Goal: Task Accomplishment & Management: Manage account settings

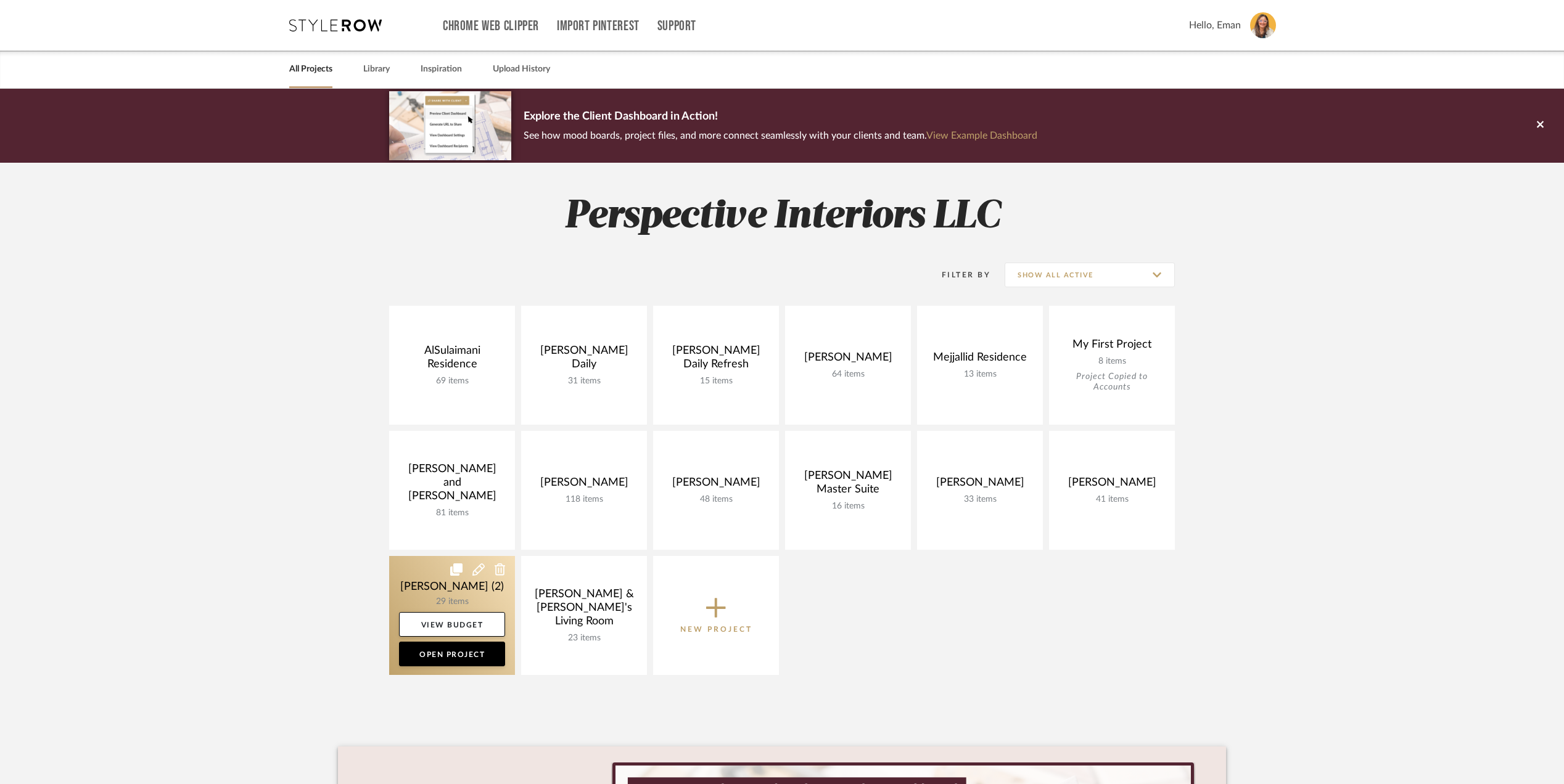
click at [415, 575] on link at bounding box center [451, 616] width 126 height 119
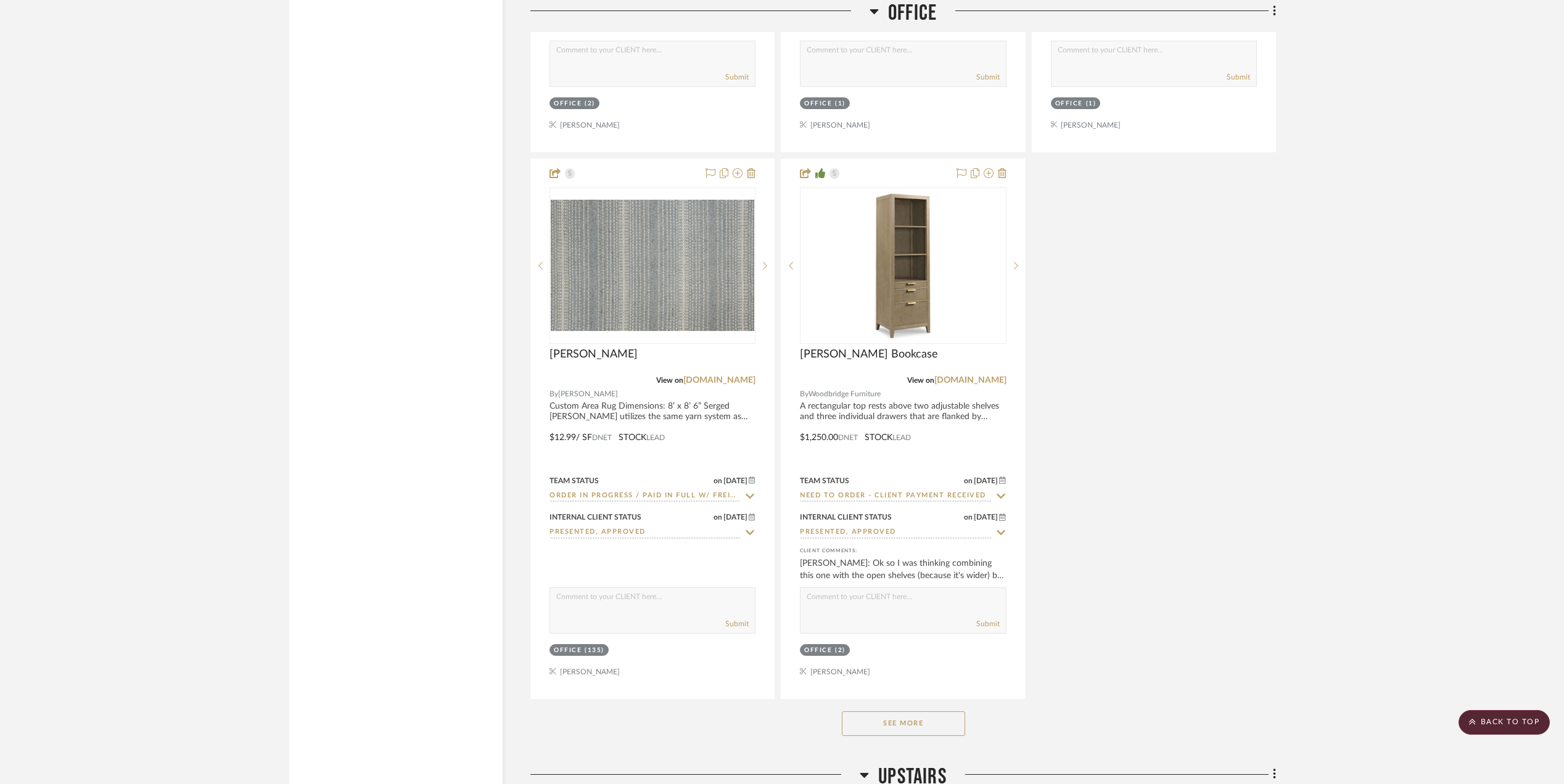
scroll to position [2383, 0]
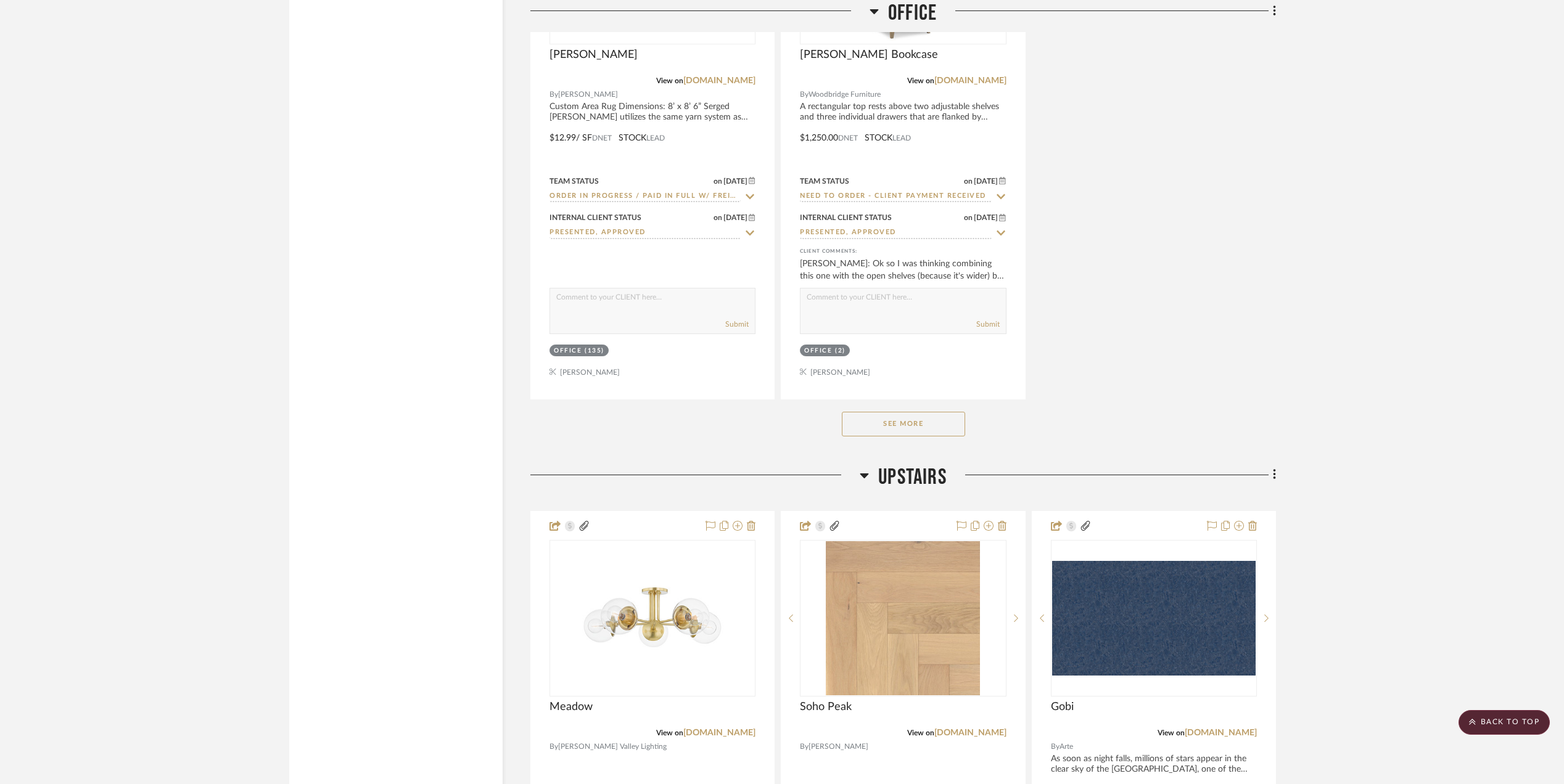
click at [920, 429] on button "See More" at bounding box center [904, 424] width 124 height 25
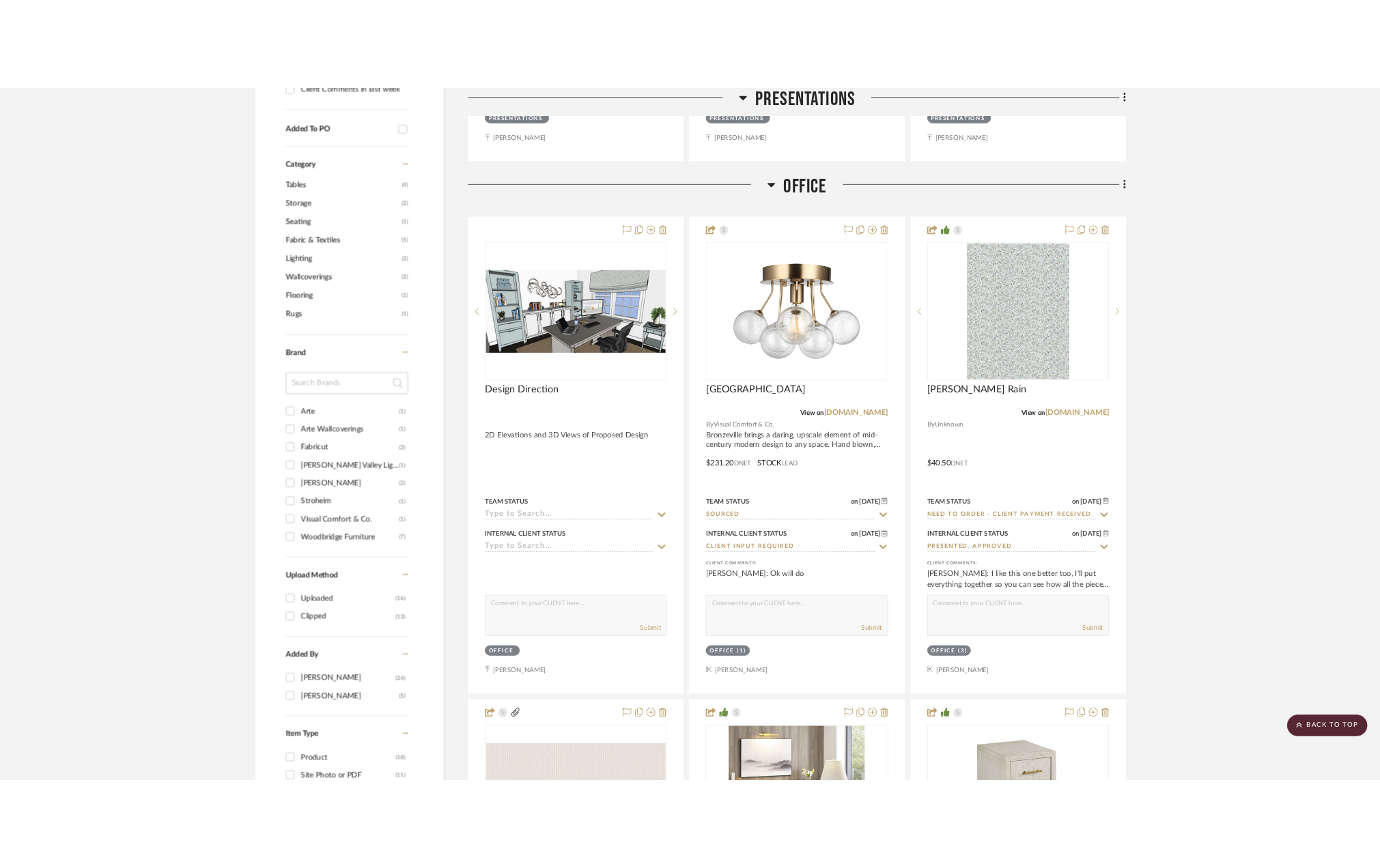
scroll to position [1092, 0]
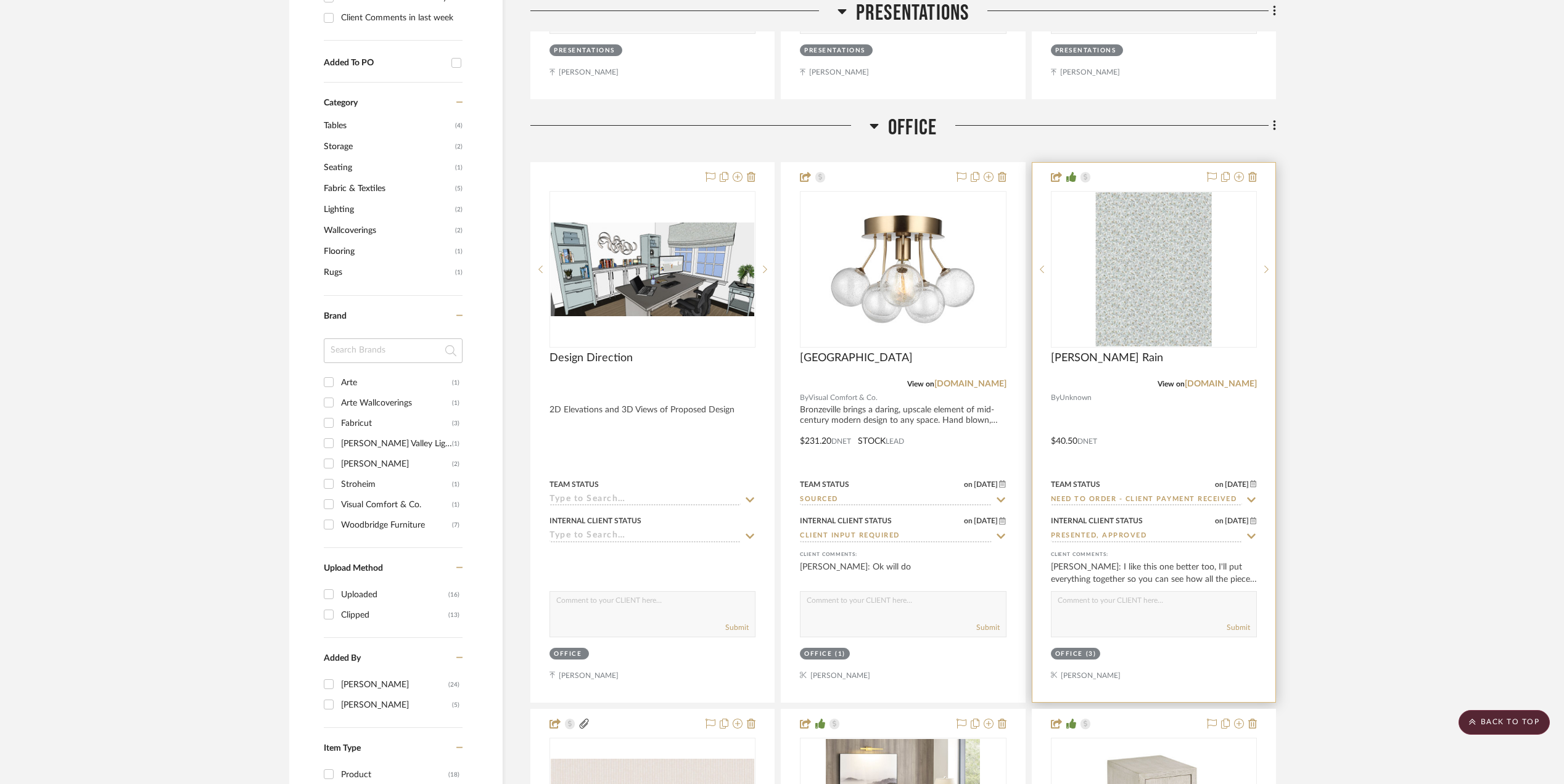
click at [1241, 378] on div "[PERSON_NAME] Rain" at bounding box center [1154, 365] width 206 height 27
click at [1242, 381] on link "[DOMAIN_NAME]" at bounding box center [1220, 384] width 72 height 9
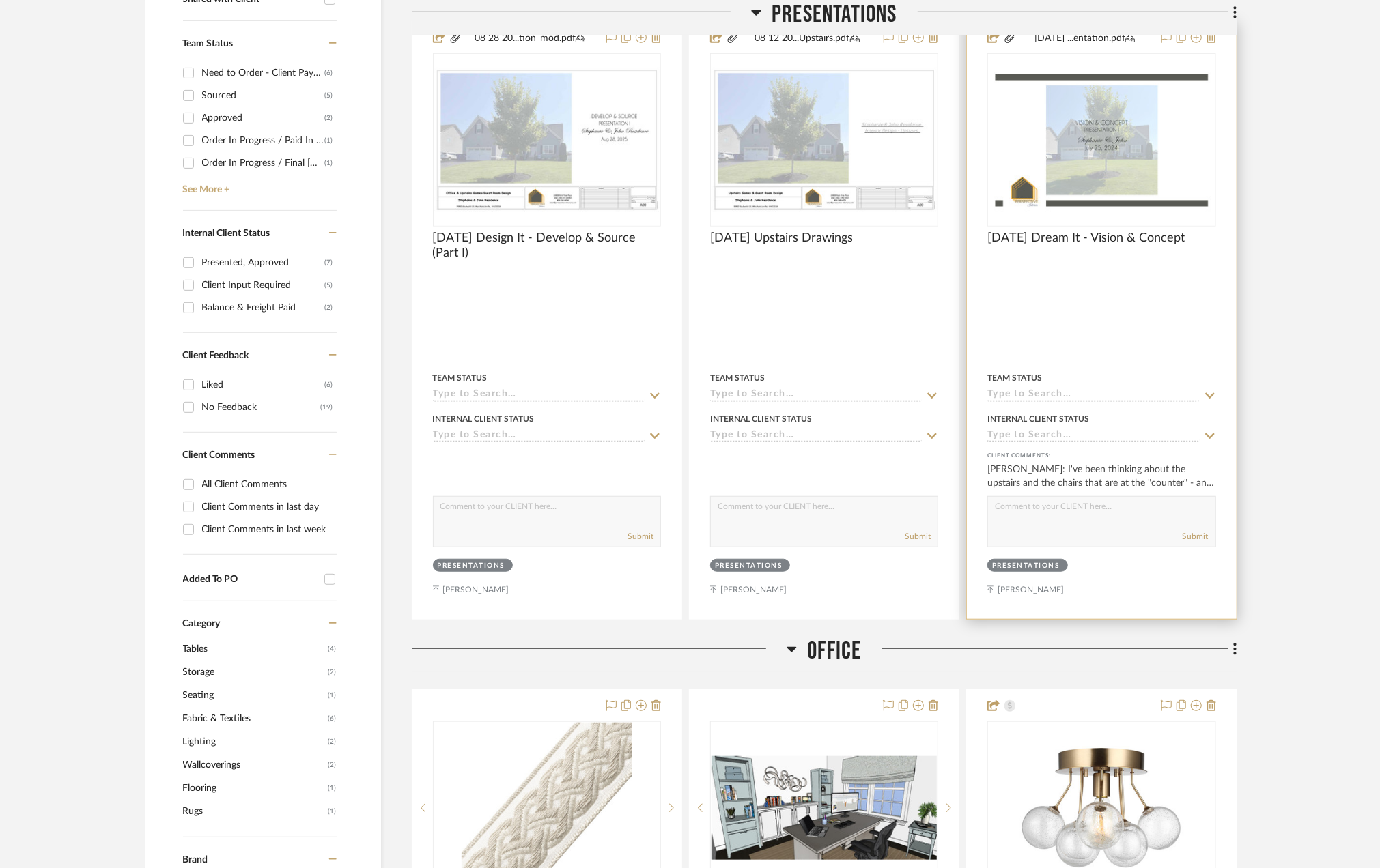
scroll to position [364, 0]
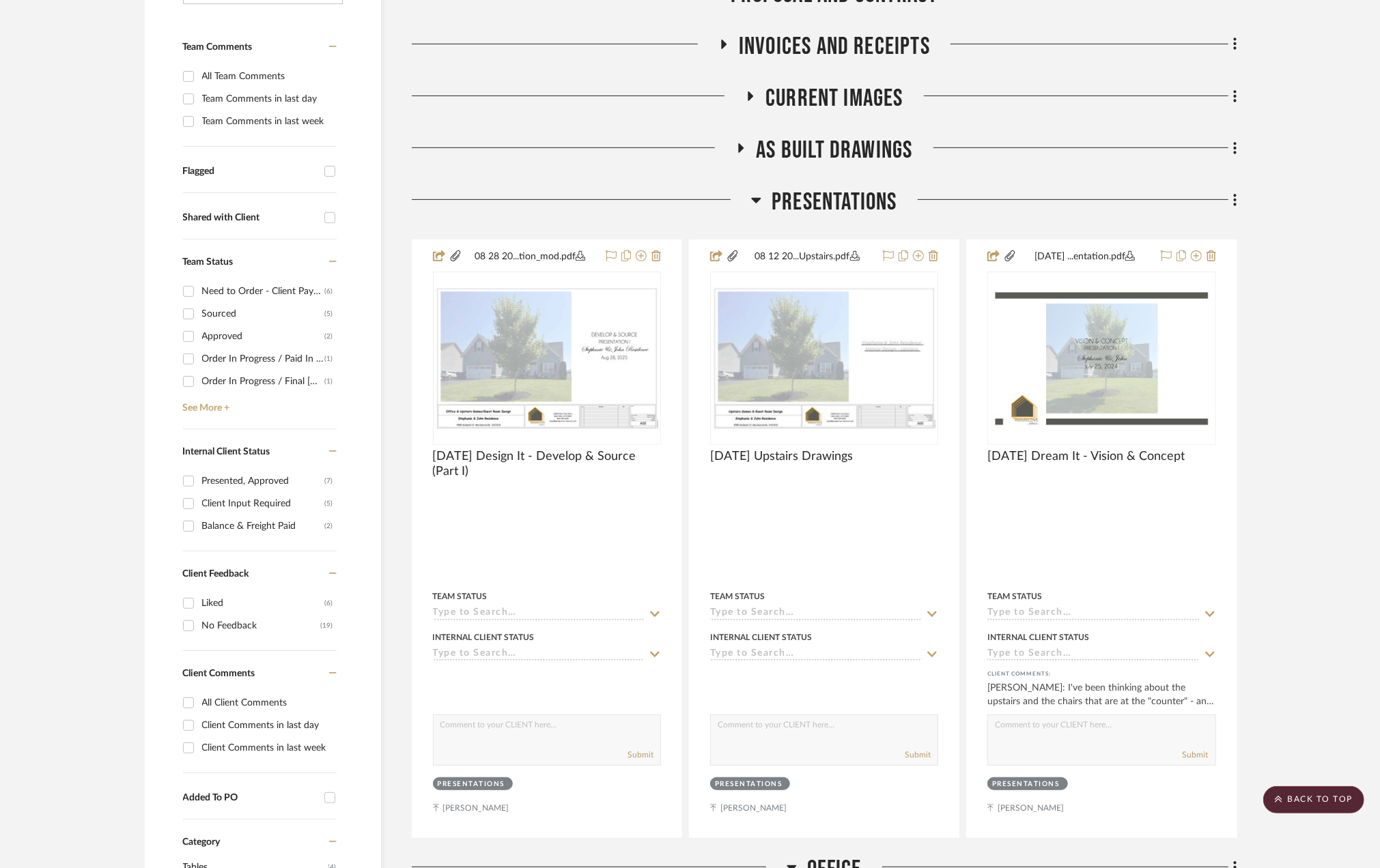
click at [757, 198] on icon at bounding box center [756, 200] width 10 height 17
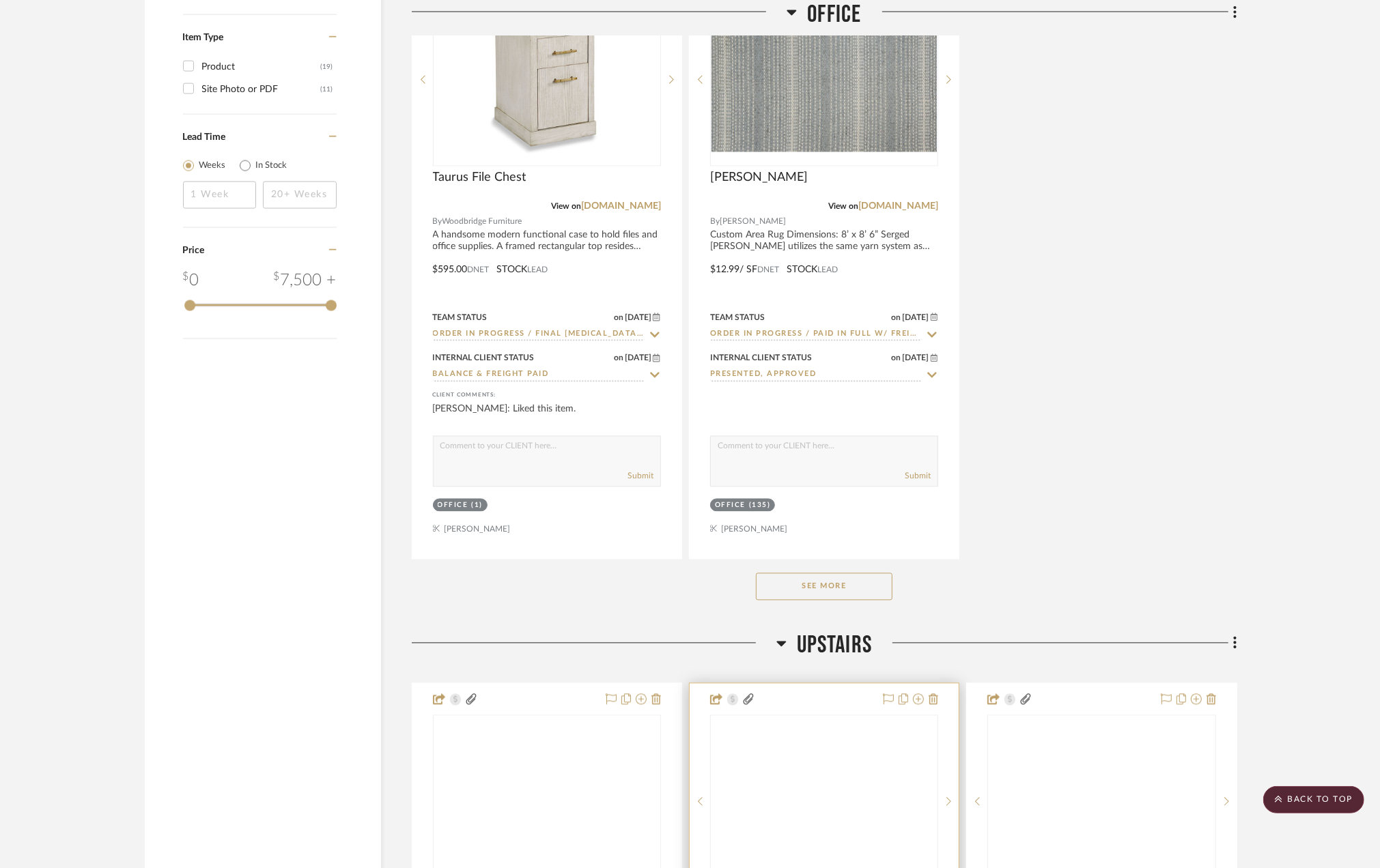
scroll to position [1911, 0]
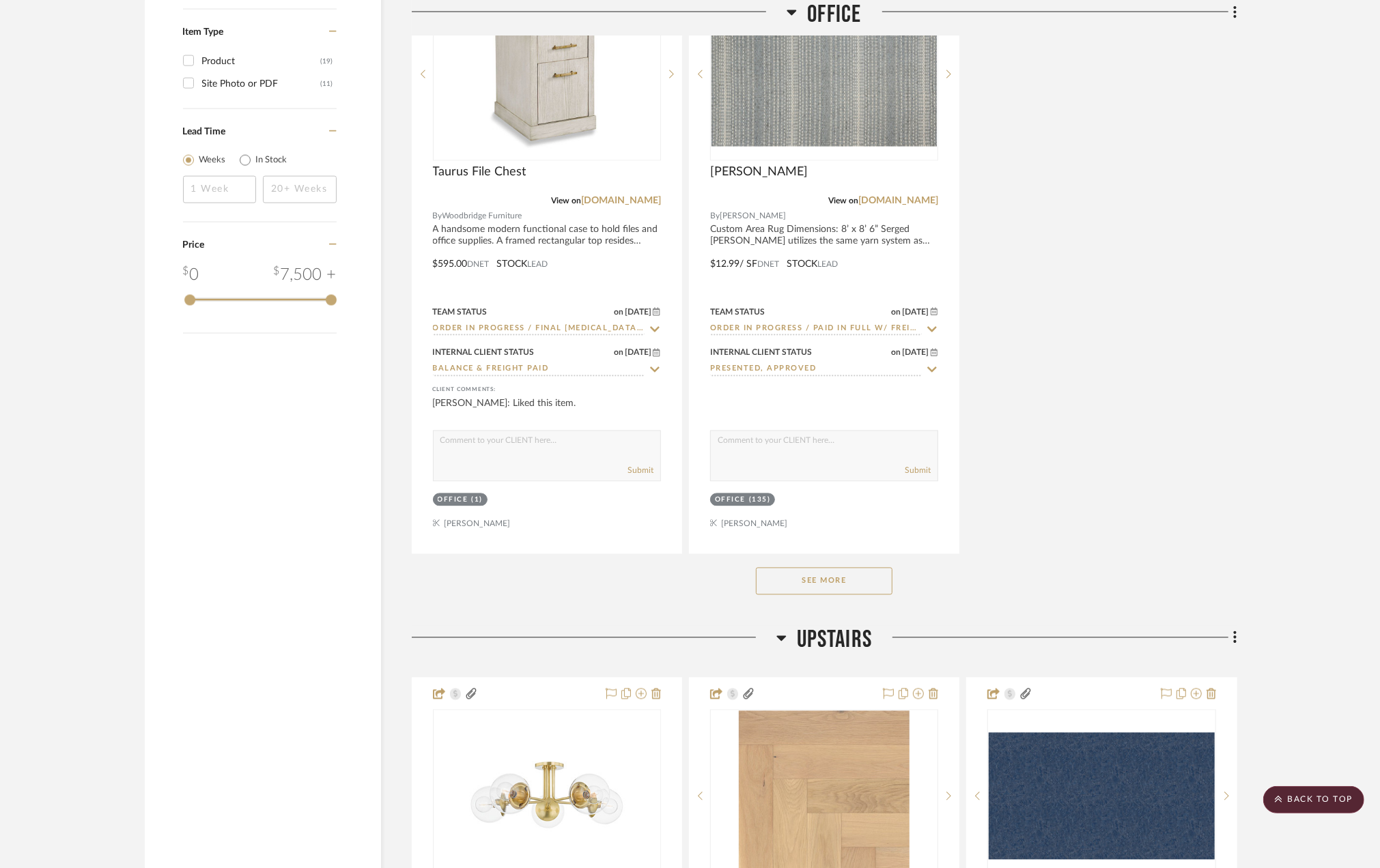
click at [823, 584] on button "See More" at bounding box center [824, 581] width 137 height 28
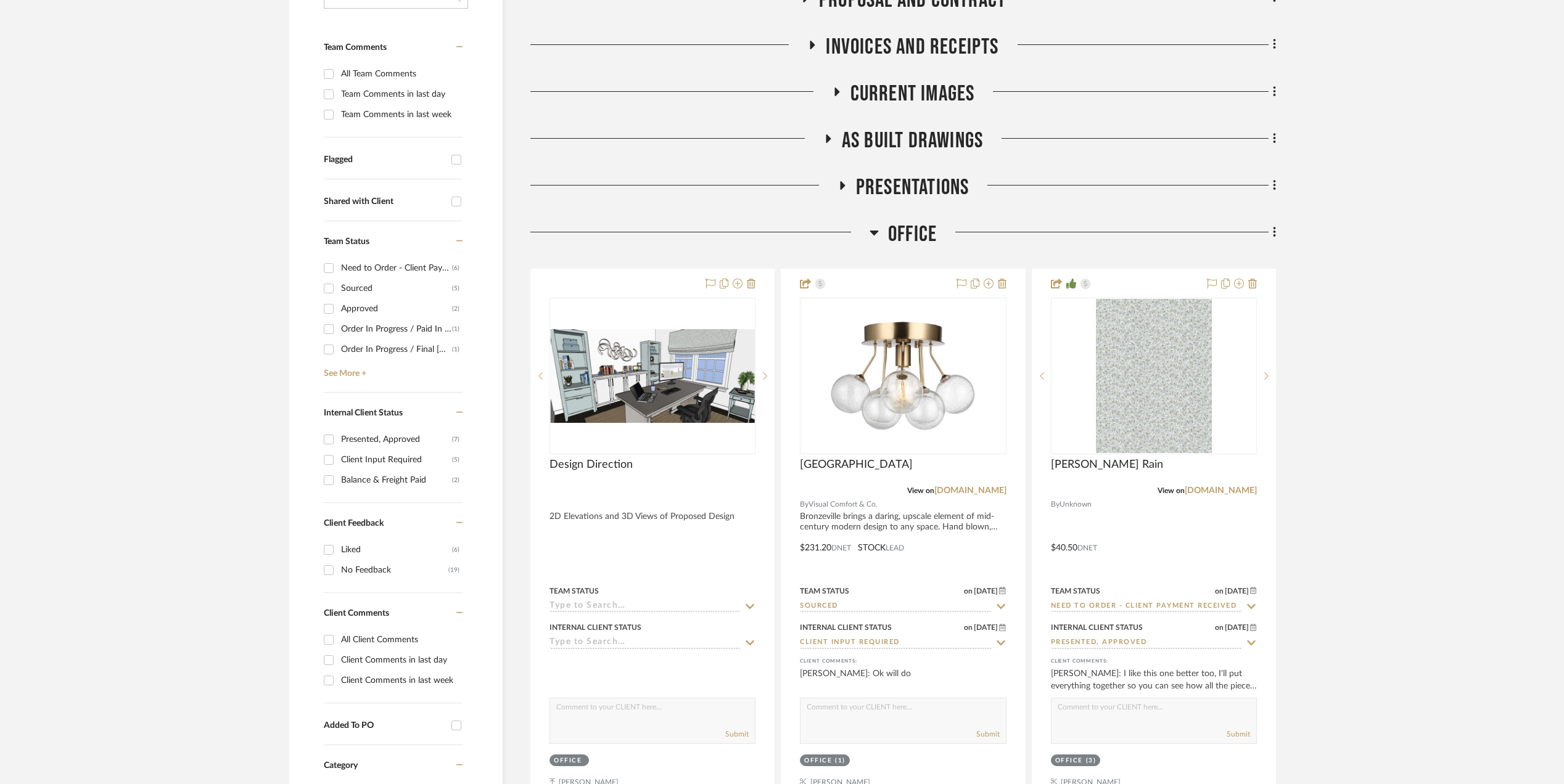
scroll to position [575, 0]
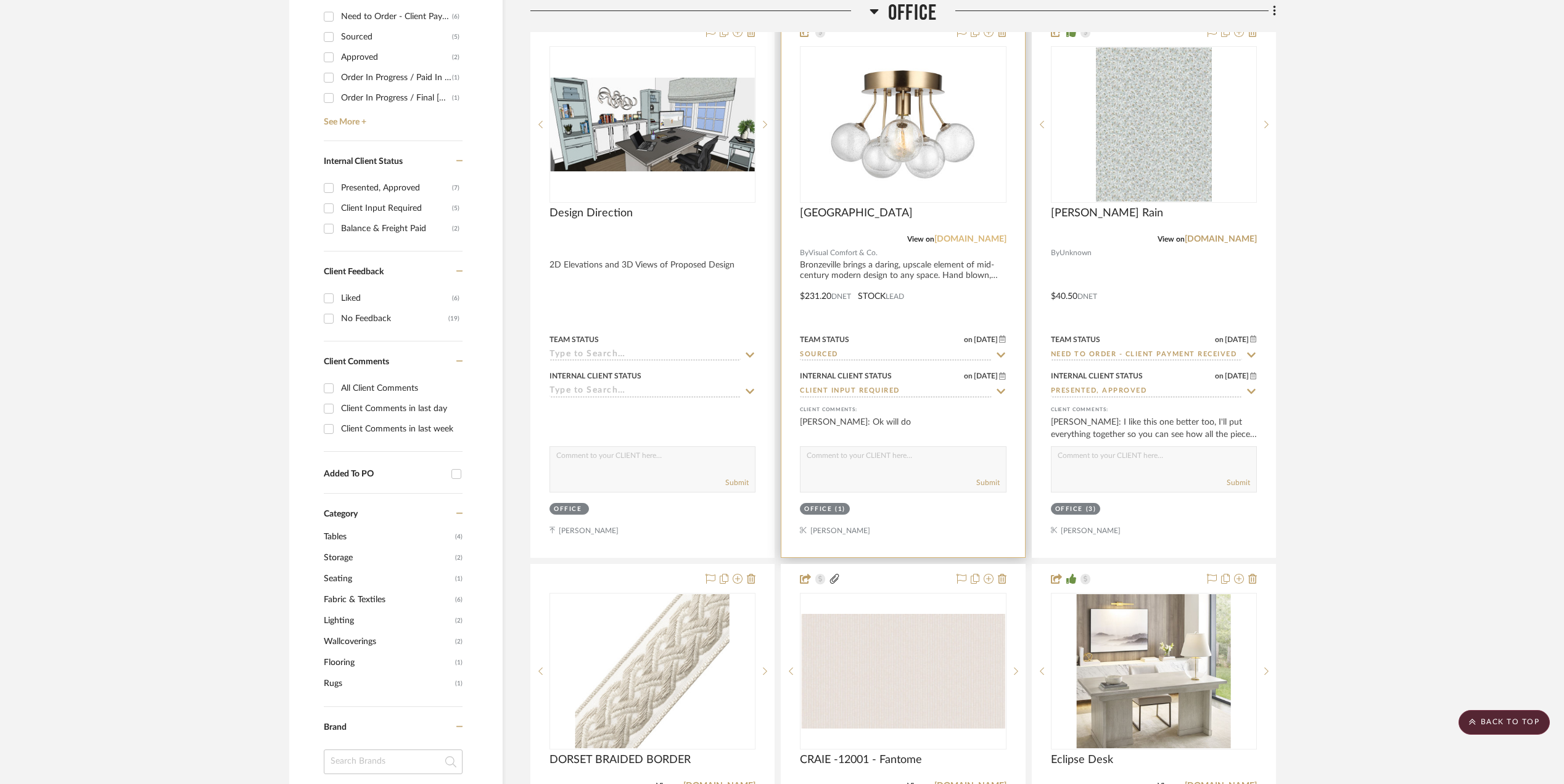
click at [993, 238] on link "[DOMAIN_NAME]" at bounding box center [970, 239] width 72 height 9
click at [890, 93] on img "0" at bounding box center [903, 124] width 154 height 154
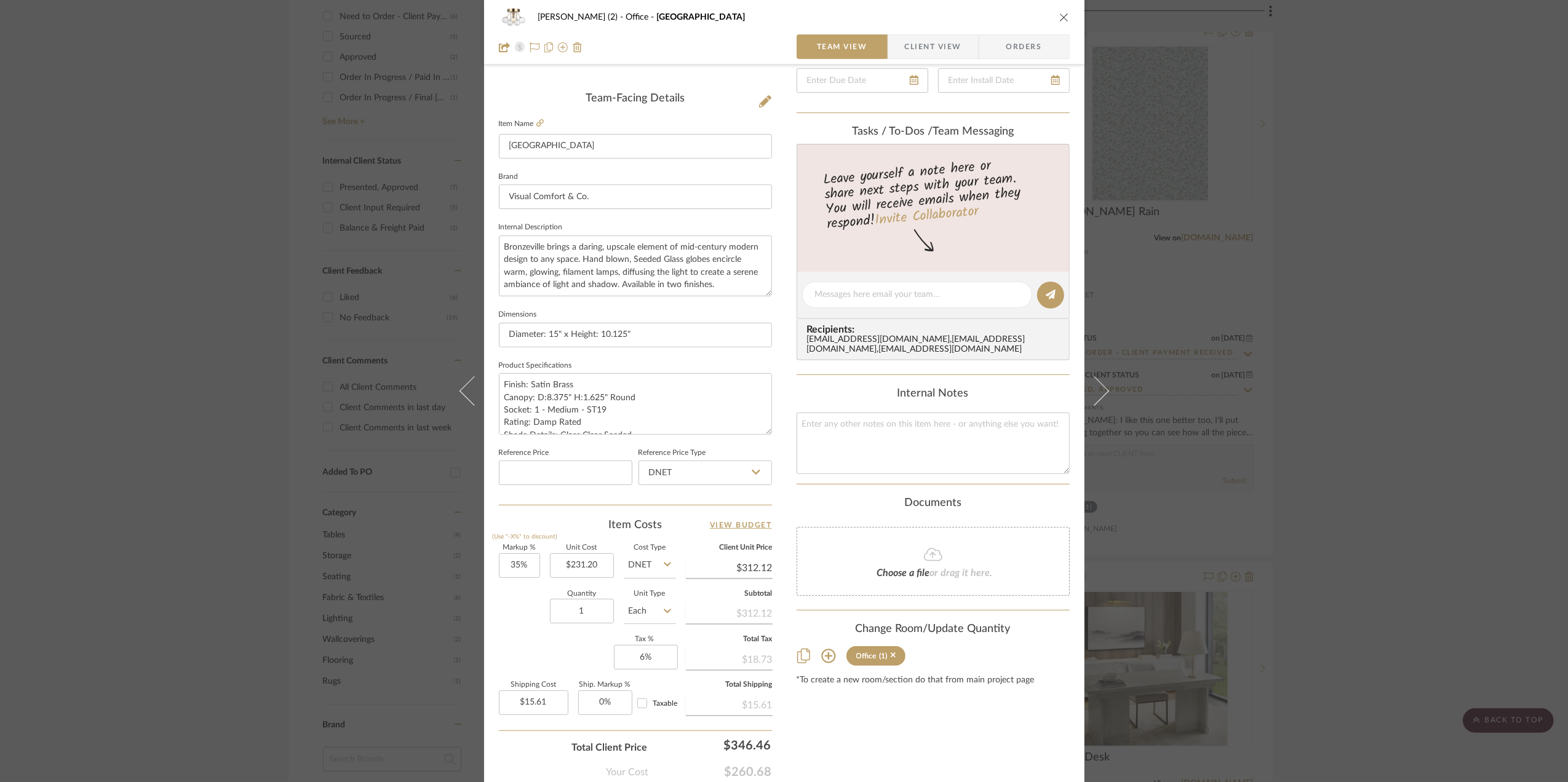
scroll to position [328, 0]
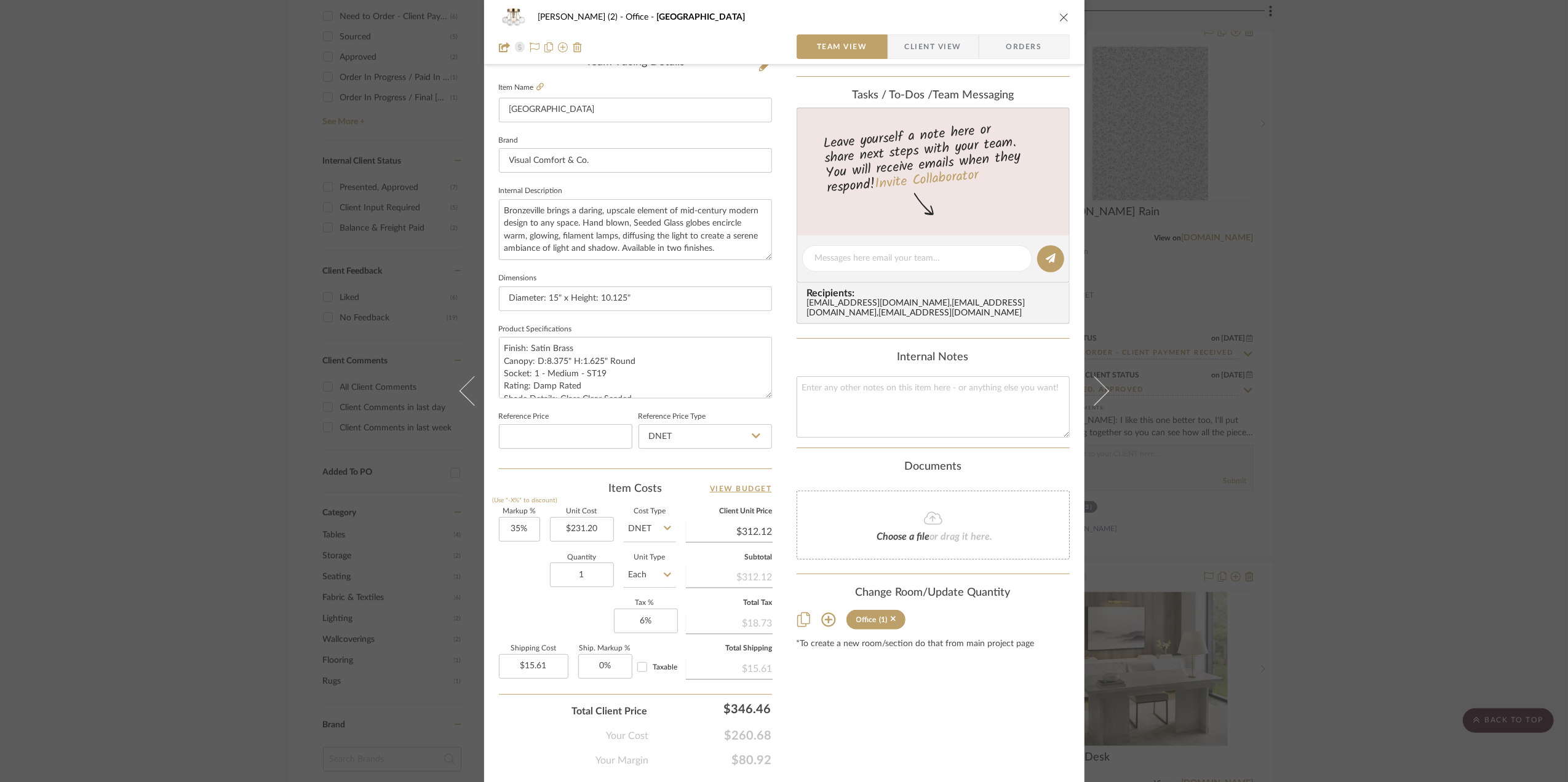
click at [1250, 252] on div "Stephanie Bergreen (2) Office Bronzeville Team View Client View Orders Team-Fac…" at bounding box center [784, 391] width 1568 height 782
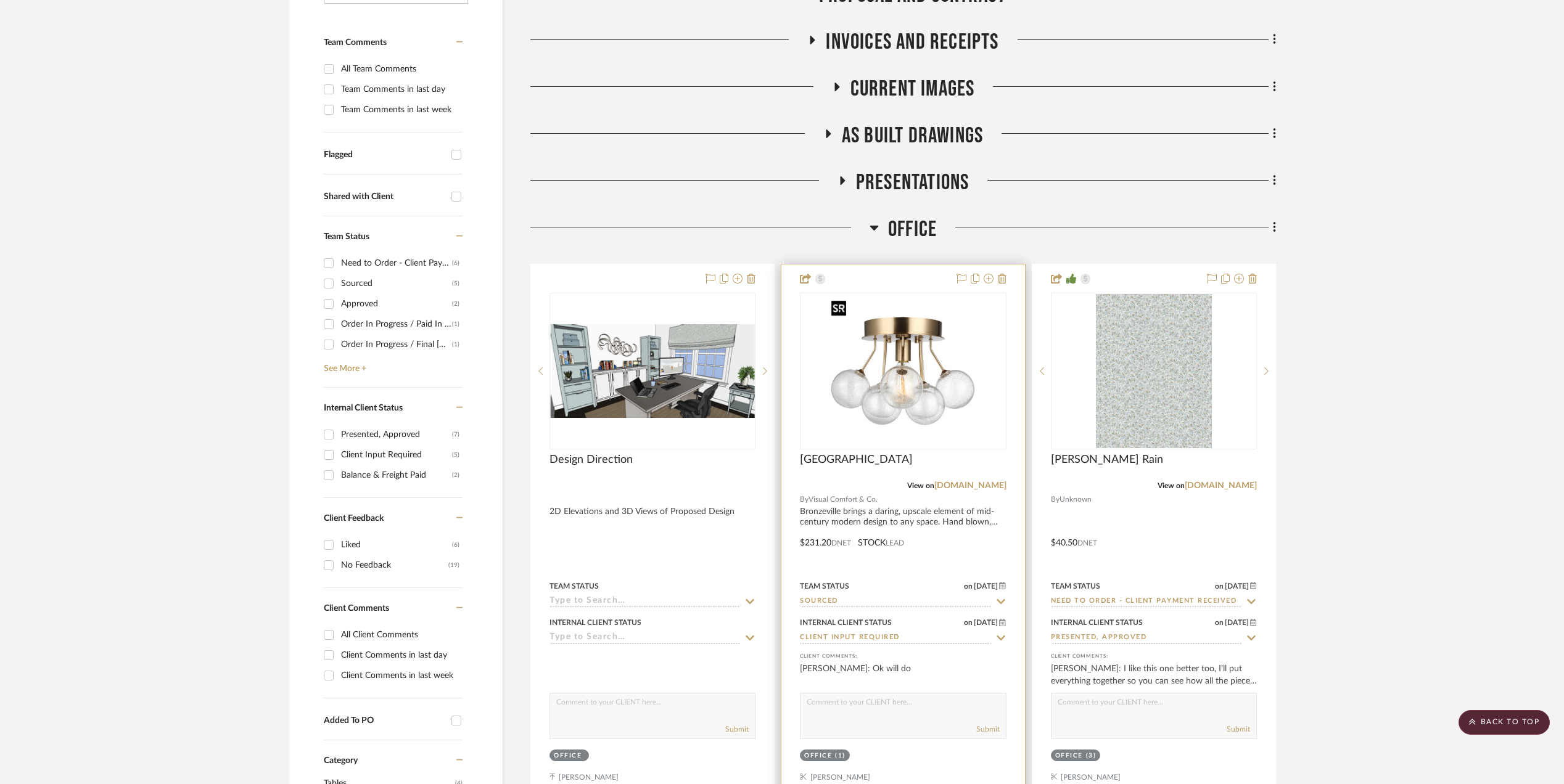
click at [909, 380] on img "0" at bounding box center [903, 370] width 154 height 154
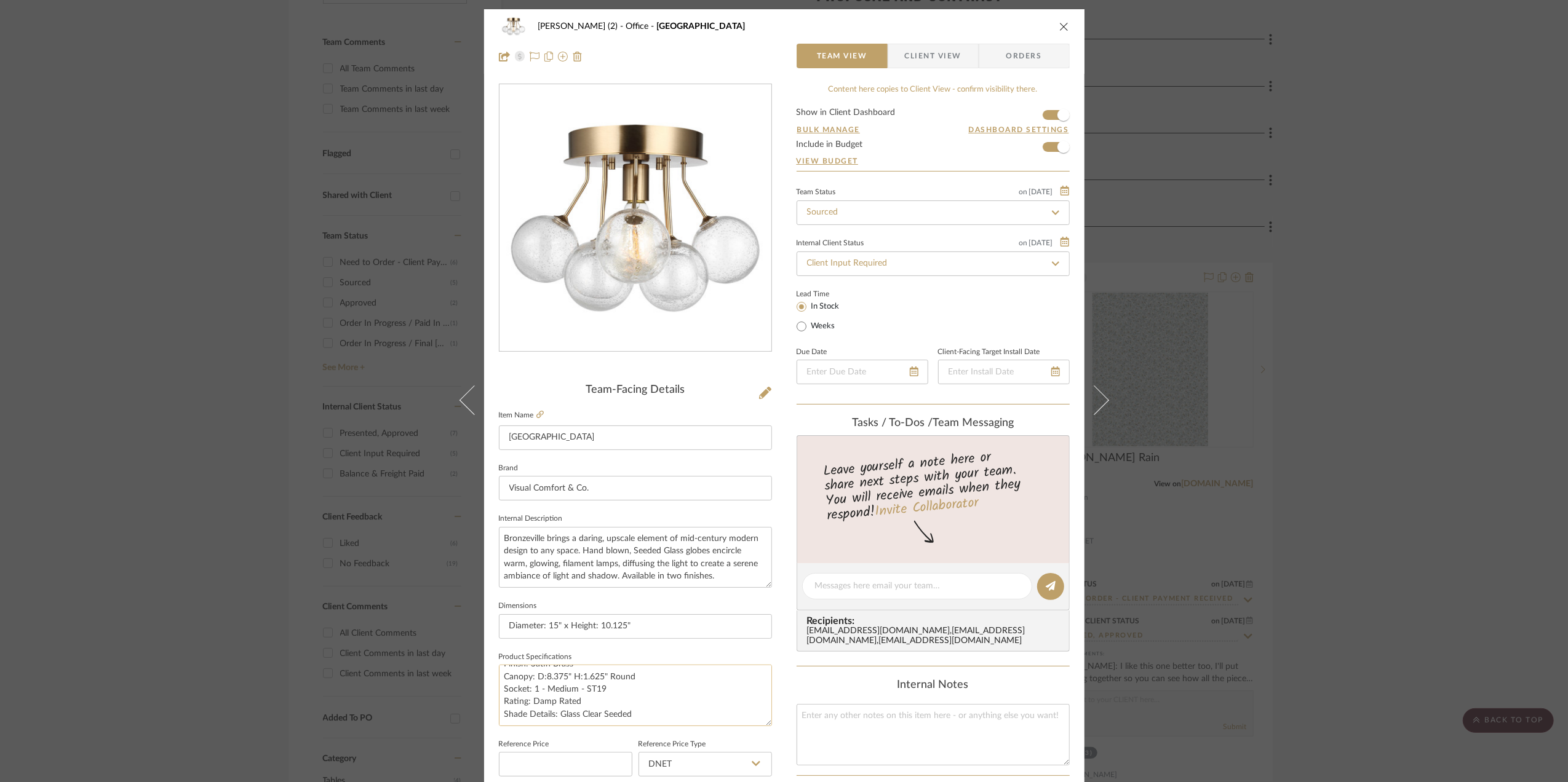
scroll to position [0, 0]
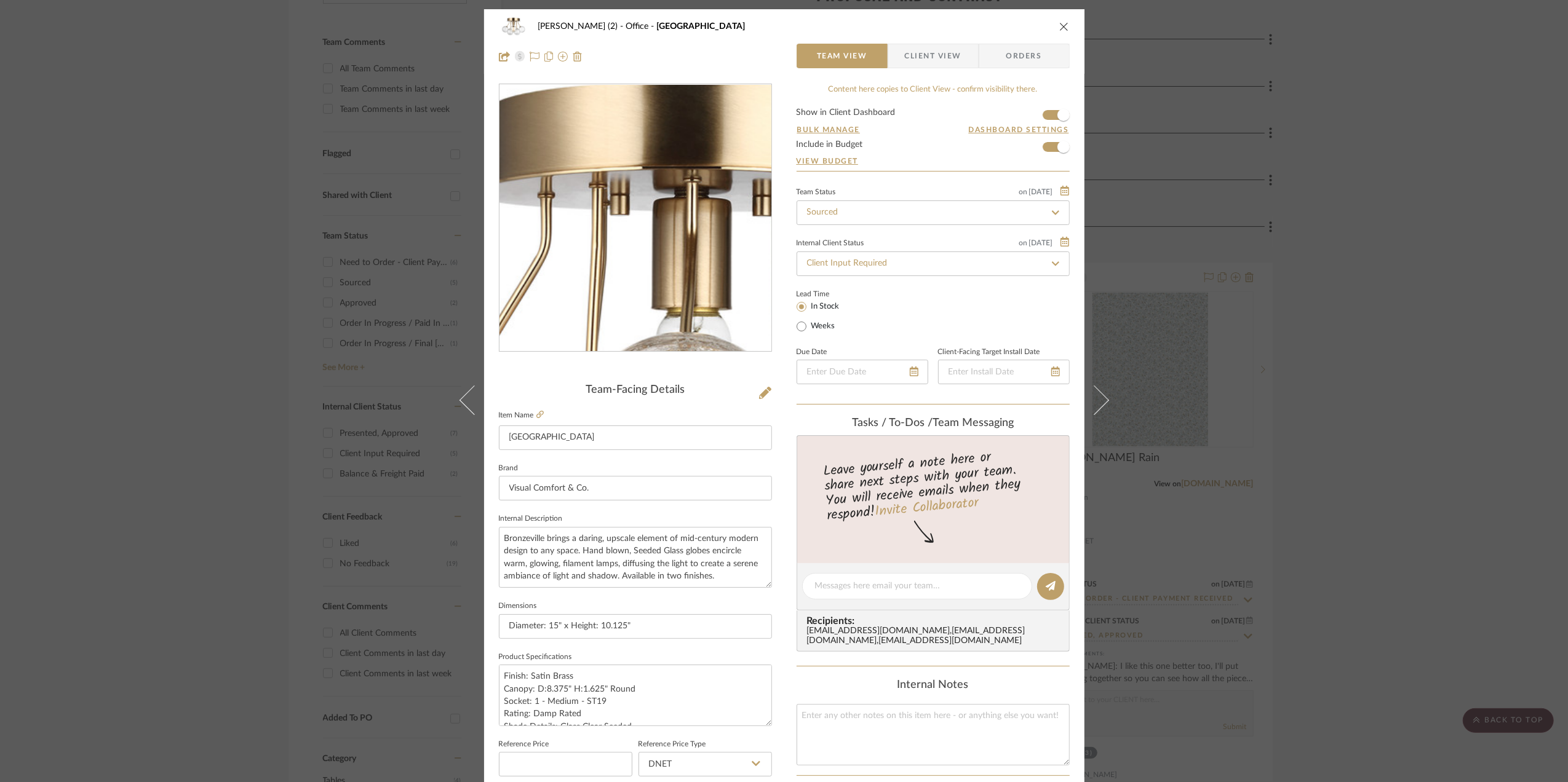
click at [664, 245] on img "0" at bounding box center [635, 218] width 267 height 267
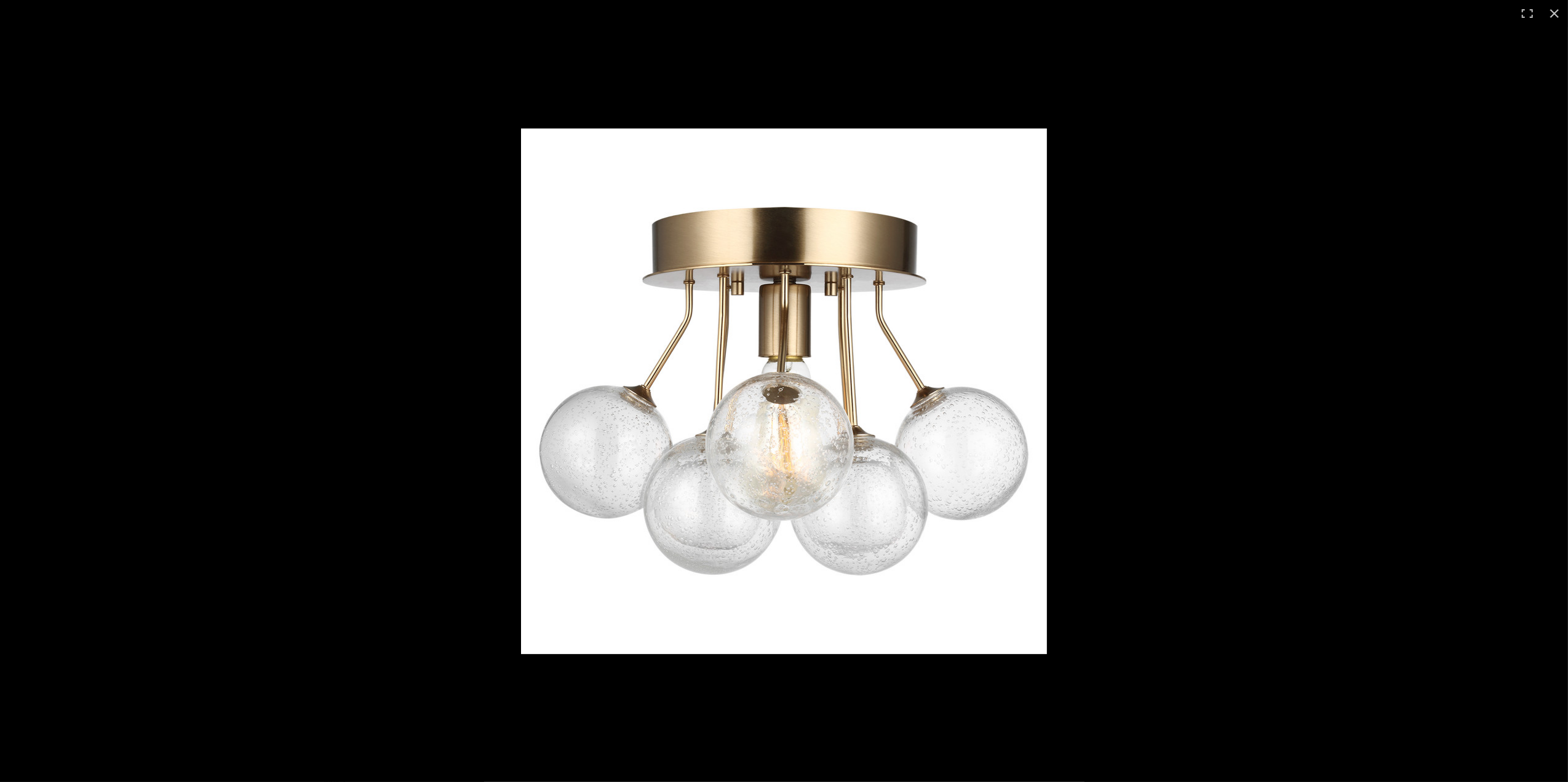
click at [1203, 491] on div at bounding box center [1087, 411] width 1132 height 565
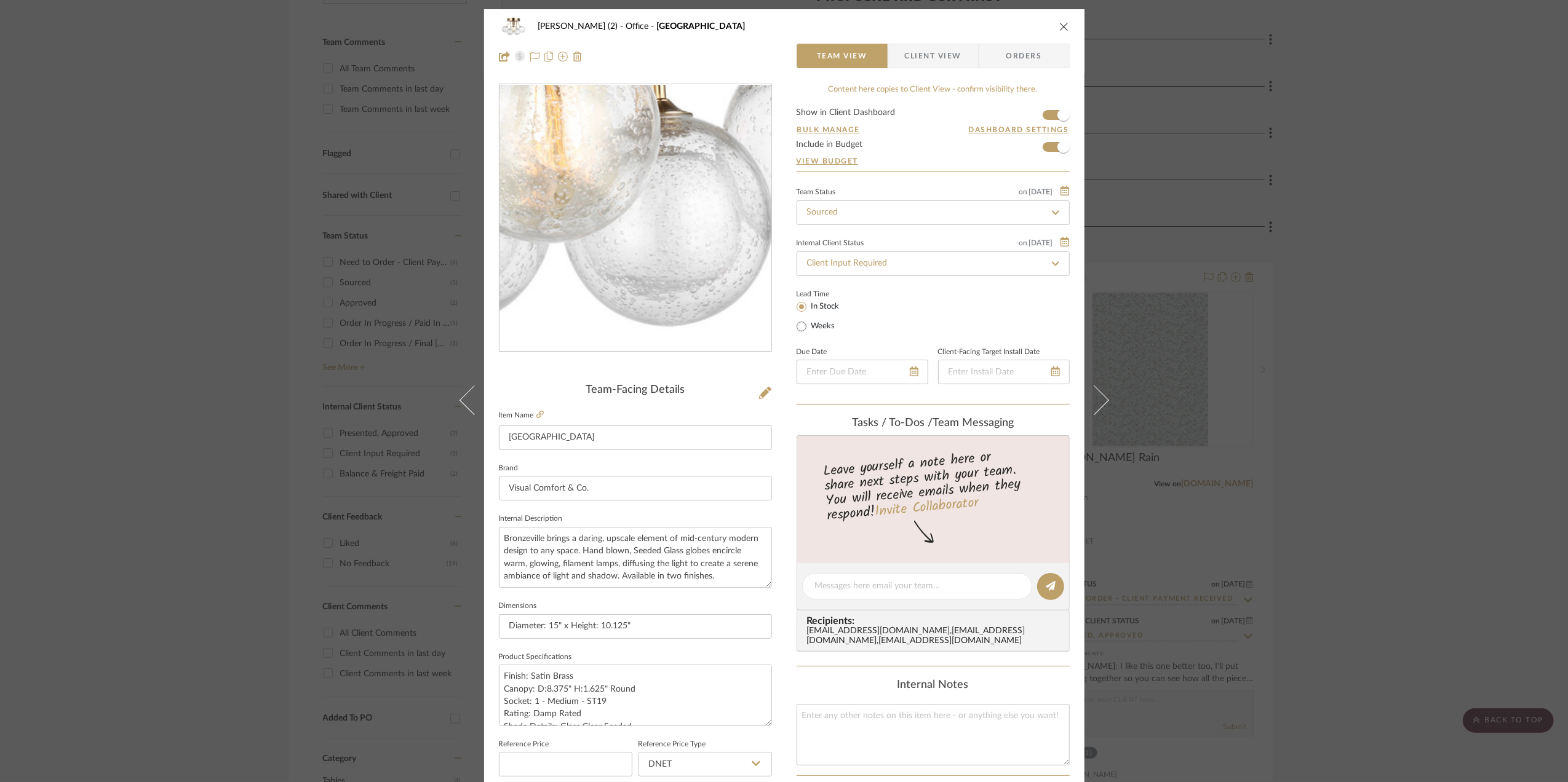
click at [658, 276] on img "0" at bounding box center [635, 218] width 267 height 267
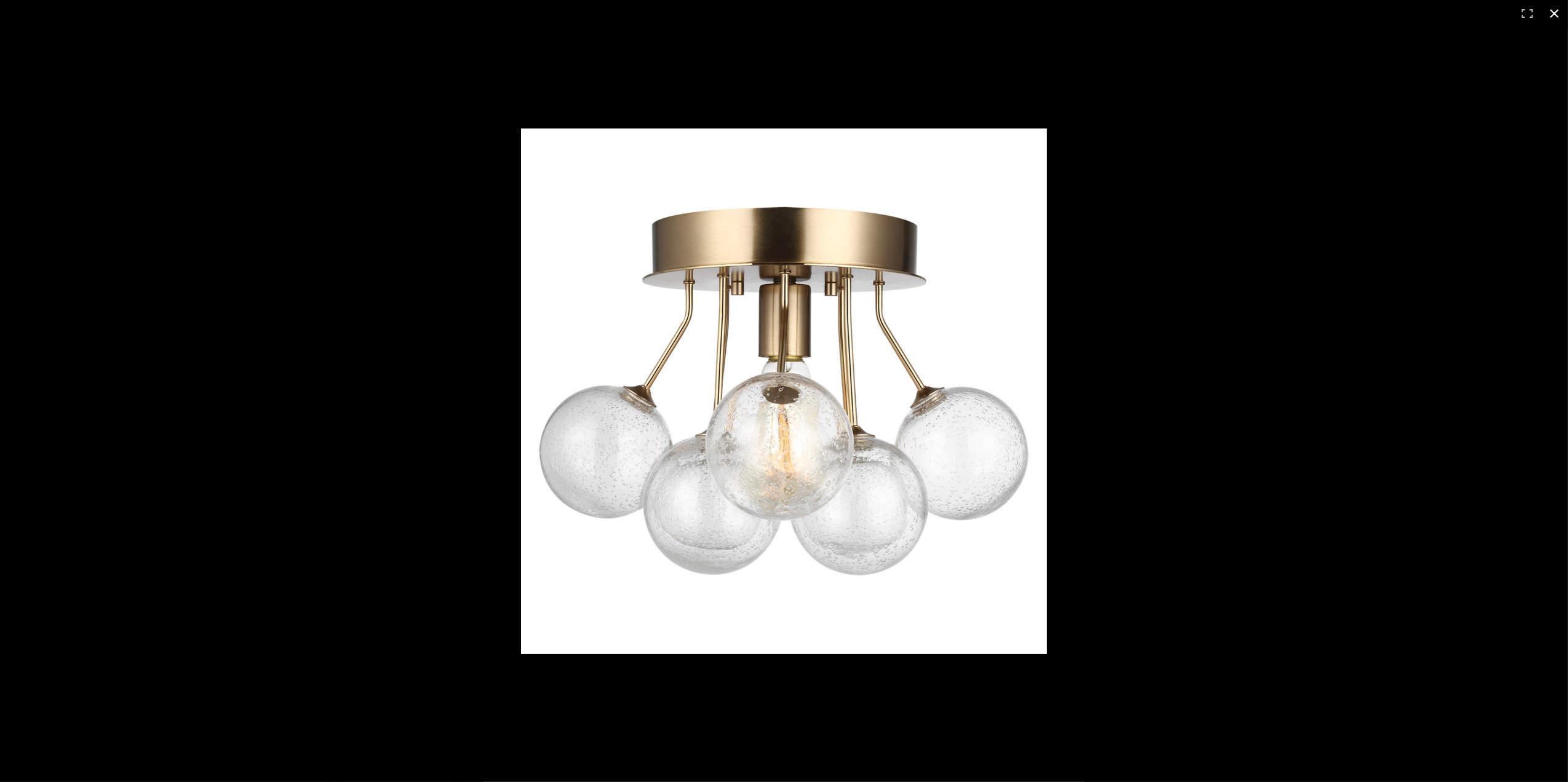
click at [1250, 17] on button at bounding box center [1554, 13] width 27 height 27
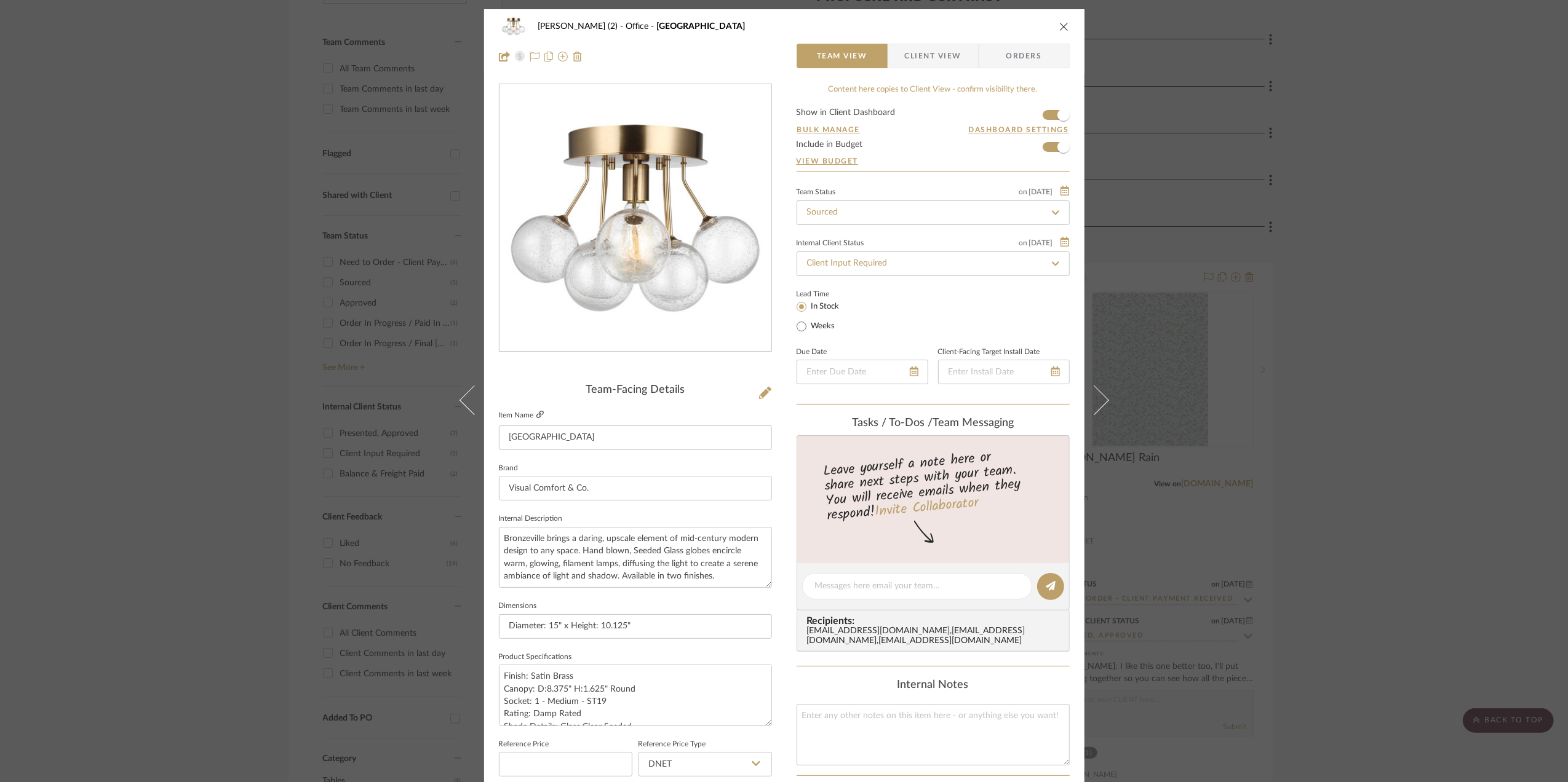
click at [536, 414] on icon at bounding box center [540, 415] width 7 height 7
click at [669, 237] on img "0" at bounding box center [635, 218] width 267 height 267
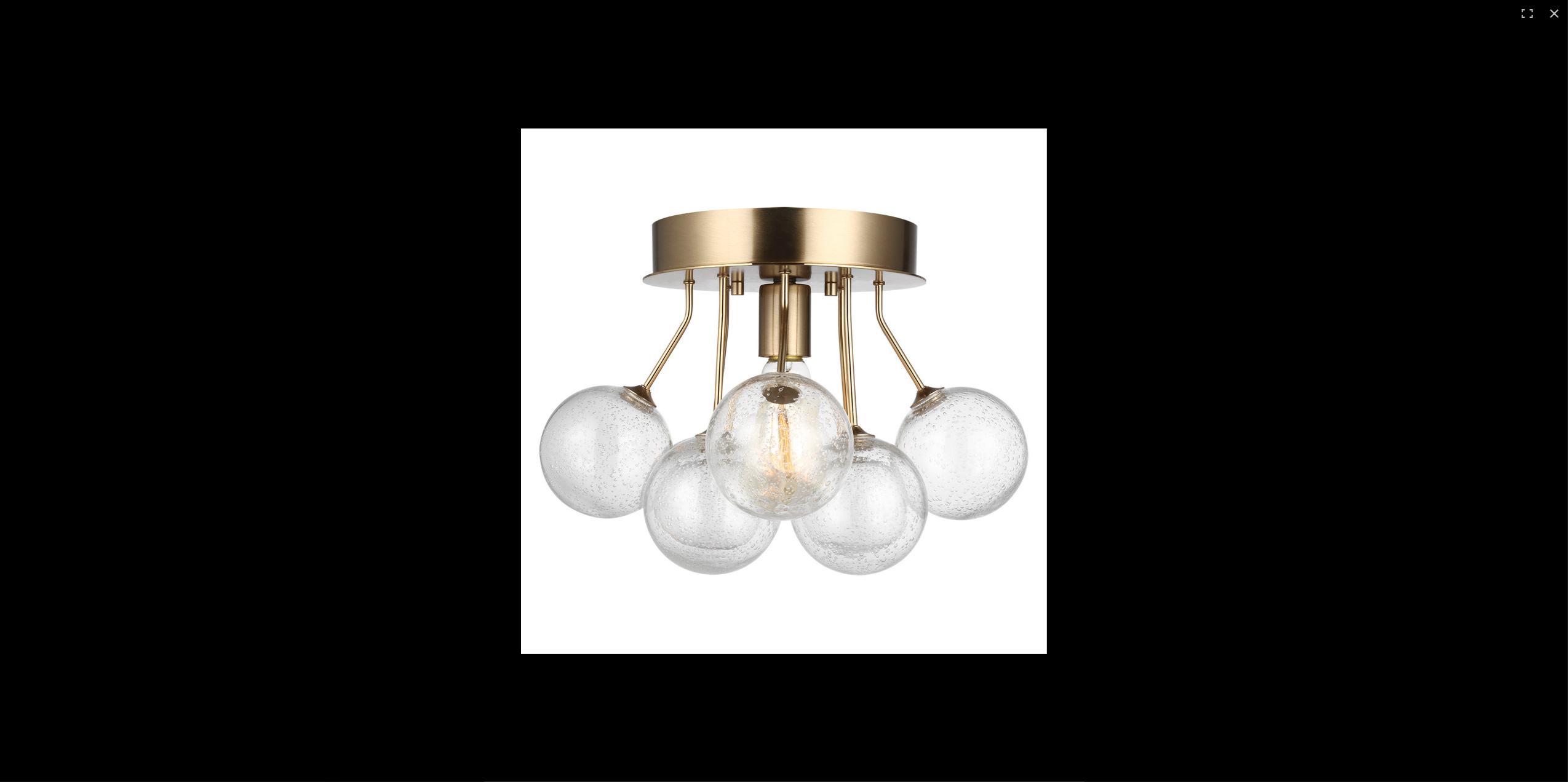
click at [1250, 345] on div at bounding box center [1087, 411] width 1132 height 565
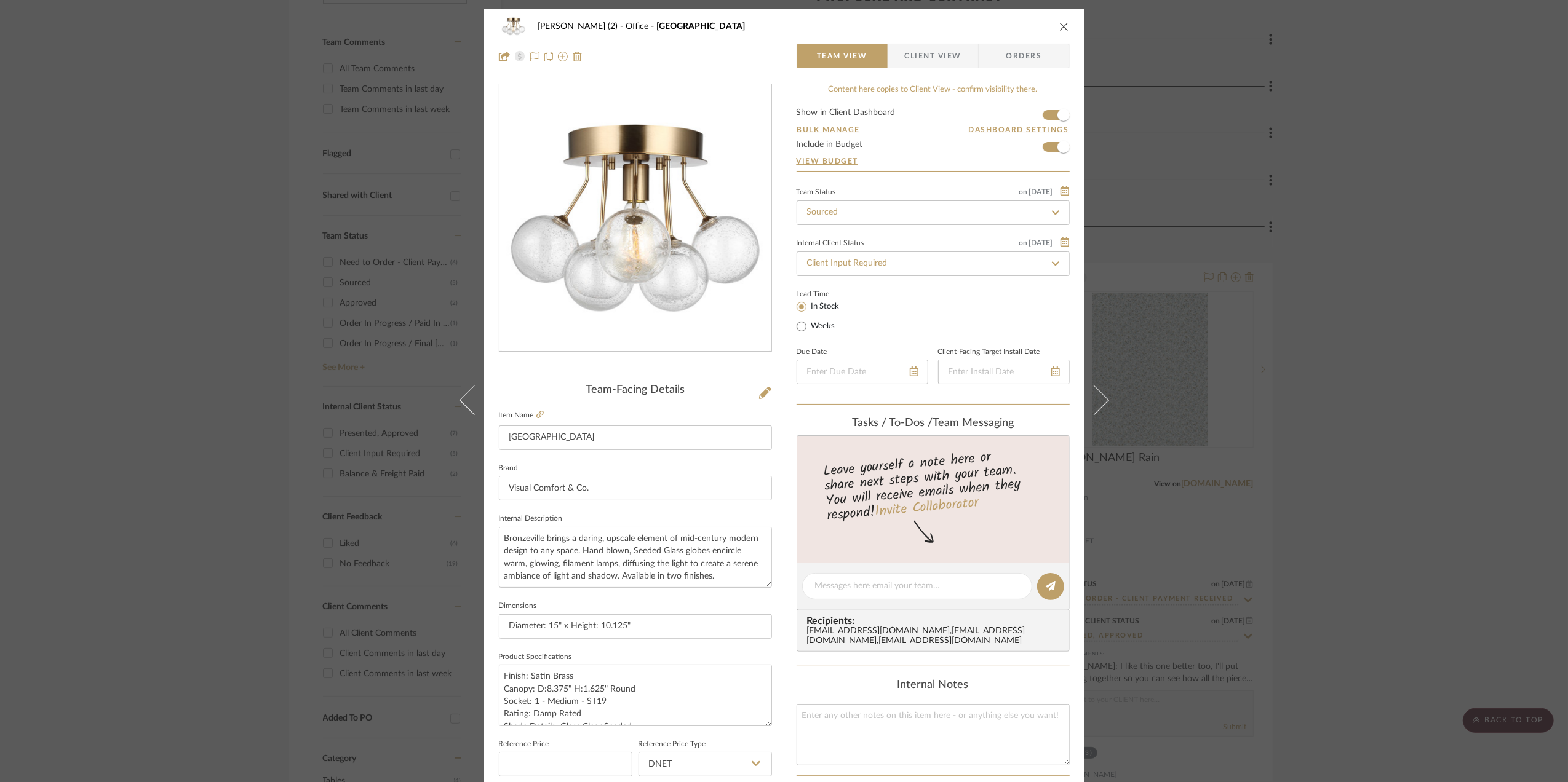
click at [1250, 337] on div "Stephanie Bergreen (2) Office Bronzeville Team View Client View Orders Team-Fac…" at bounding box center [784, 391] width 1568 height 782
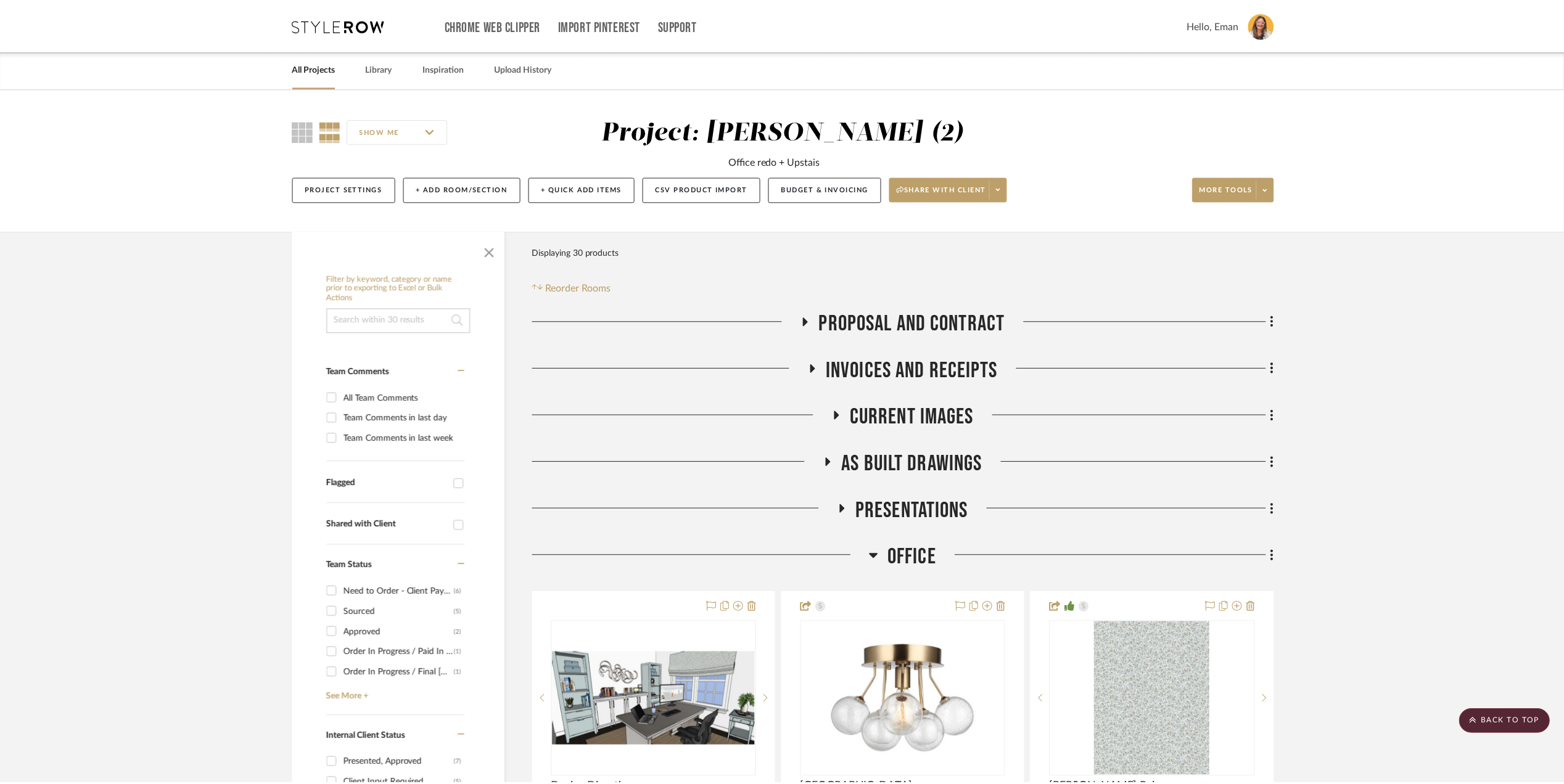
scroll to position [328, 0]
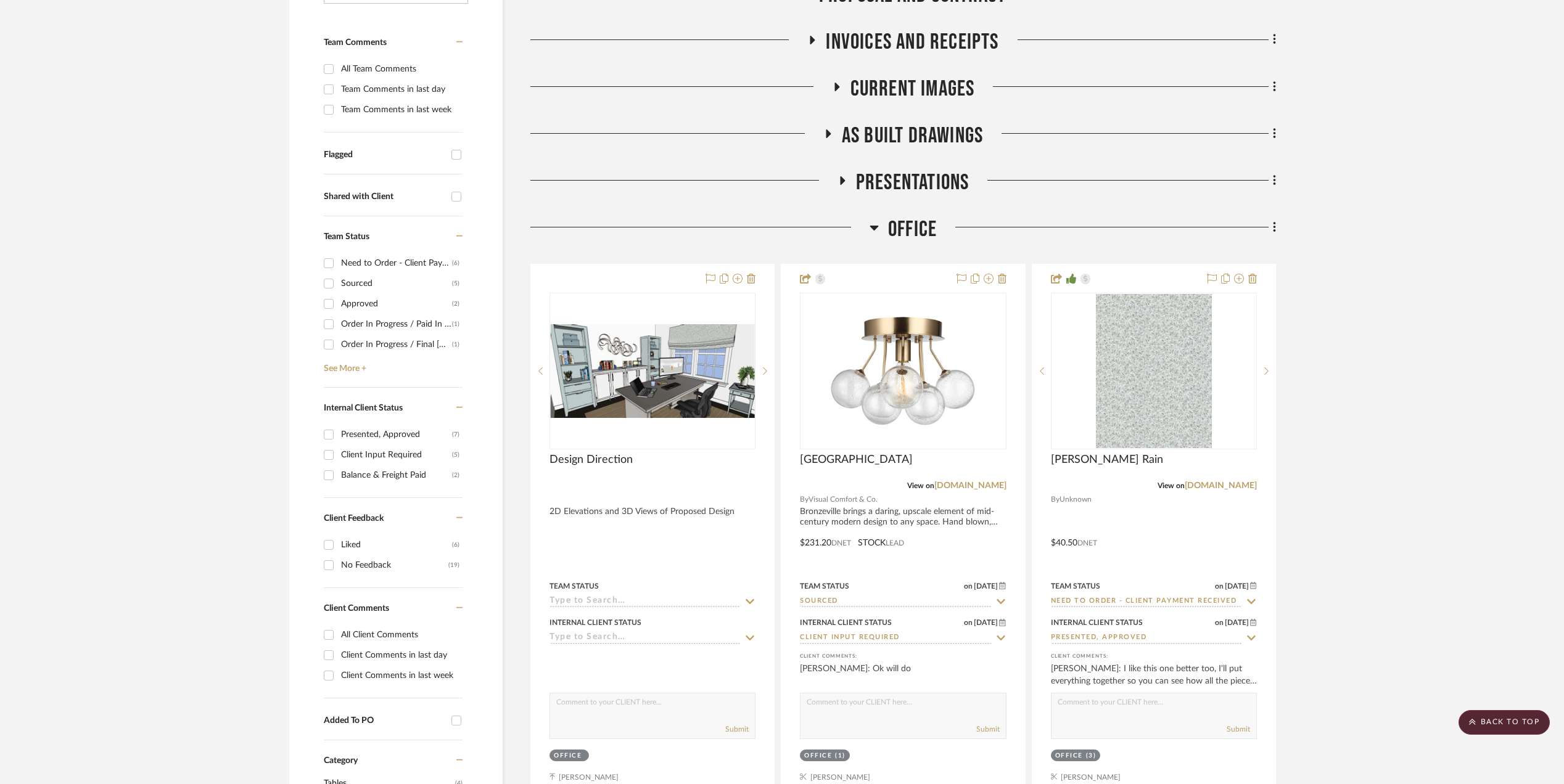
click at [884, 378] on img "0" at bounding box center [903, 370] width 154 height 154
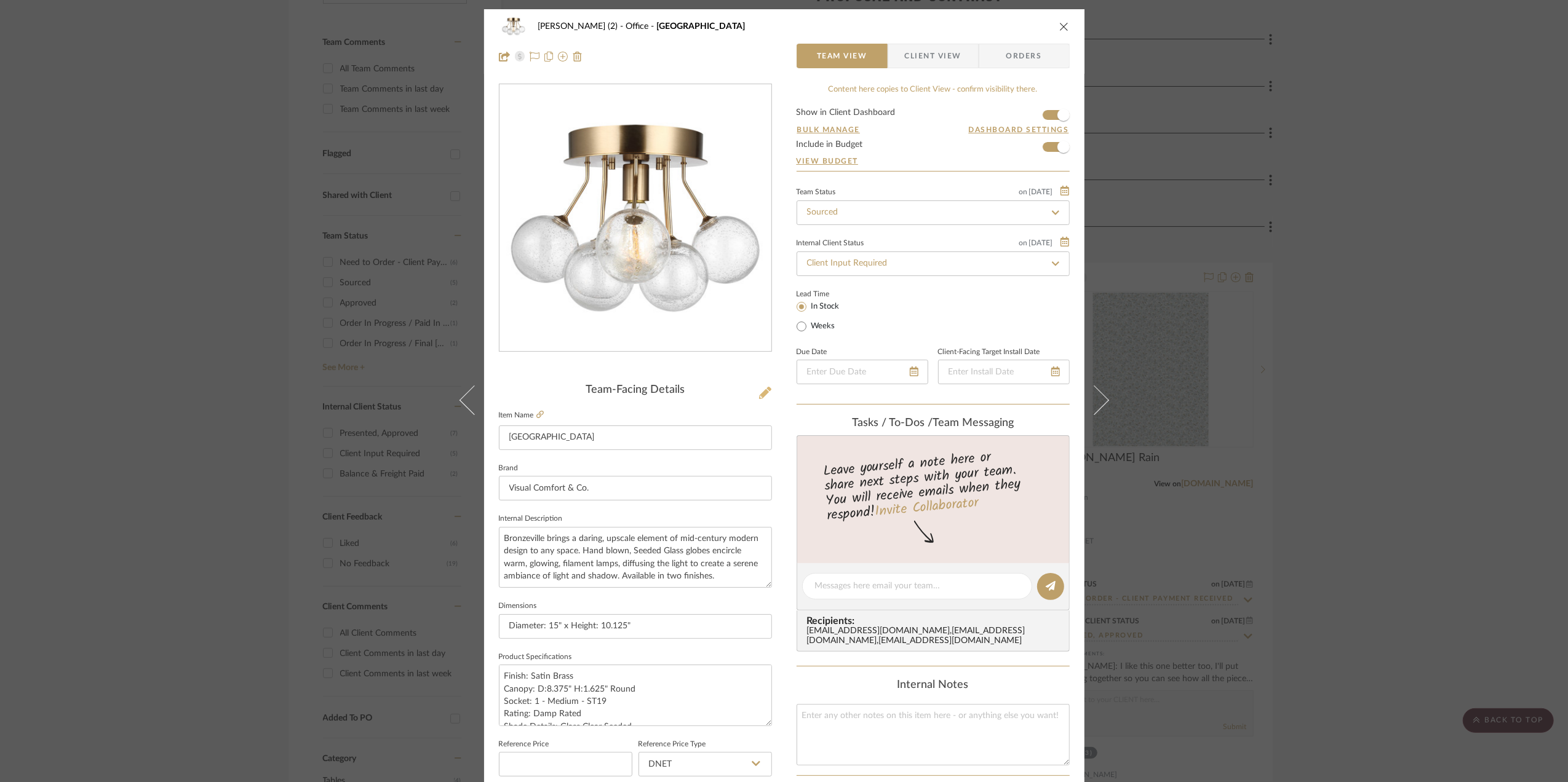
click at [759, 392] on icon at bounding box center [765, 393] width 12 height 12
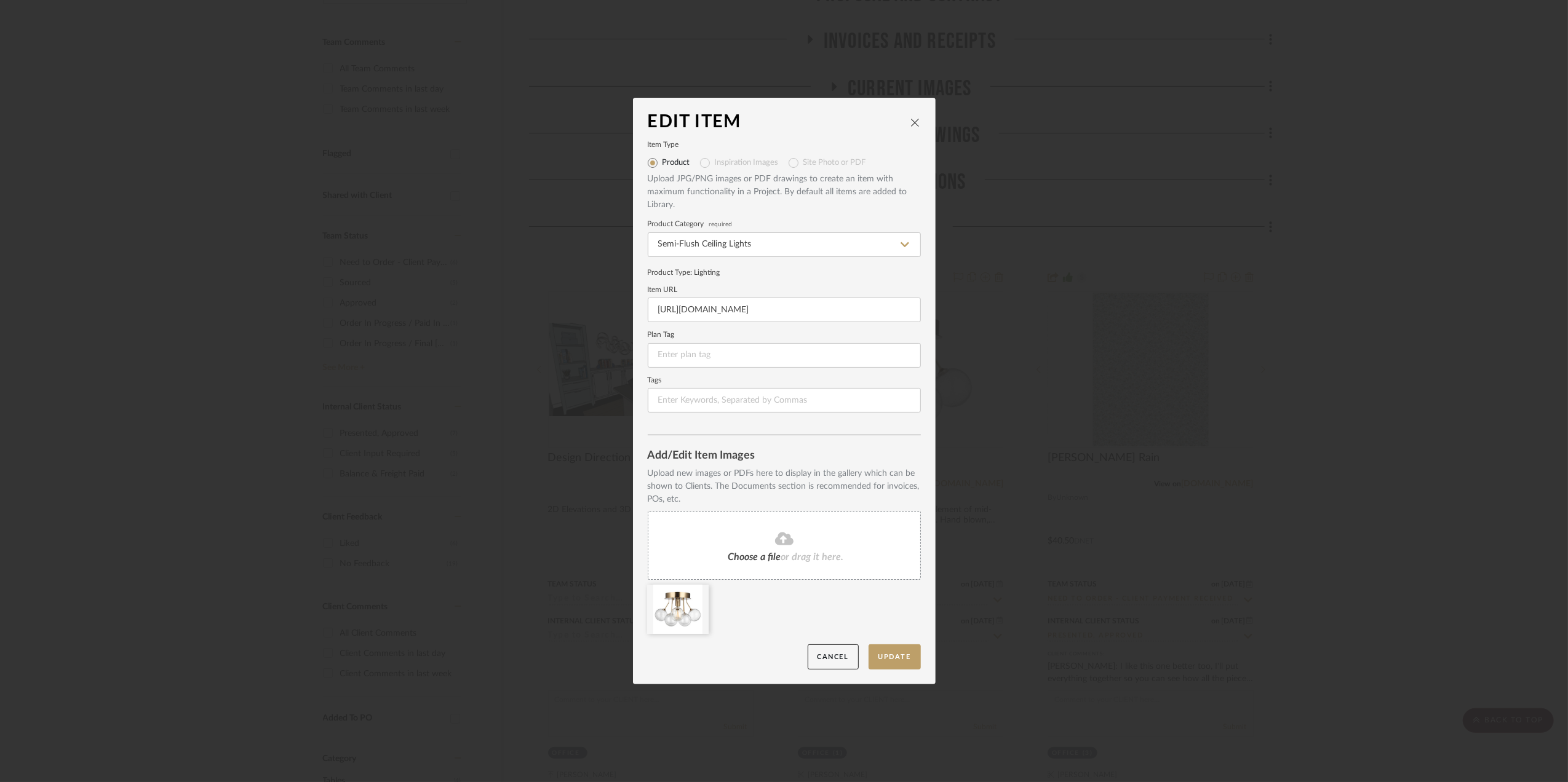
click at [763, 535] on fa-icon at bounding box center [784, 540] width 112 height 16
click at [893, 654] on button "Update" at bounding box center [894, 657] width 52 height 25
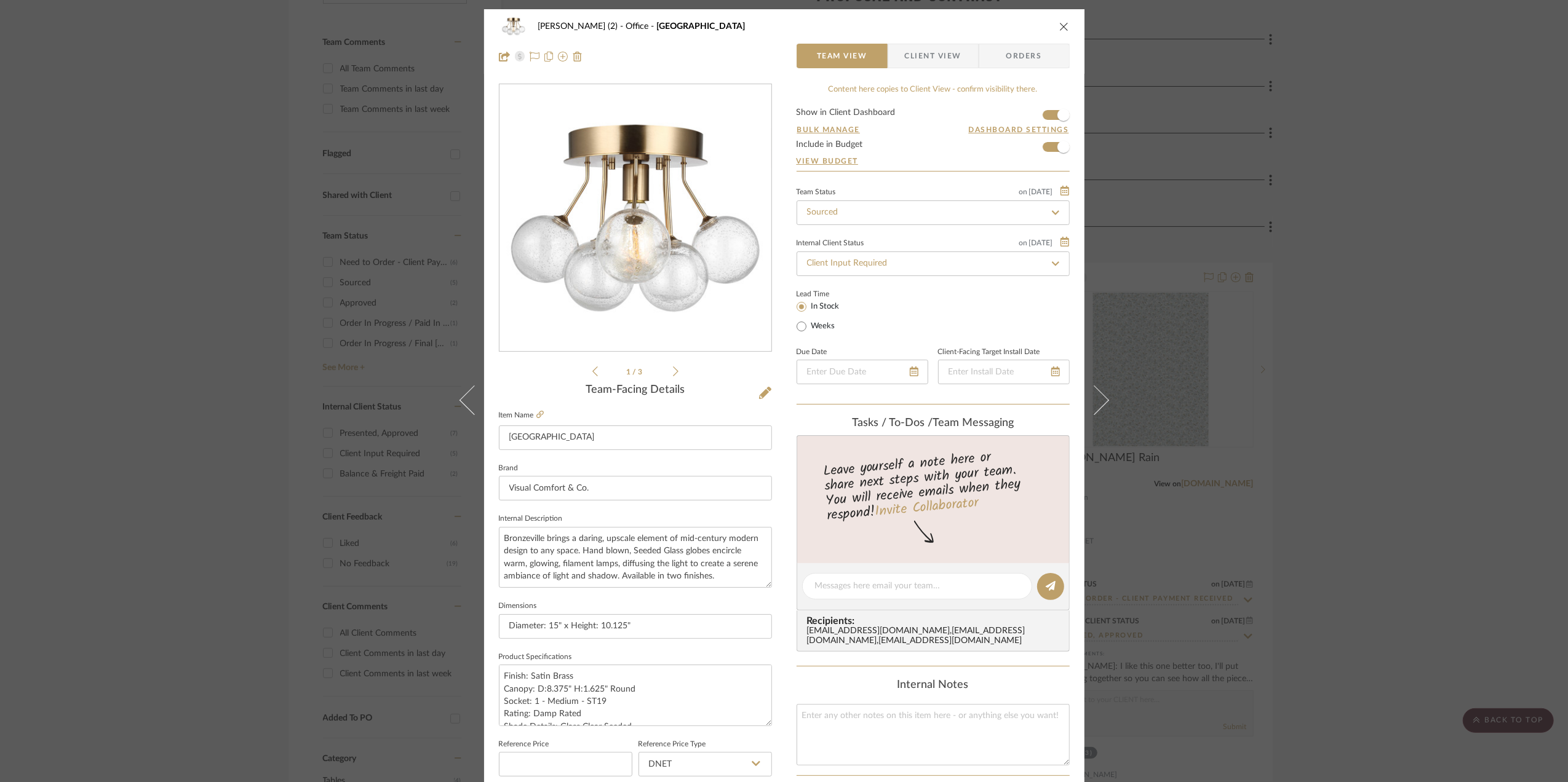
click at [1250, 351] on div "Stephanie Bergreen (2) Office Bronzeville Team View Client View Orders 1 / 3 Te…" at bounding box center [784, 391] width 1568 height 782
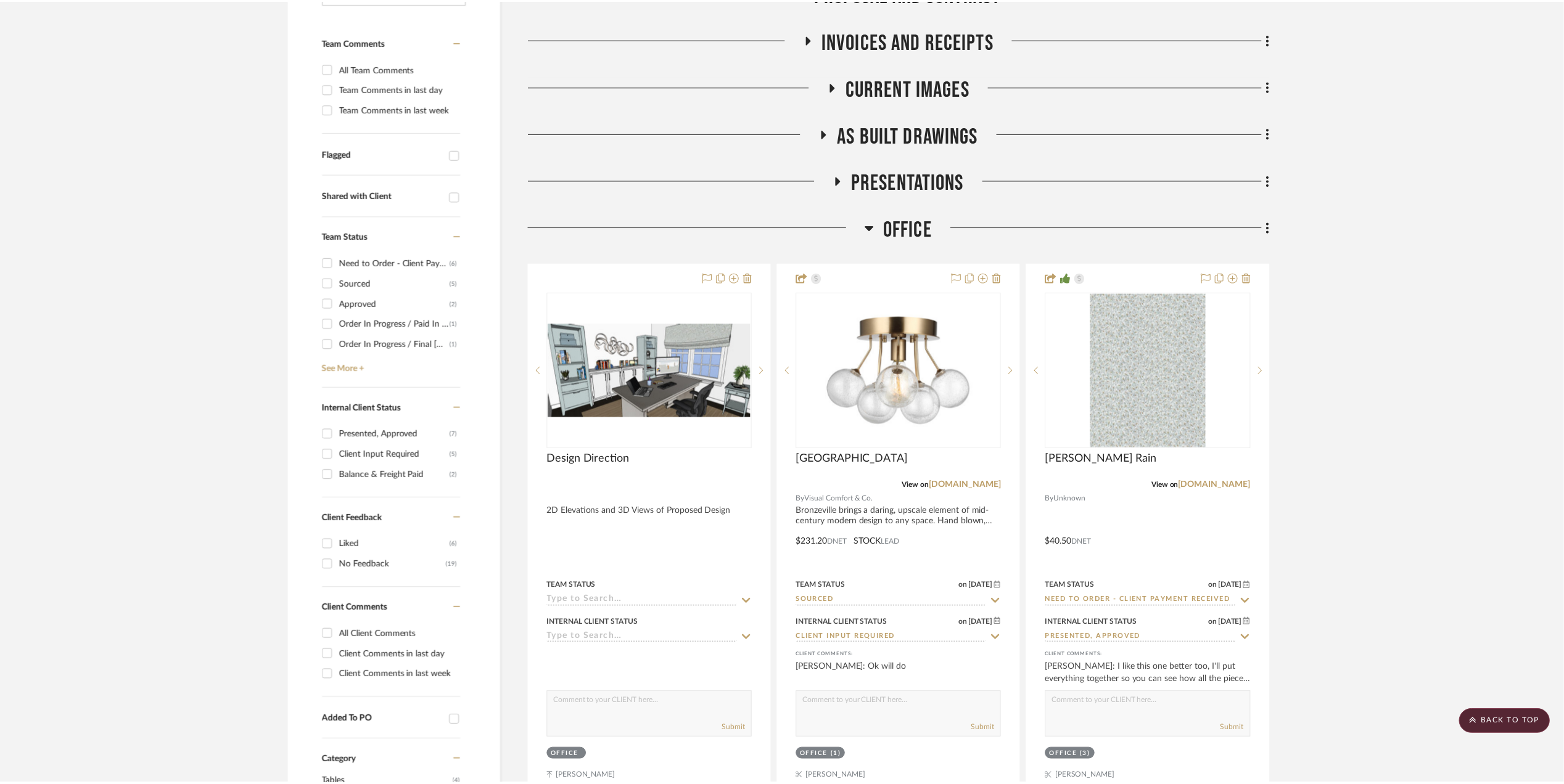
scroll to position [328, 0]
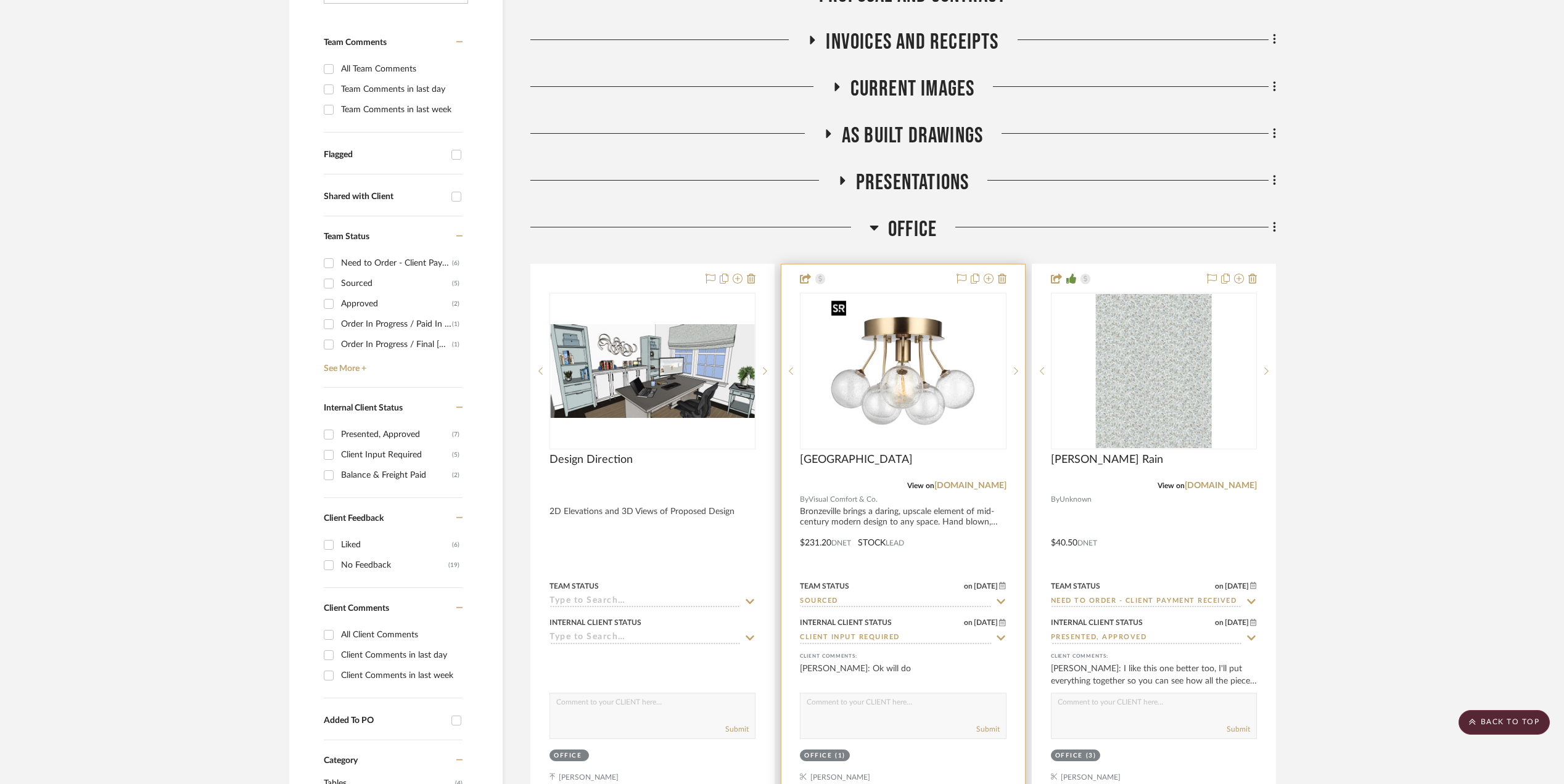
click at [898, 352] on img "0" at bounding box center [903, 370] width 154 height 154
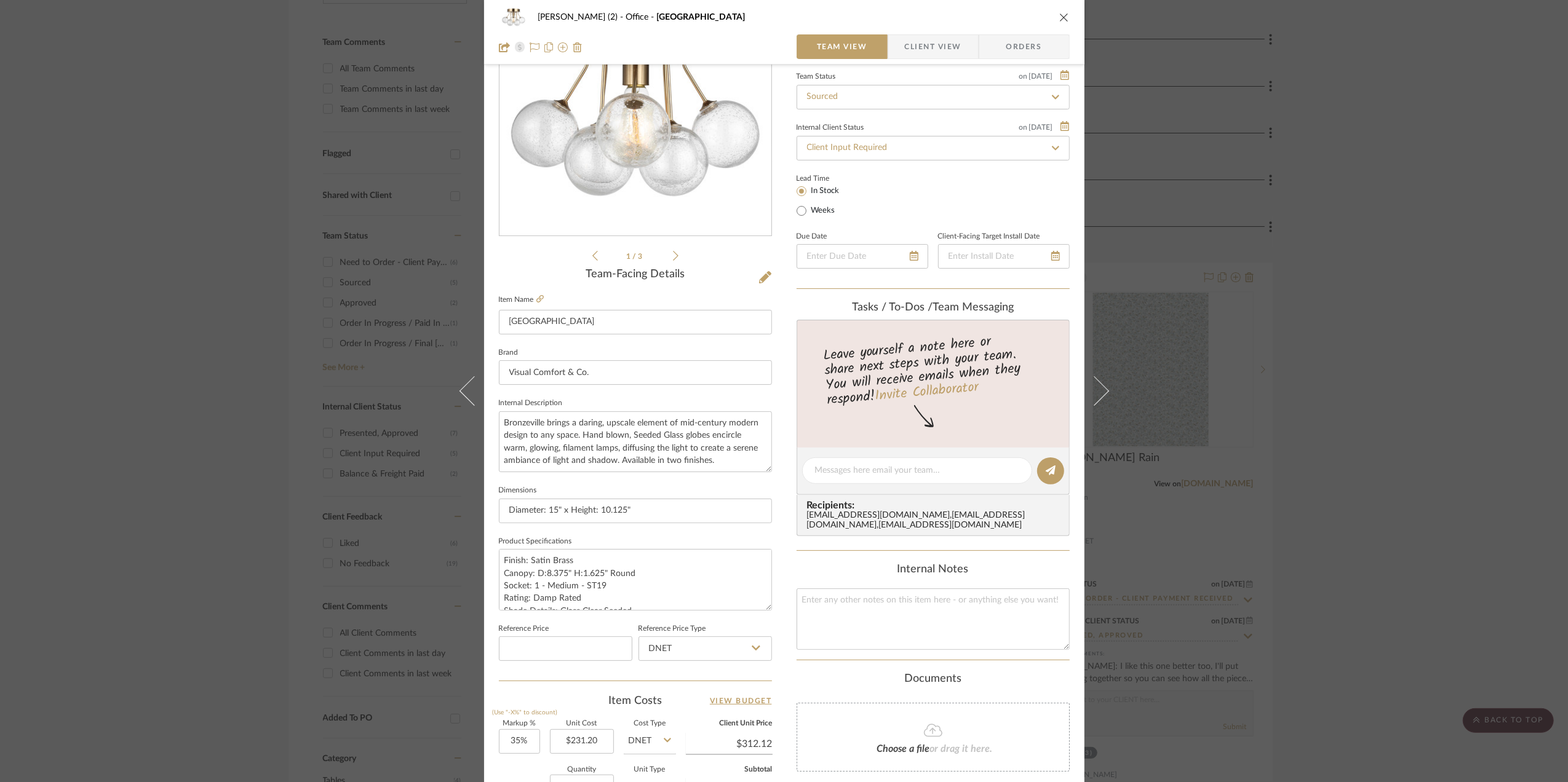
scroll to position [366, 0]
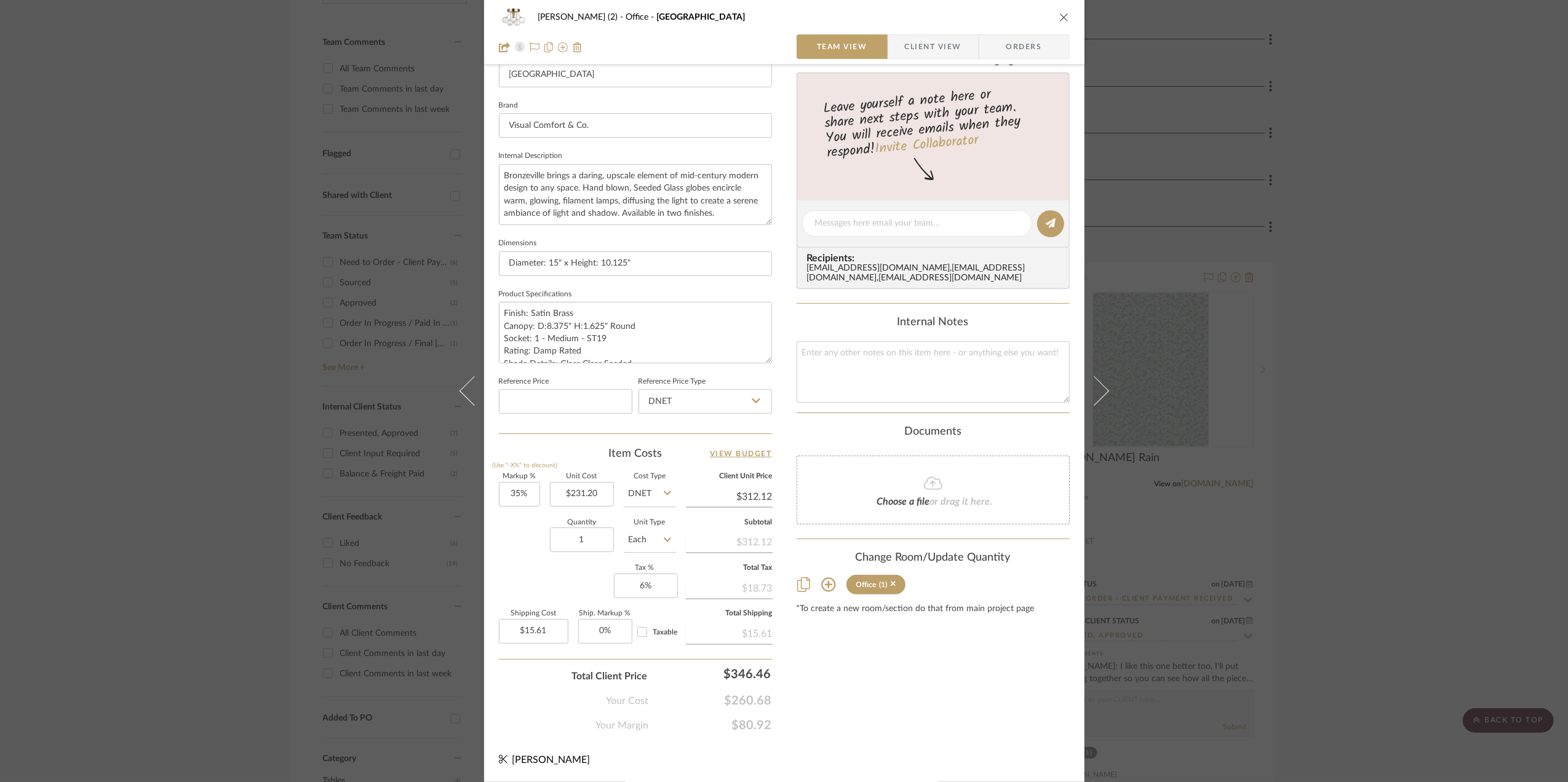
click at [929, 487] on icon at bounding box center [933, 483] width 19 height 15
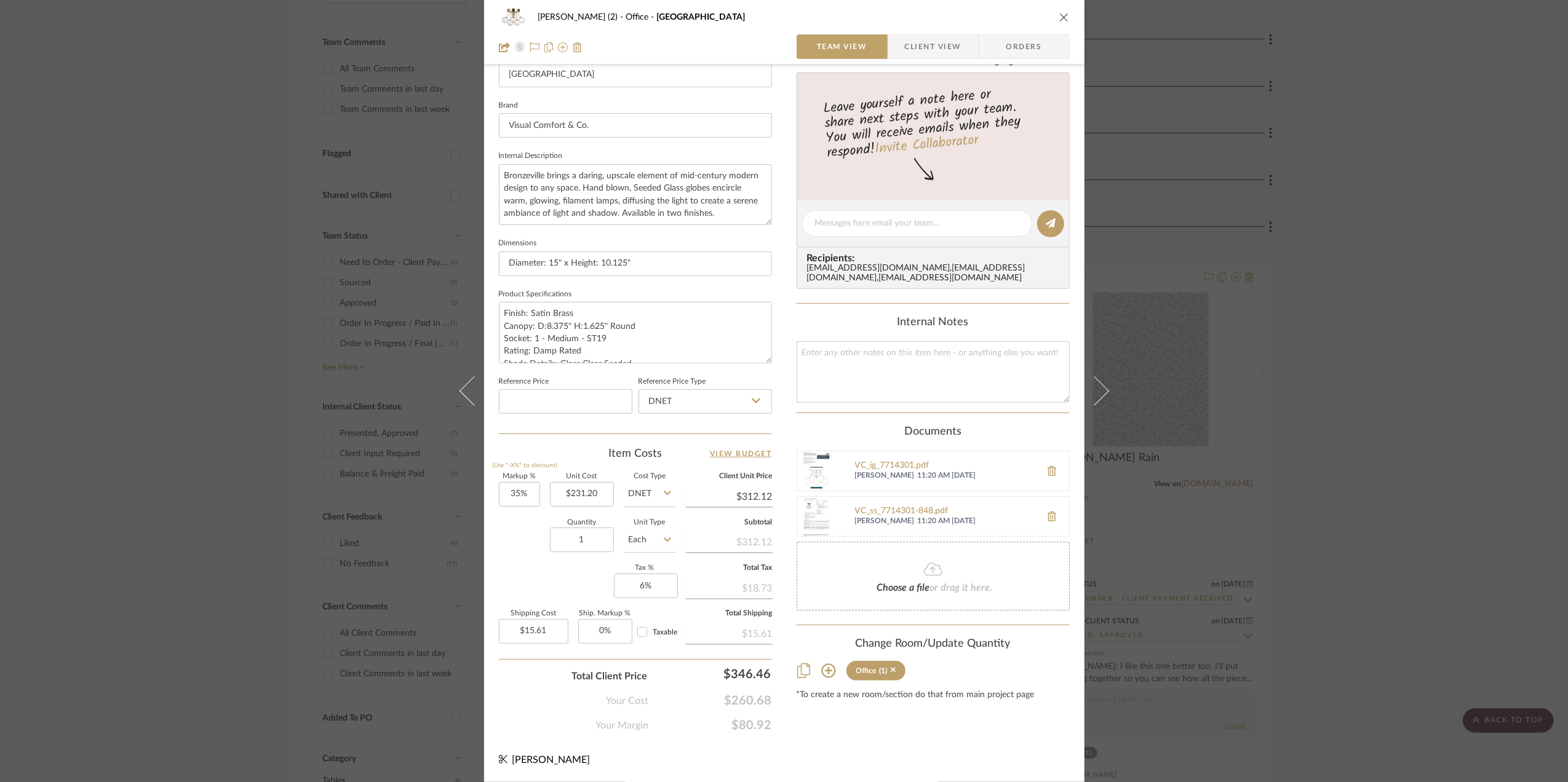
click at [936, 47] on span "Client View" at bounding box center [933, 47] width 57 height 25
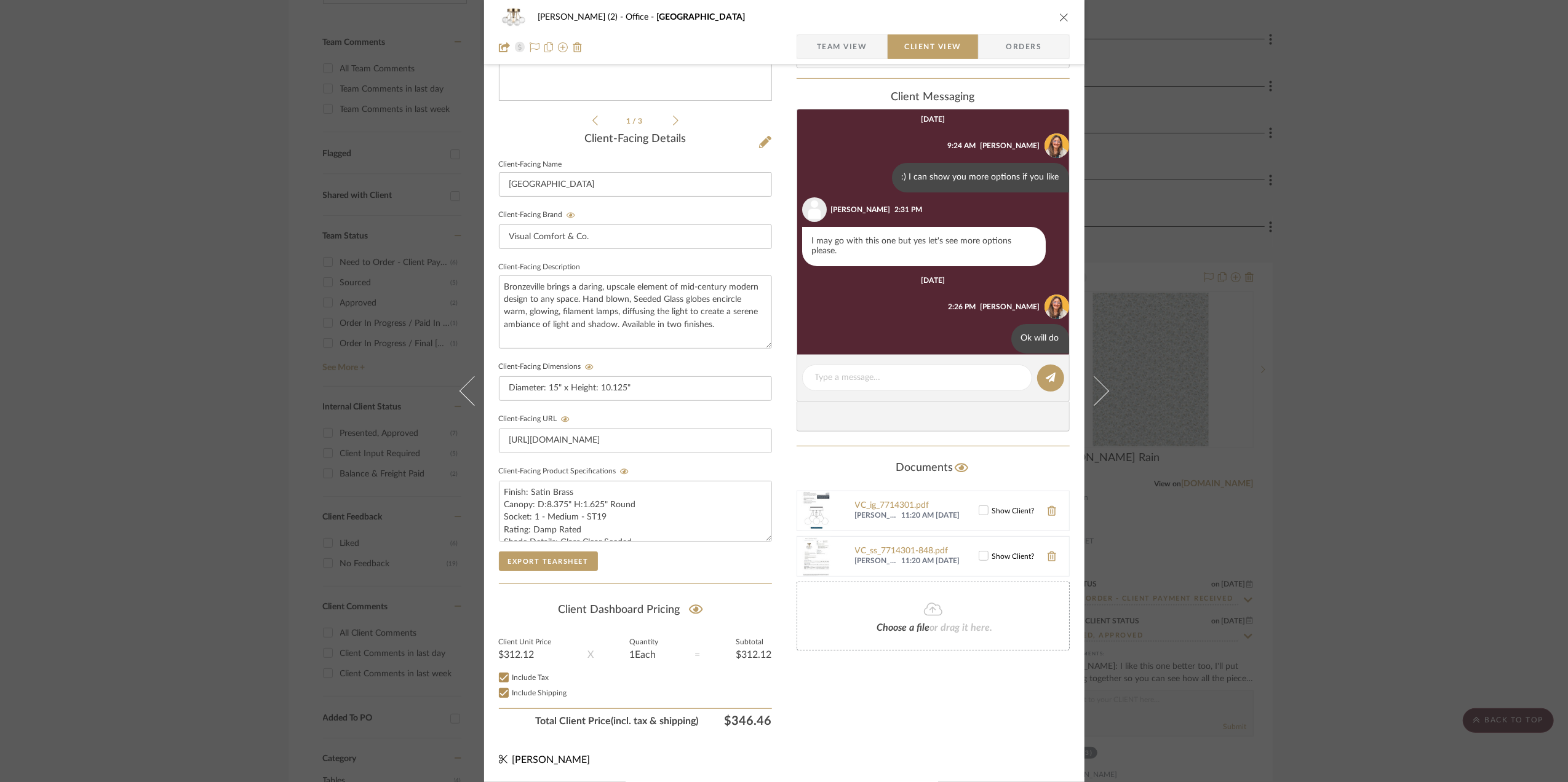
scroll to position [116, 0]
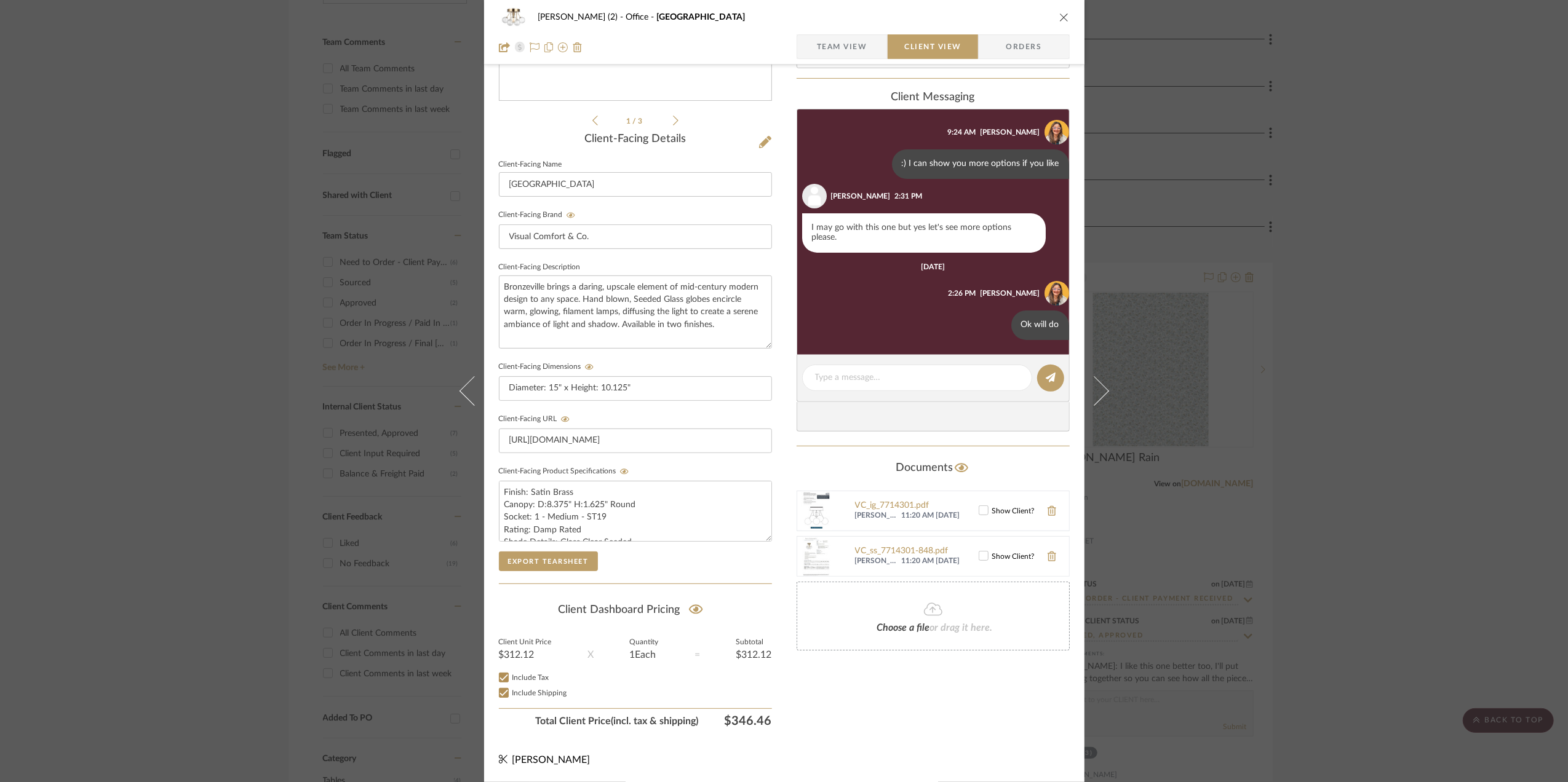
click at [979, 508] on icon at bounding box center [984, 510] width 9 height 9
click at [979, 555] on icon at bounding box center [984, 556] width 9 height 9
click at [1250, 223] on div "Stephanie Bergreen (2) Office Bronzeville Team View Client View Orders 1 / 3 Cl…" at bounding box center [784, 391] width 1568 height 782
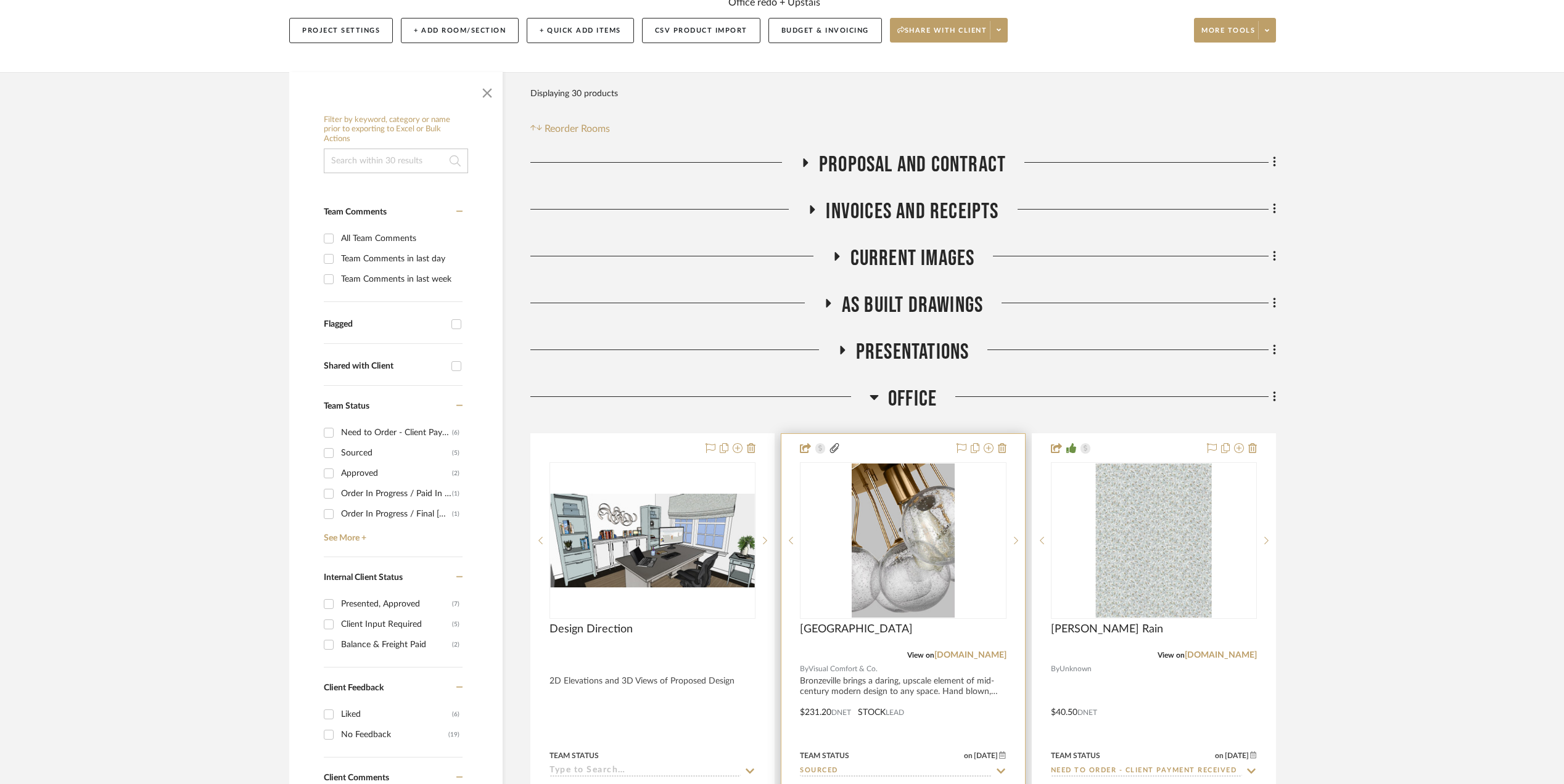
scroll to position [247, 0]
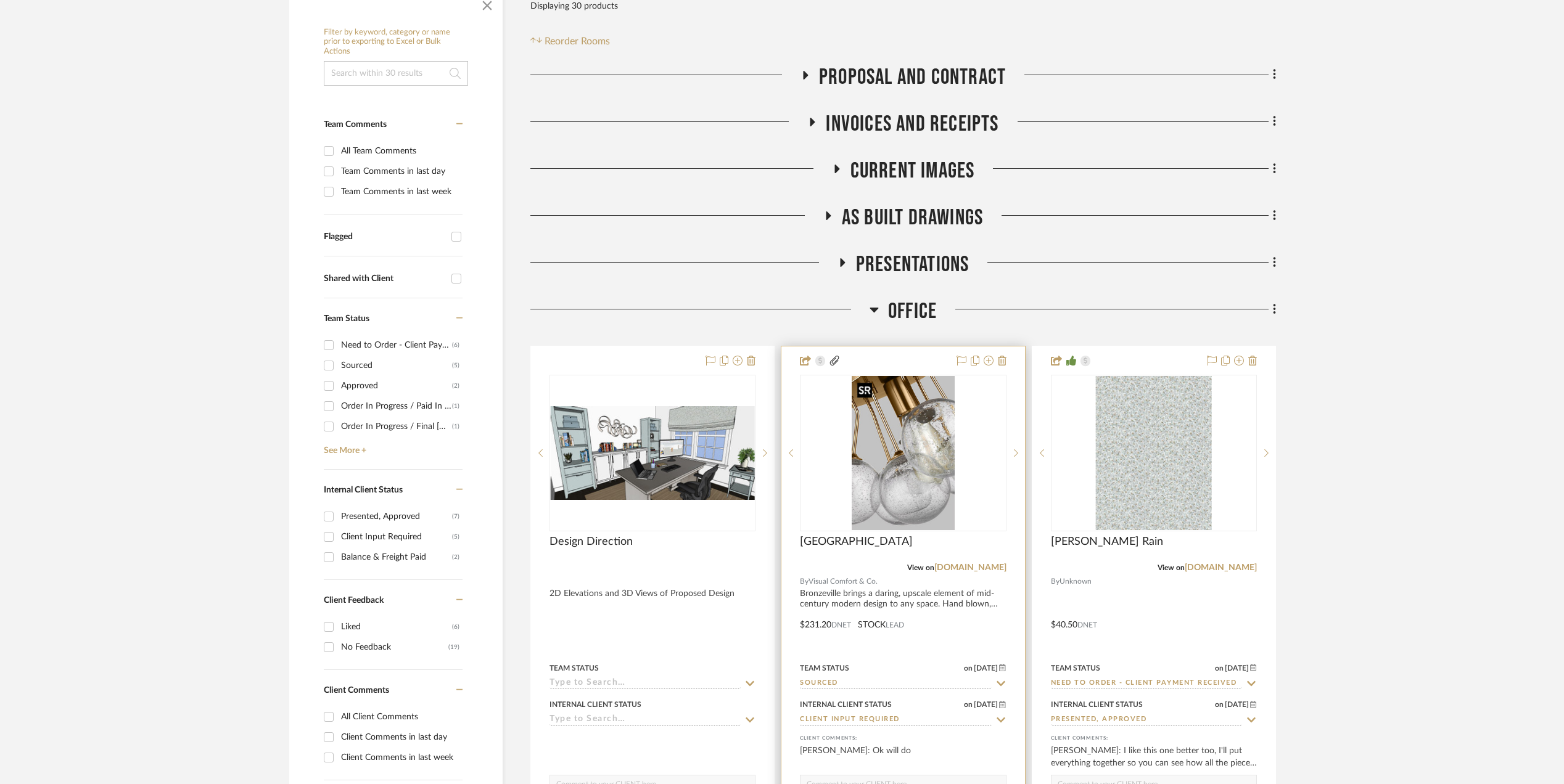
click at [880, 455] on img "0" at bounding box center [903, 453] width 102 height 154
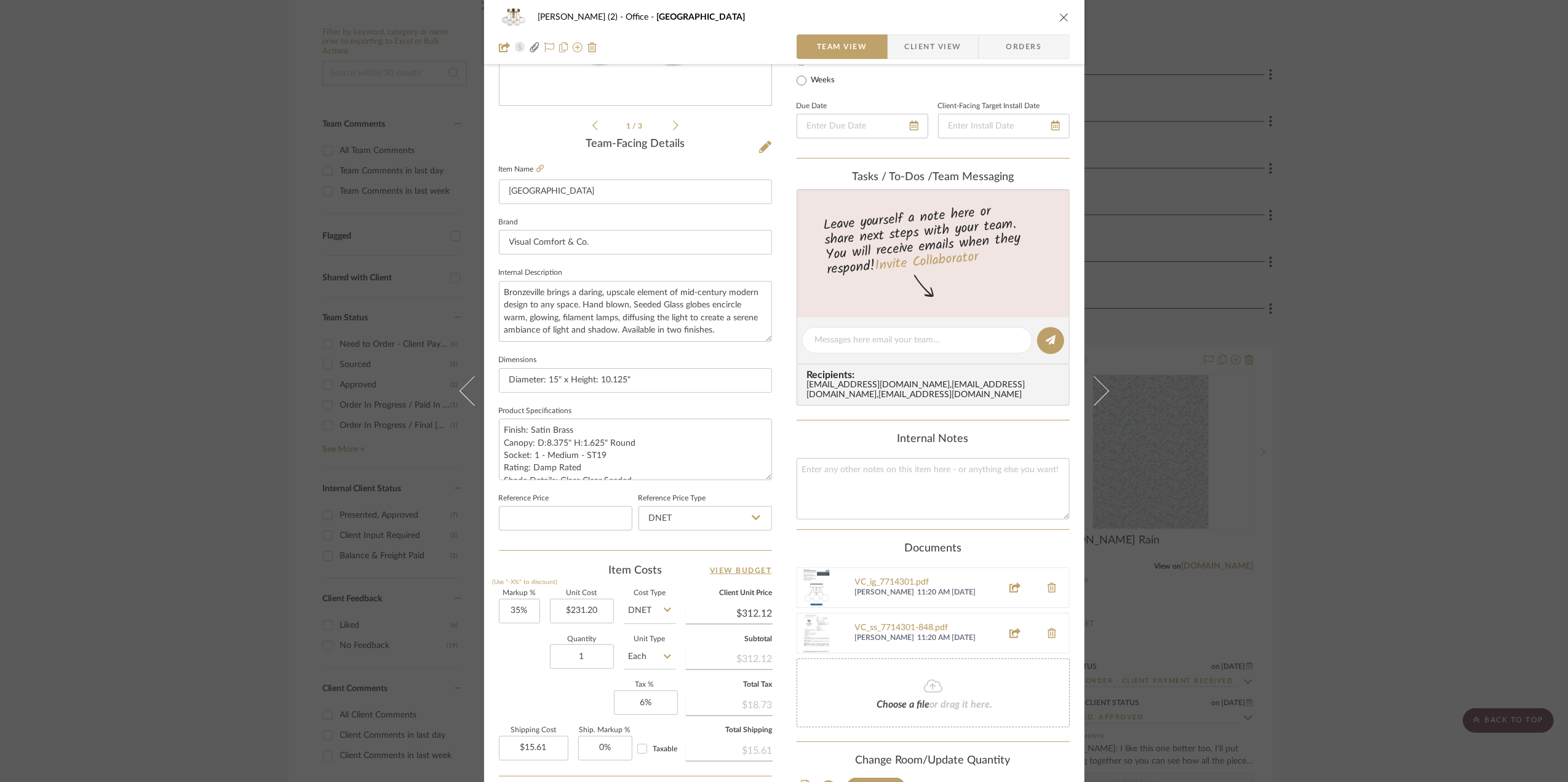
click at [1250, 375] on div "Stephanie Bergreen (2) Office Bronzeville Team View Client View Orders 1 / 3 Te…" at bounding box center [784, 391] width 1568 height 782
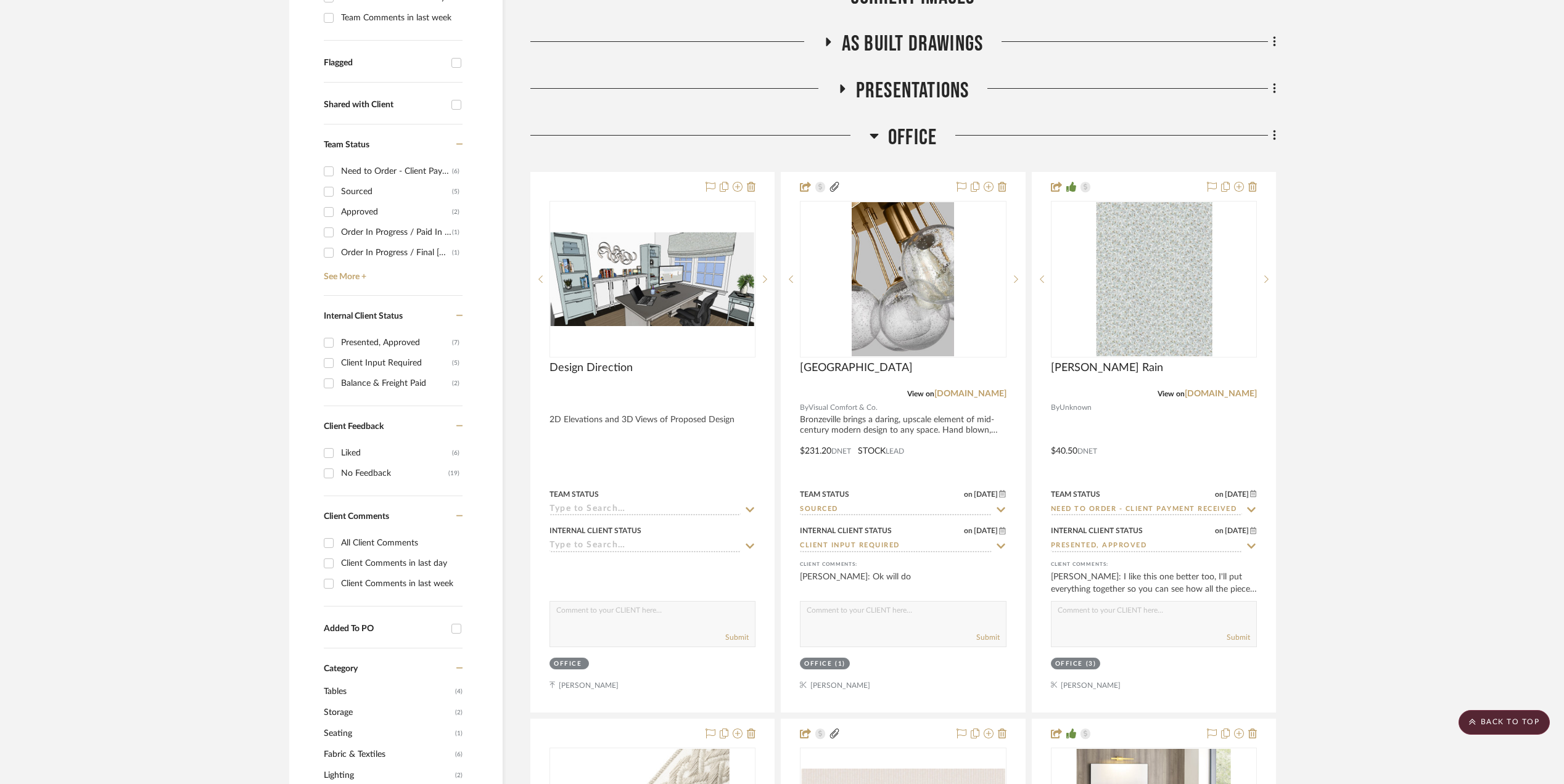
scroll to position [493, 0]
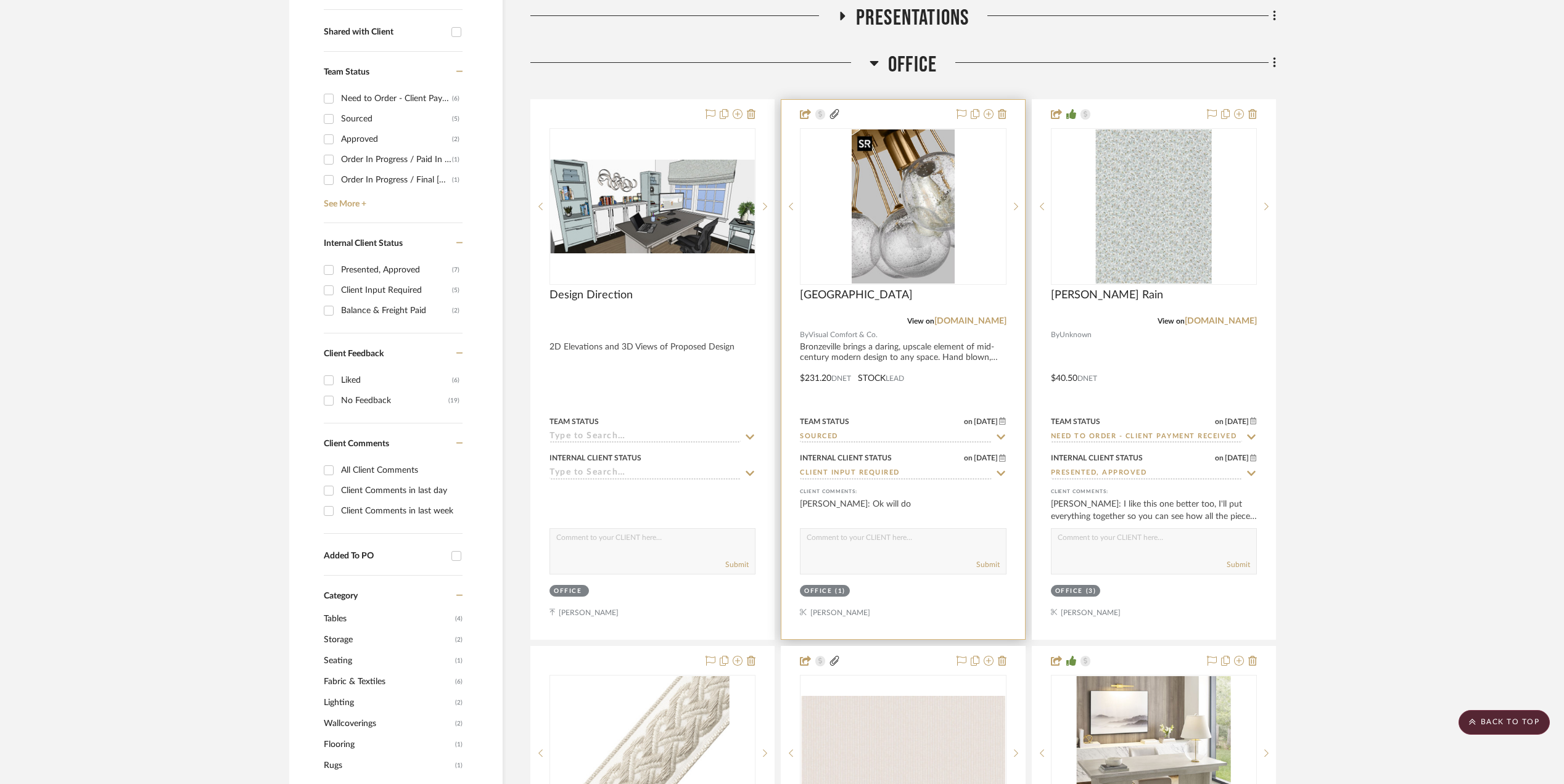
click at [887, 231] on img "0" at bounding box center [903, 206] width 102 height 154
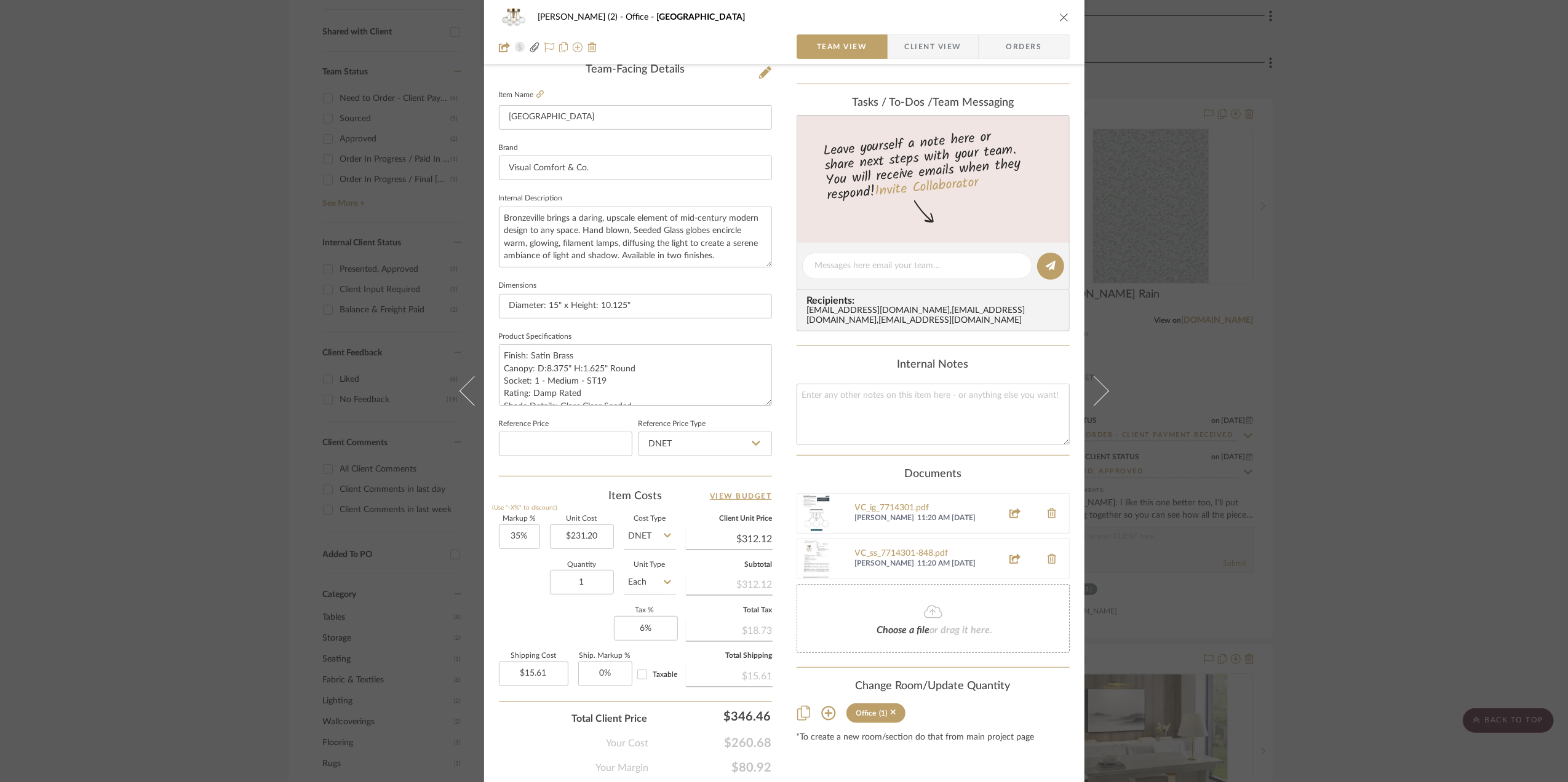
scroll to position [366, 0]
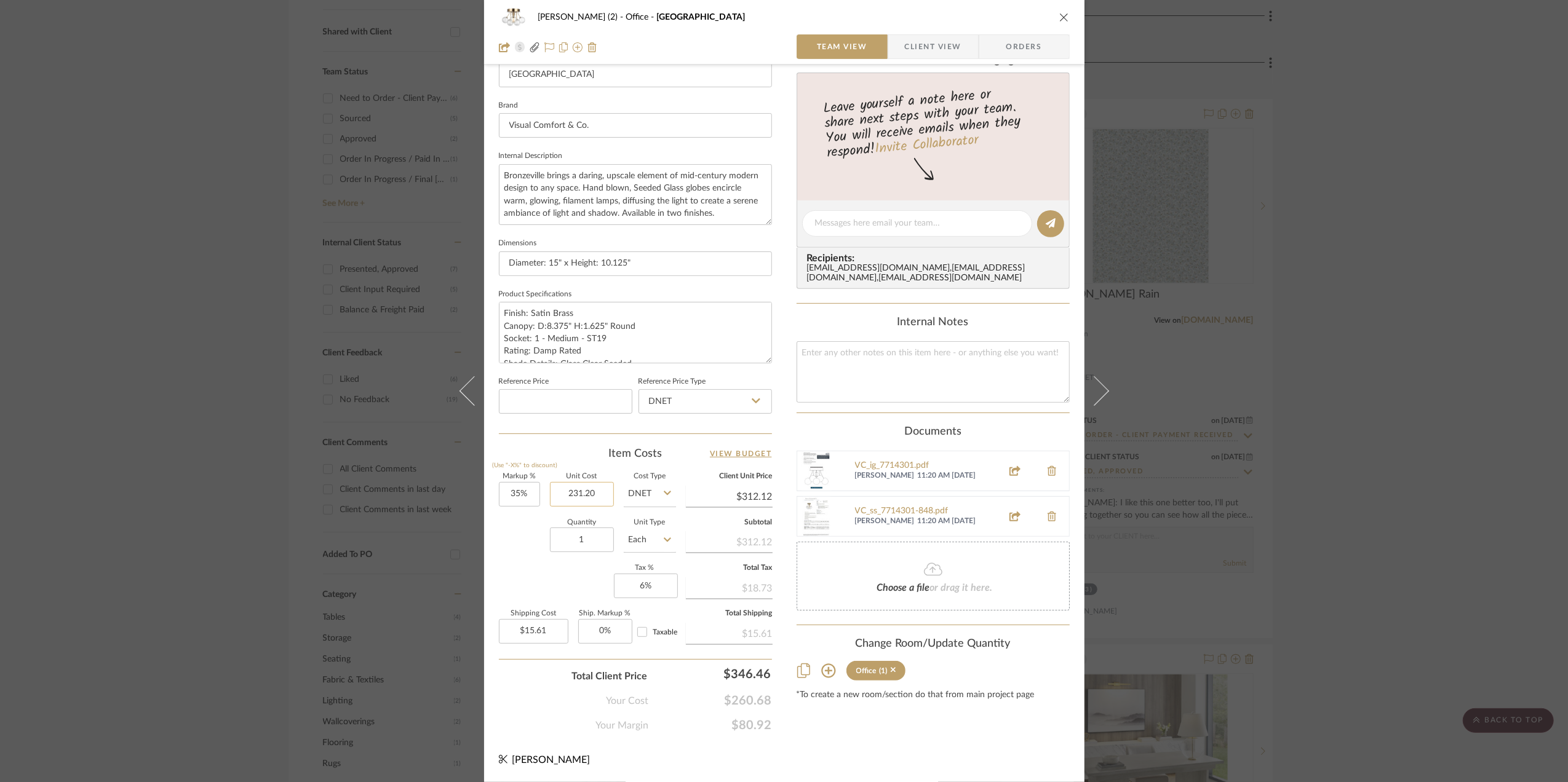
click at [591, 490] on input "231.20" at bounding box center [582, 494] width 64 height 25
type input "$246.40"
click at [508, 557] on div "Quantity 1 Unit Type Each" at bounding box center [588, 541] width 178 height 43
type input "$332.64"
type input "$16.63"
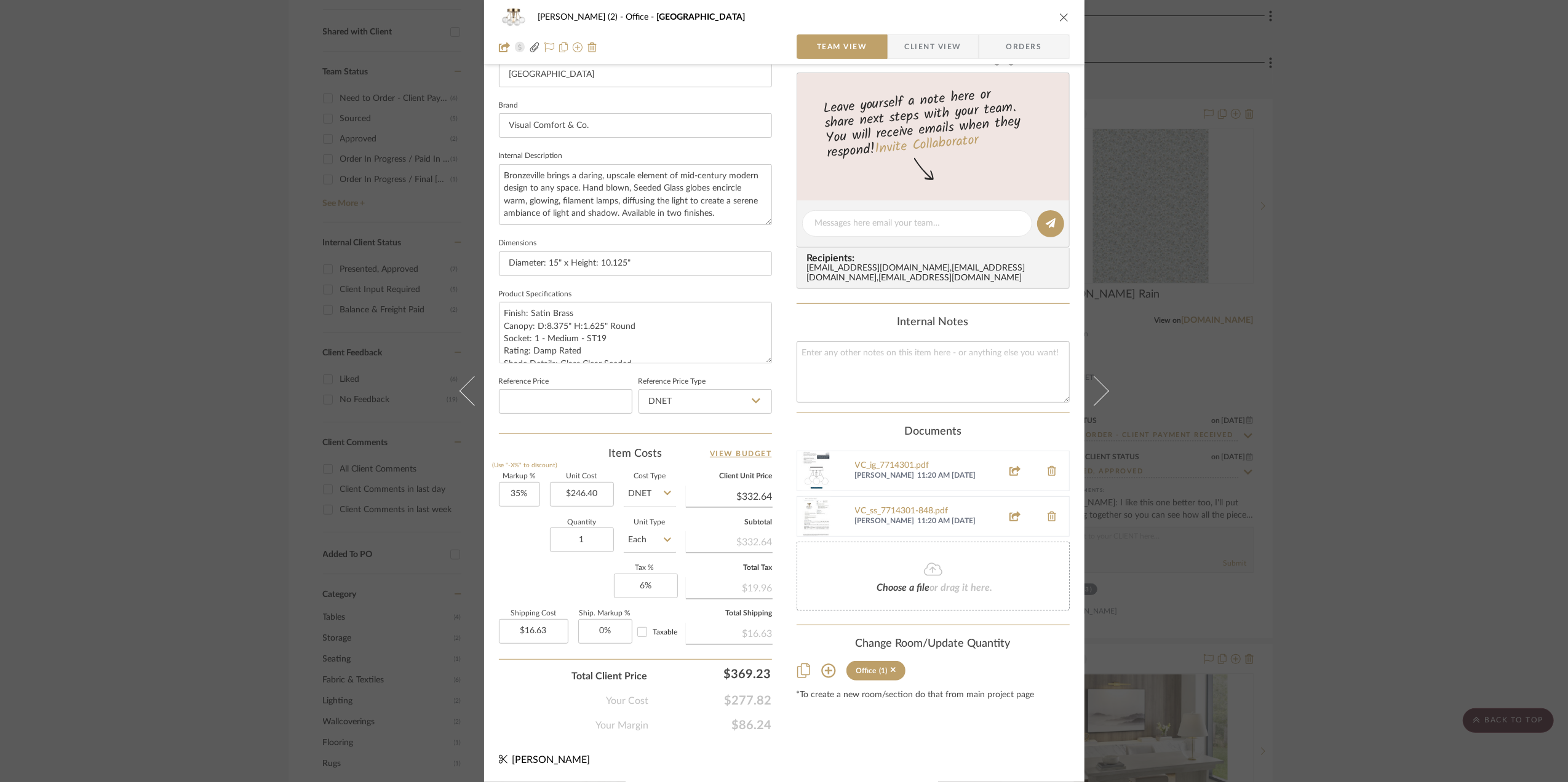
click at [1250, 621] on div "Stephanie Bergreen (2) Office Bronzeville Team View Client View Orders 1 / 3 Te…" at bounding box center [784, 391] width 1568 height 782
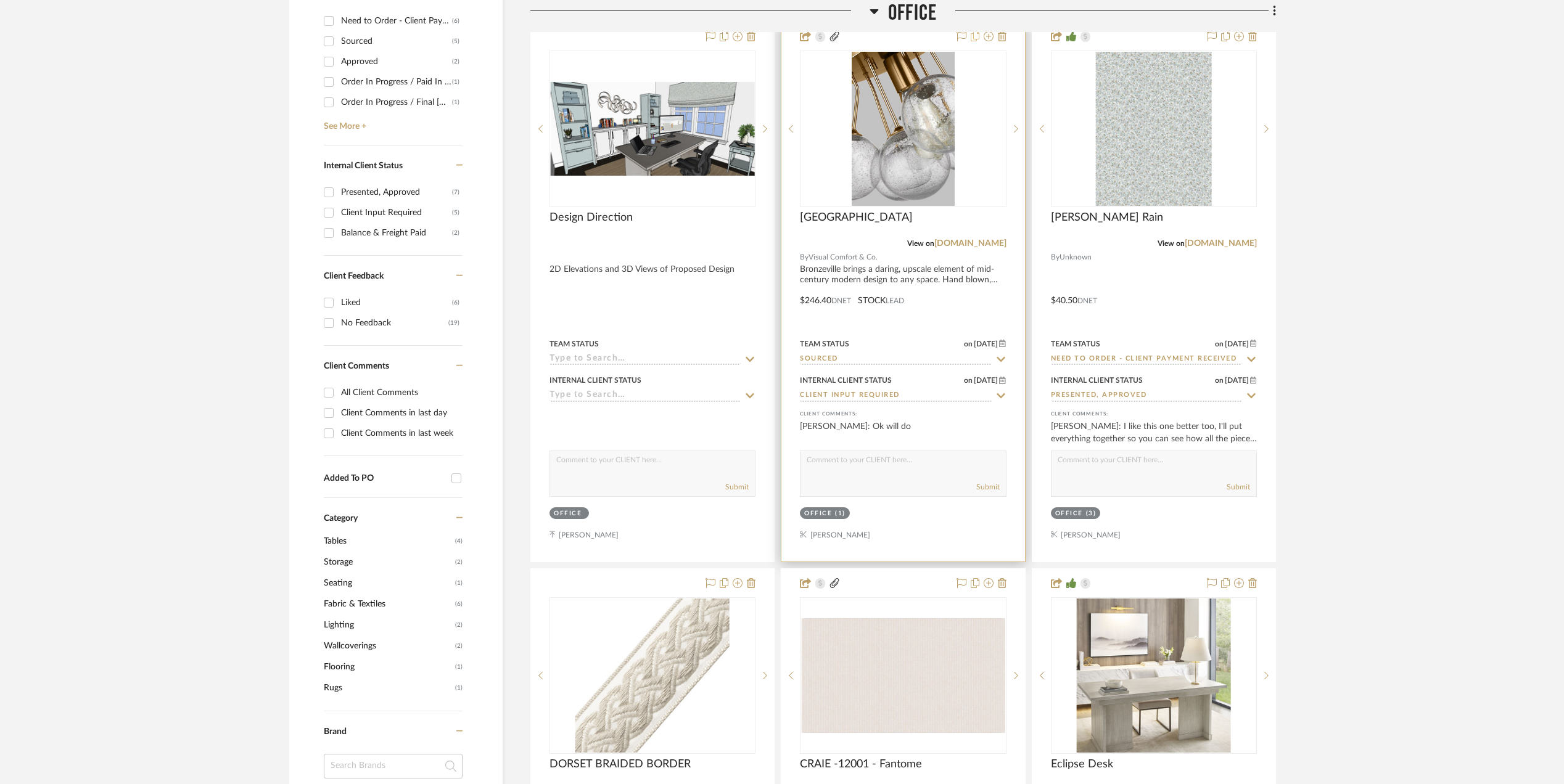
scroll to position [575, 0]
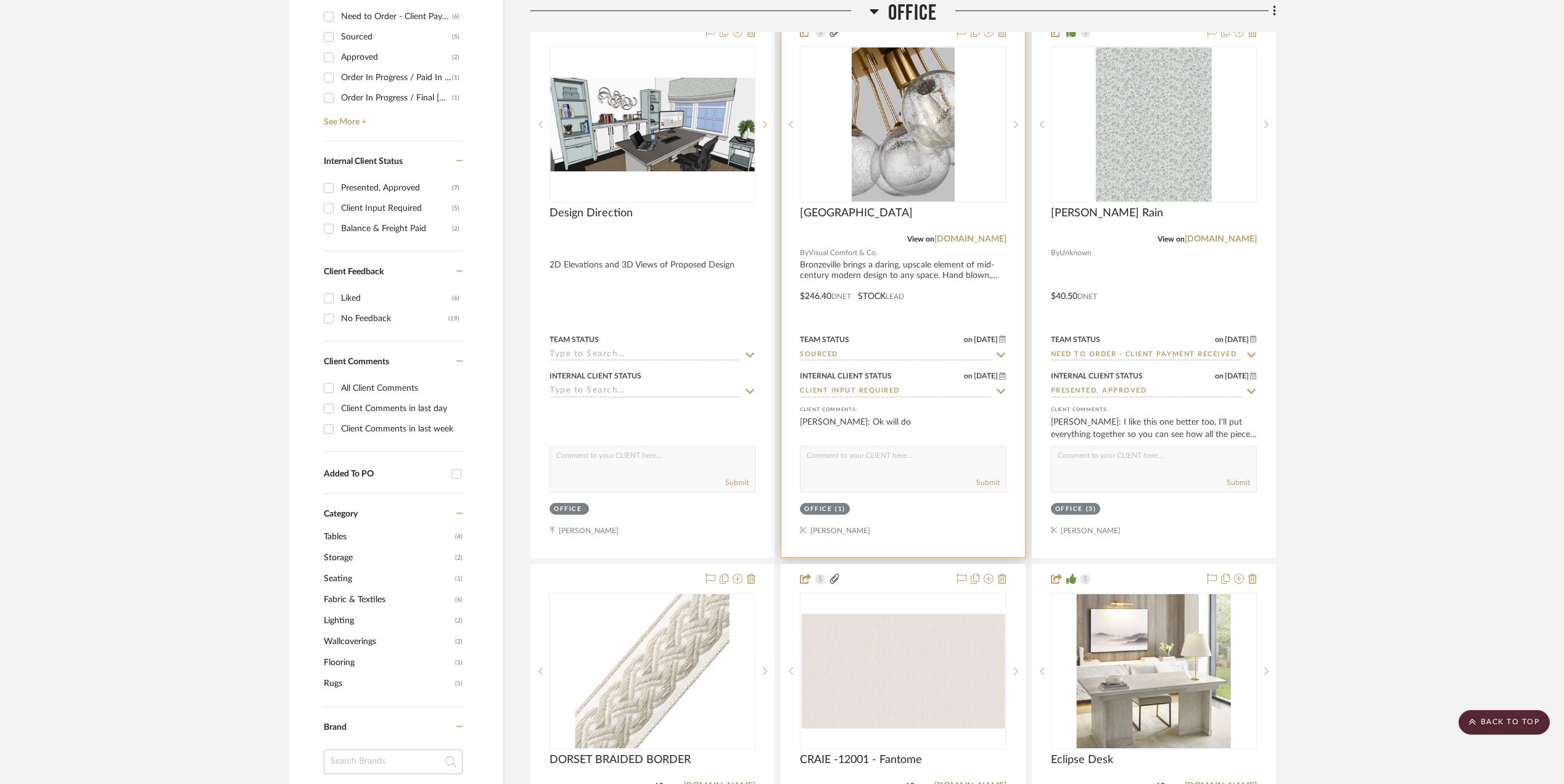
click at [834, 351] on input "Sourced" at bounding box center [895, 355] width 191 height 12
type input "ordere"
click at [854, 406] on div "Ordered" at bounding box center [904, 414] width 205 height 31
type input "9/18/2025"
type input "Ordered"
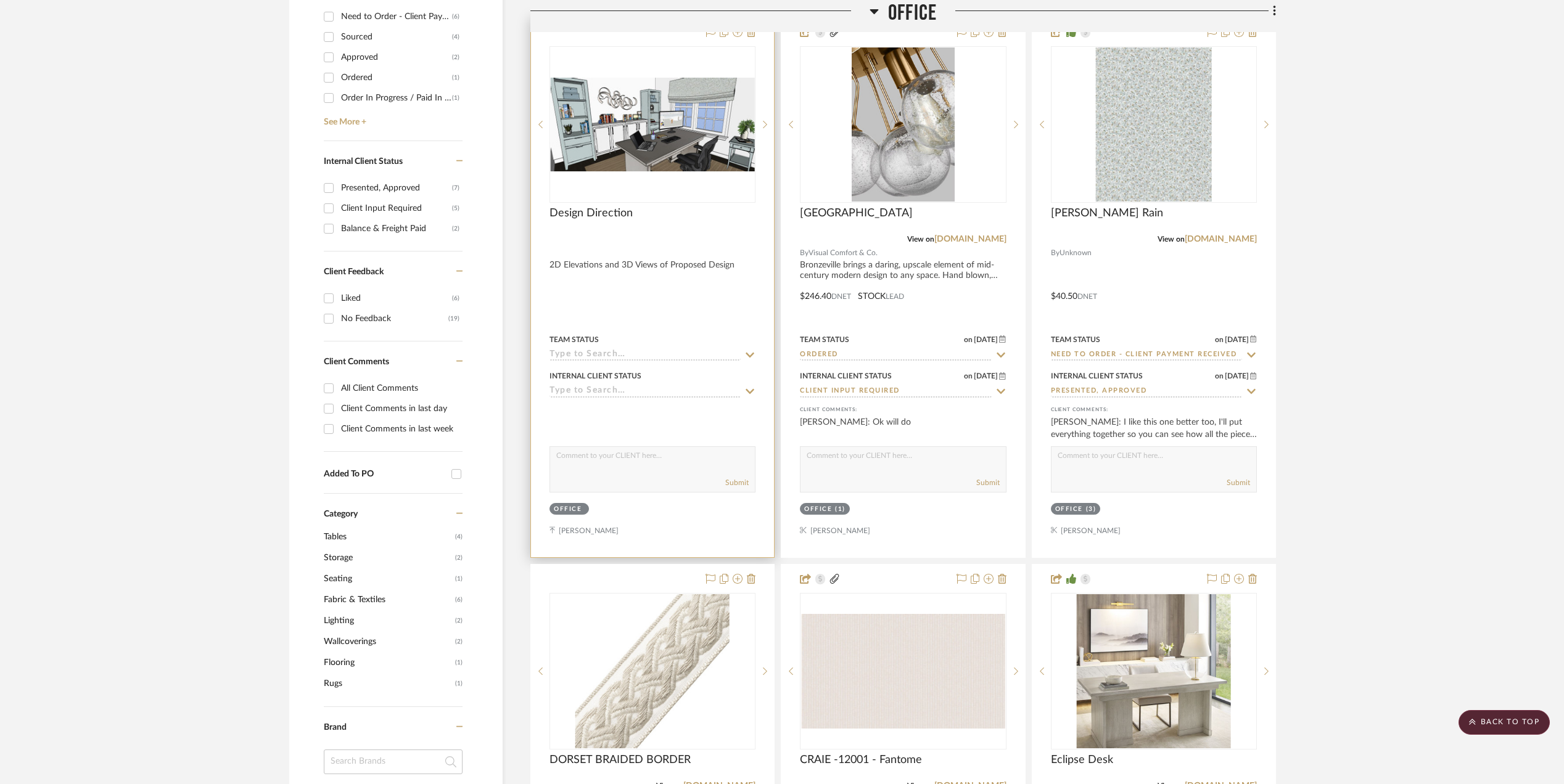
click at [602, 353] on input at bounding box center [644, 355] width 191 height 12
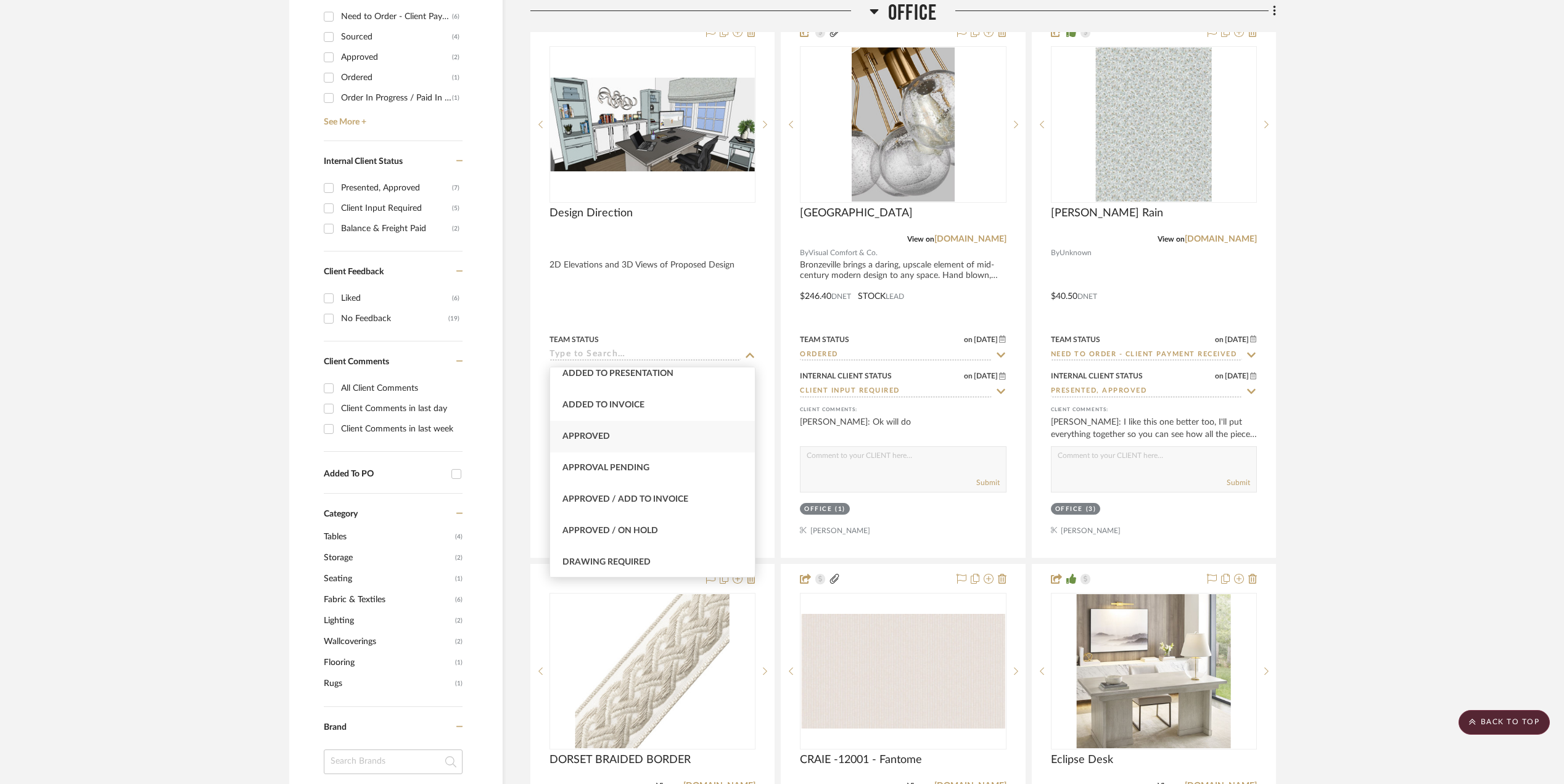
click at [622, 439] on div "Approved" at bounding box center [652, 436] width 205 height 31
type input "9/18/2025"
type input "Approved"
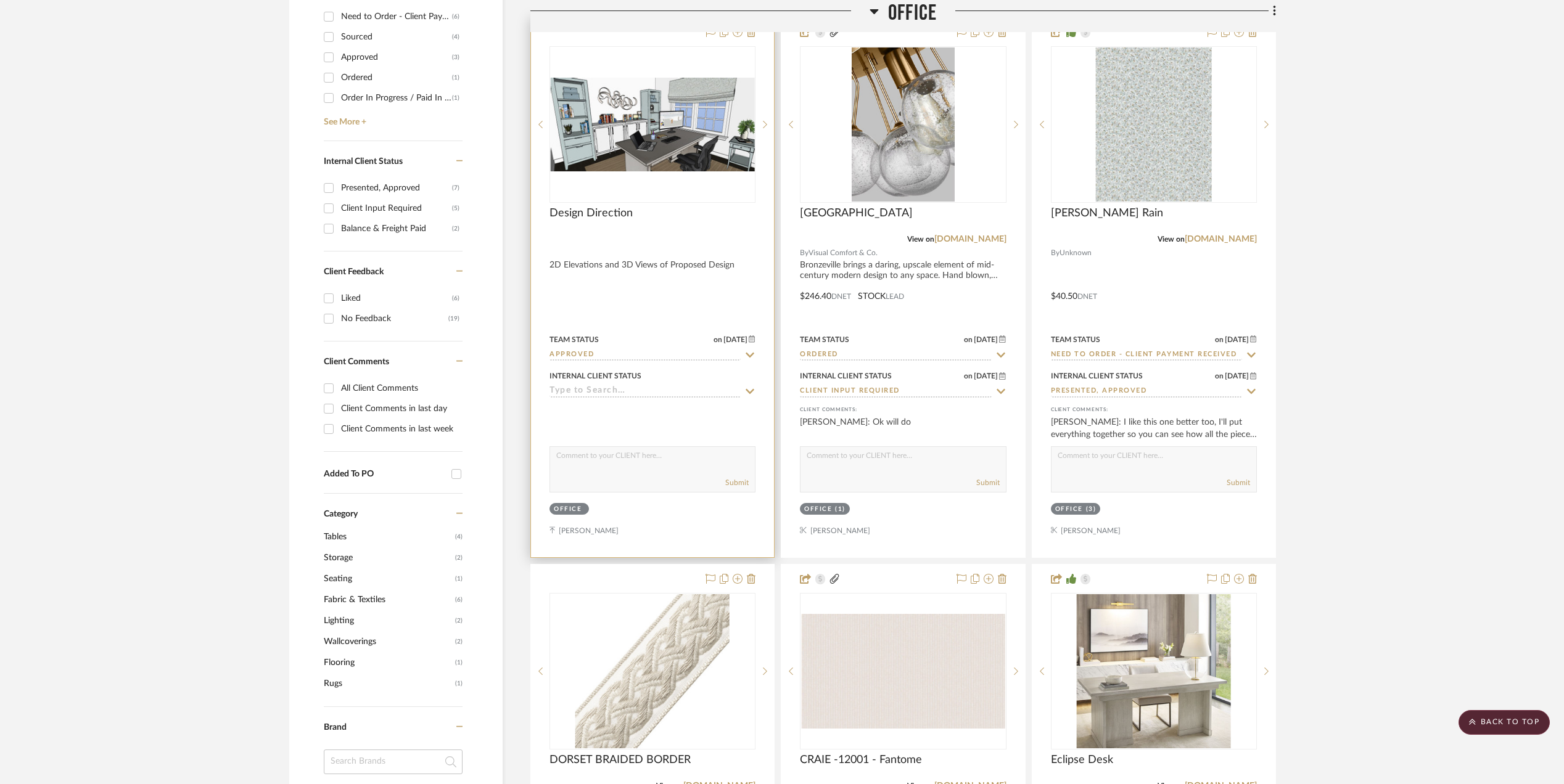
click at [605, 388] on input at bounding box center [644, 392] width 191 height 12
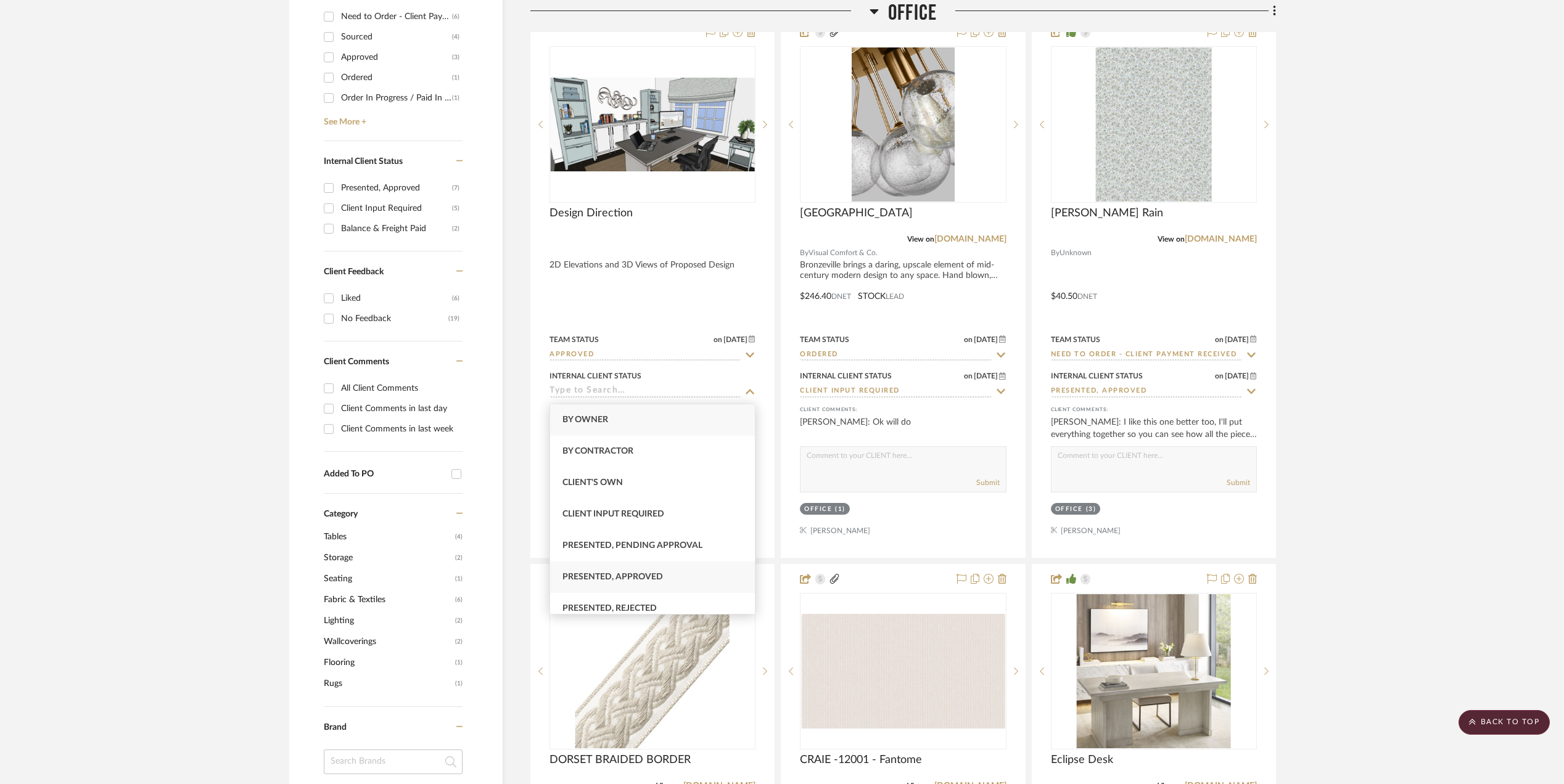
click at [637, 570] on div "Presented, Approved" at bounding box center [652, 577] width 205 height 31
type input "9/18/2025"
type input "Presented, Approved"
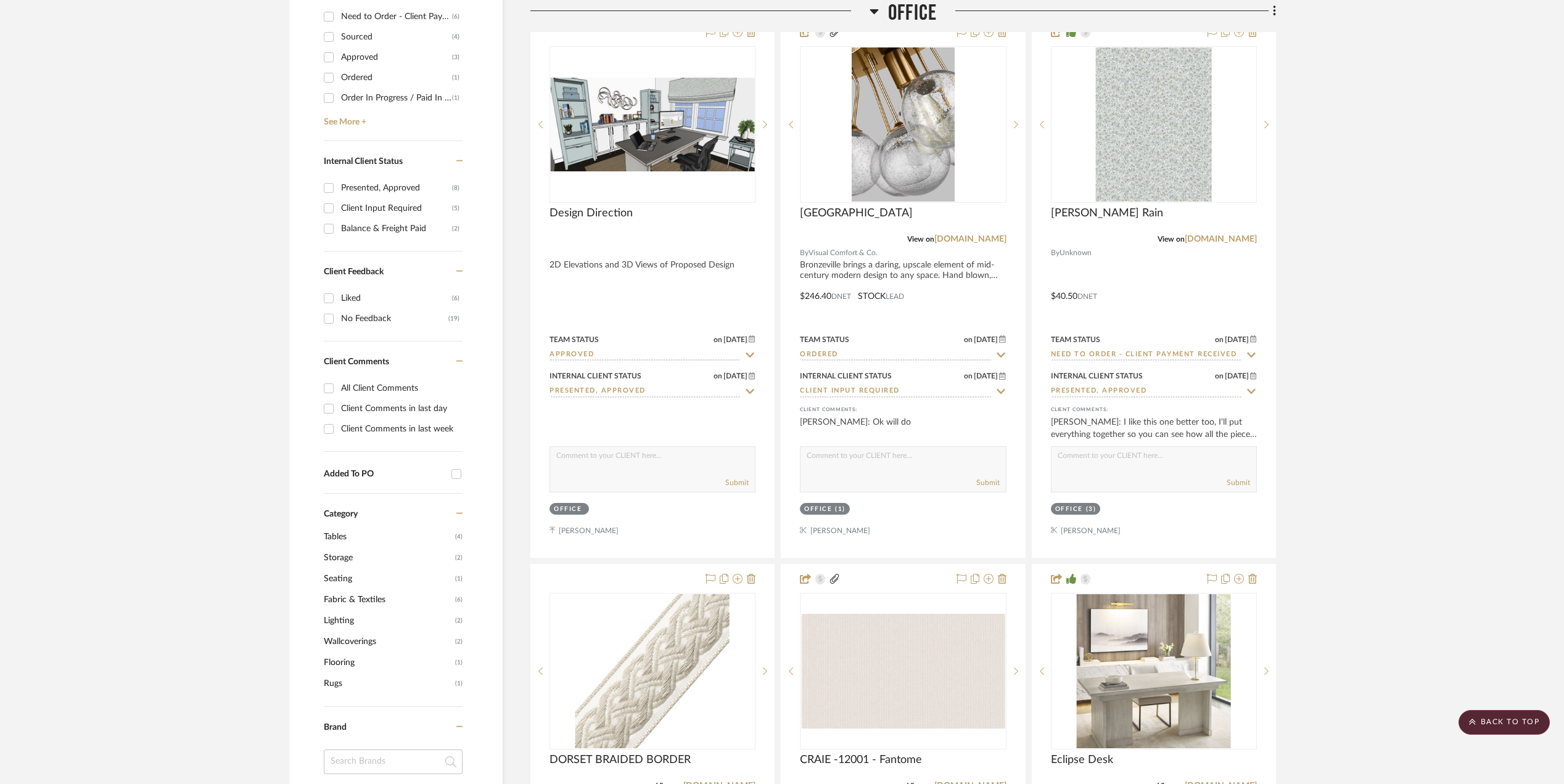
click at [874, 392] on input "Client Input Required" at bounding box center [895, 392] width 191 height 12
click at [998, 390] on icon at bounding box center [1001, 391] width 11 height 10
type input "9/18/2025"
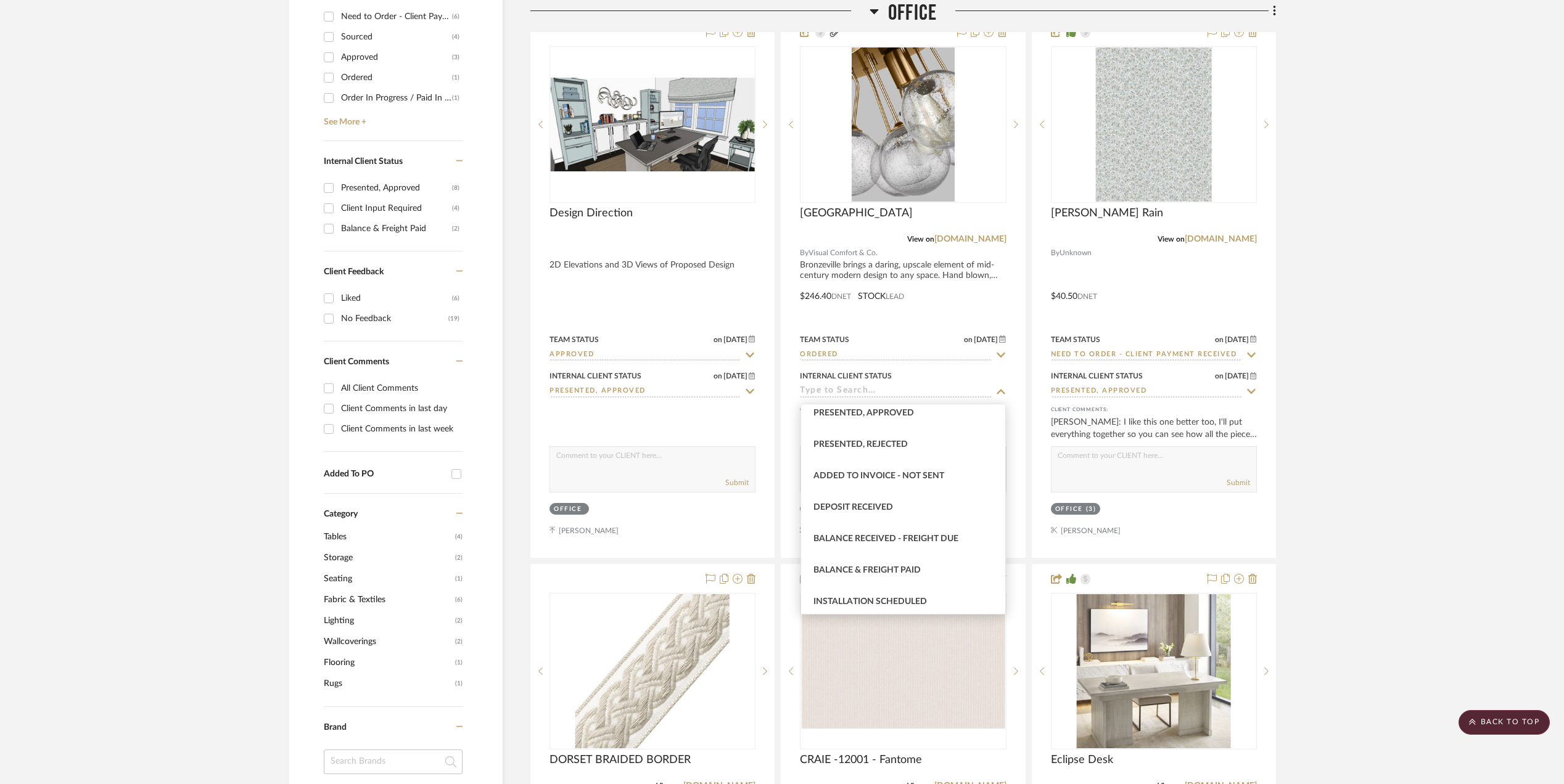
scroll to position [247, 0]
click at [895, 485] on span "Balance & Freight Paid" at bounding box center [867, 488] width 108 height 9
type input "Balance & Freight Paid"
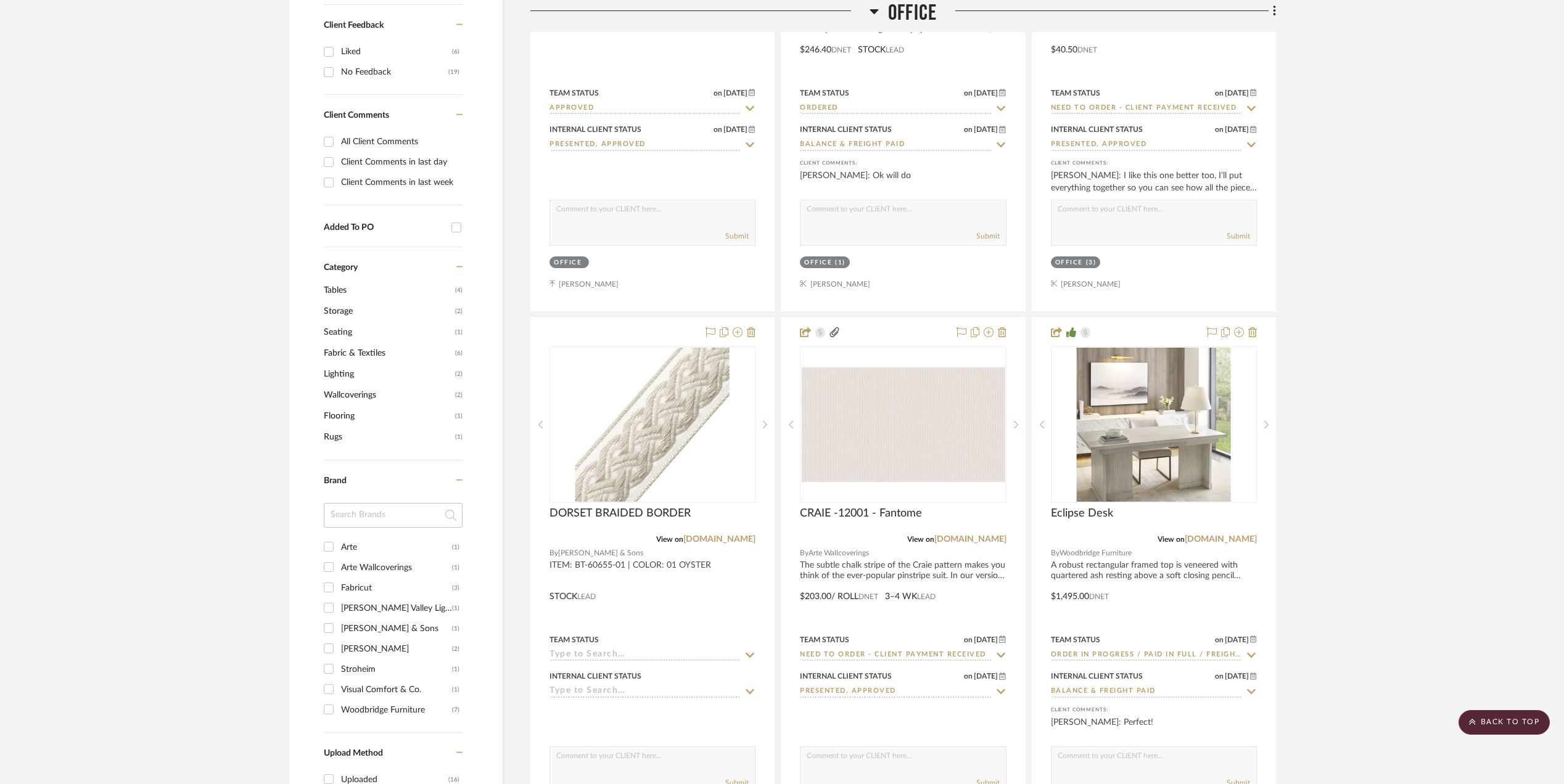
scroll to position [904, 0]
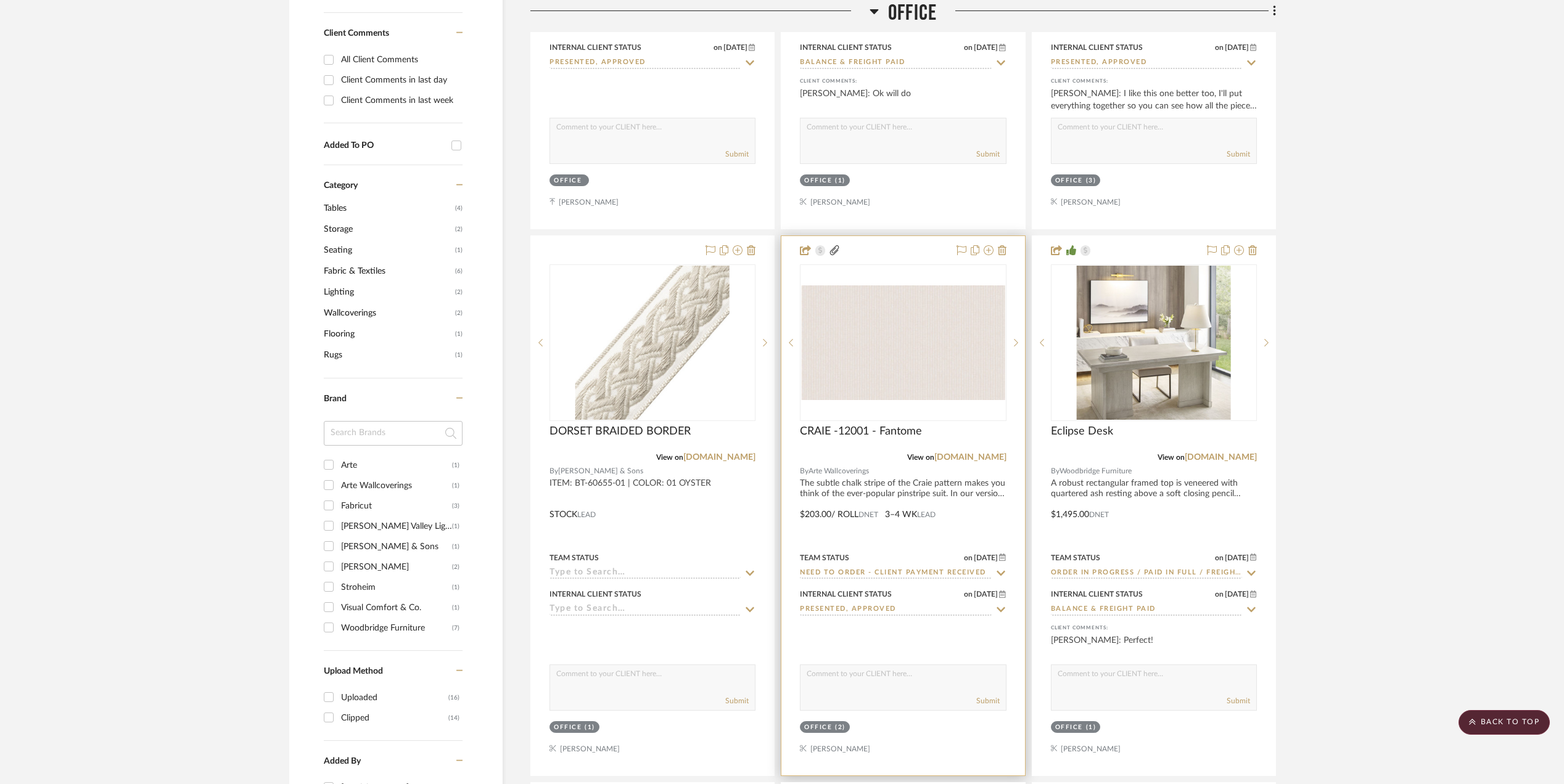
click at [871, 575] on input "Need to Order - Client Payment Received" at bounding box center [895, 573] width 191 height 12
click at [997, 575] on icon at bounding box center [1001, 573] width 11 height 10
type input "9/18/2025"
type input "pur"
click at [1001, 578] on icon at bounding box center [1001, 573] width 11 height 10
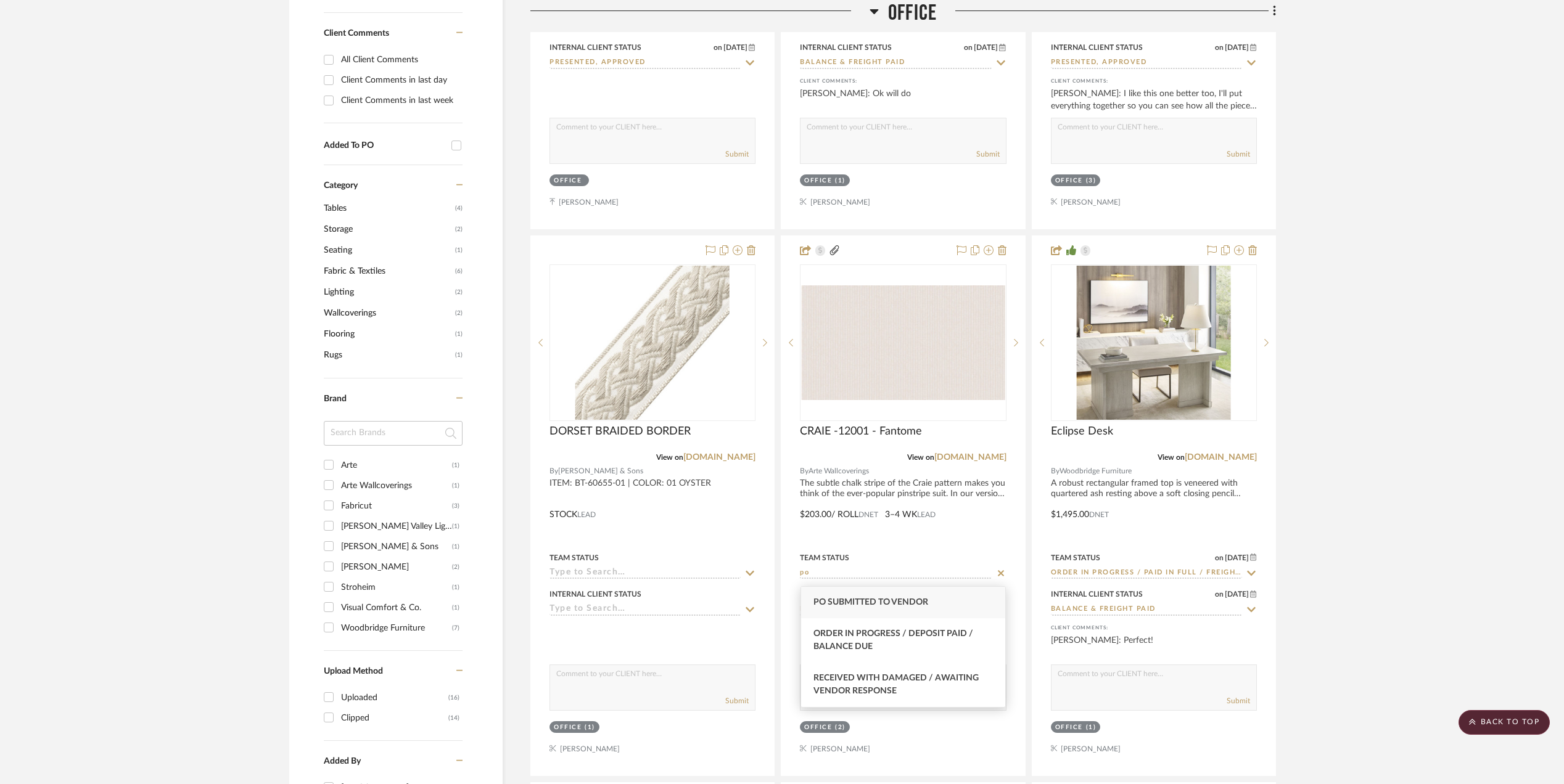
click at [957, 594] on div "PO Submitted to Vendor" at bounding box center [904, 602] width 205 height 31
type input "PO Submitted to Vendor"
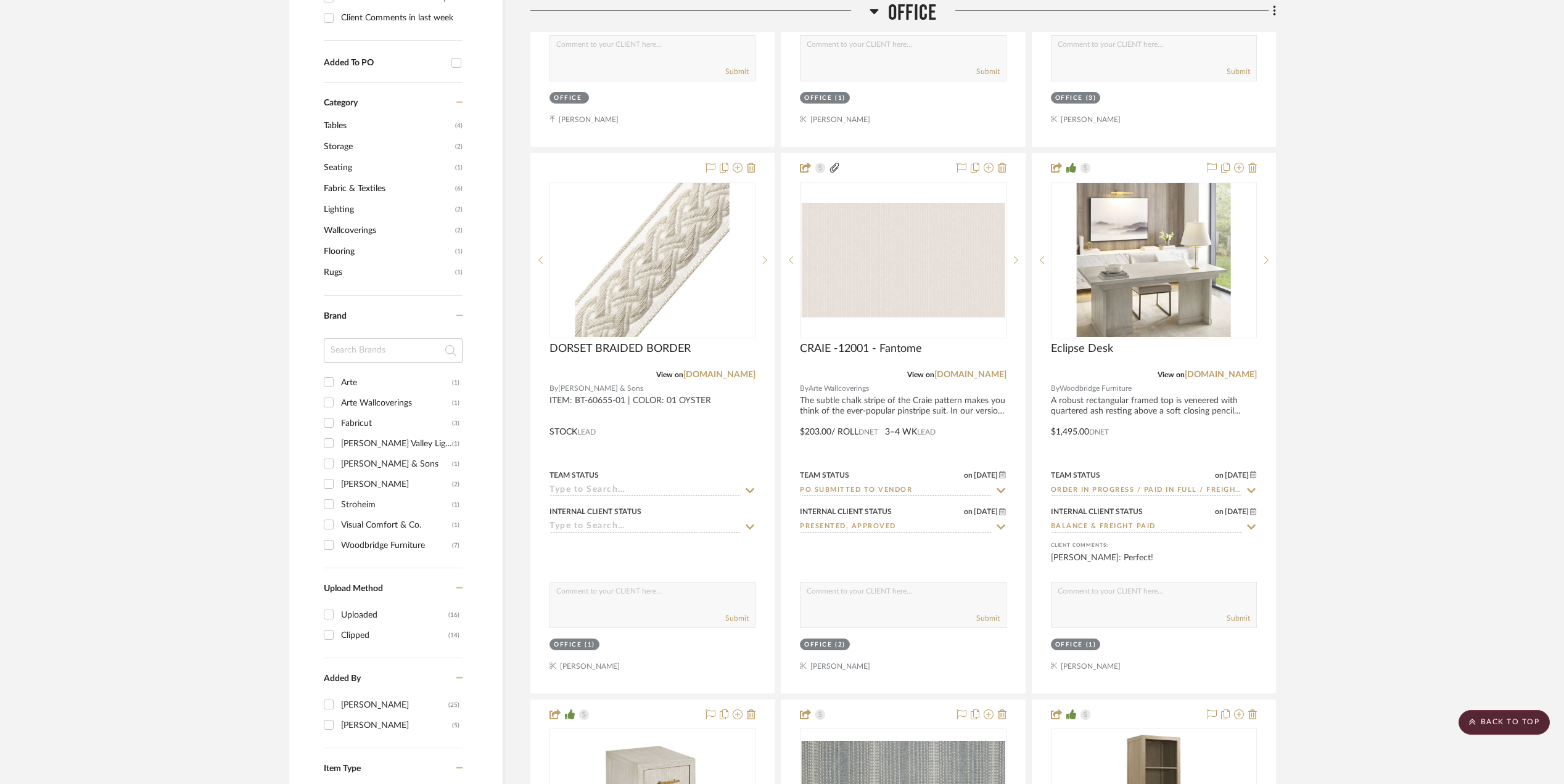
scroll to position [1069, 0]
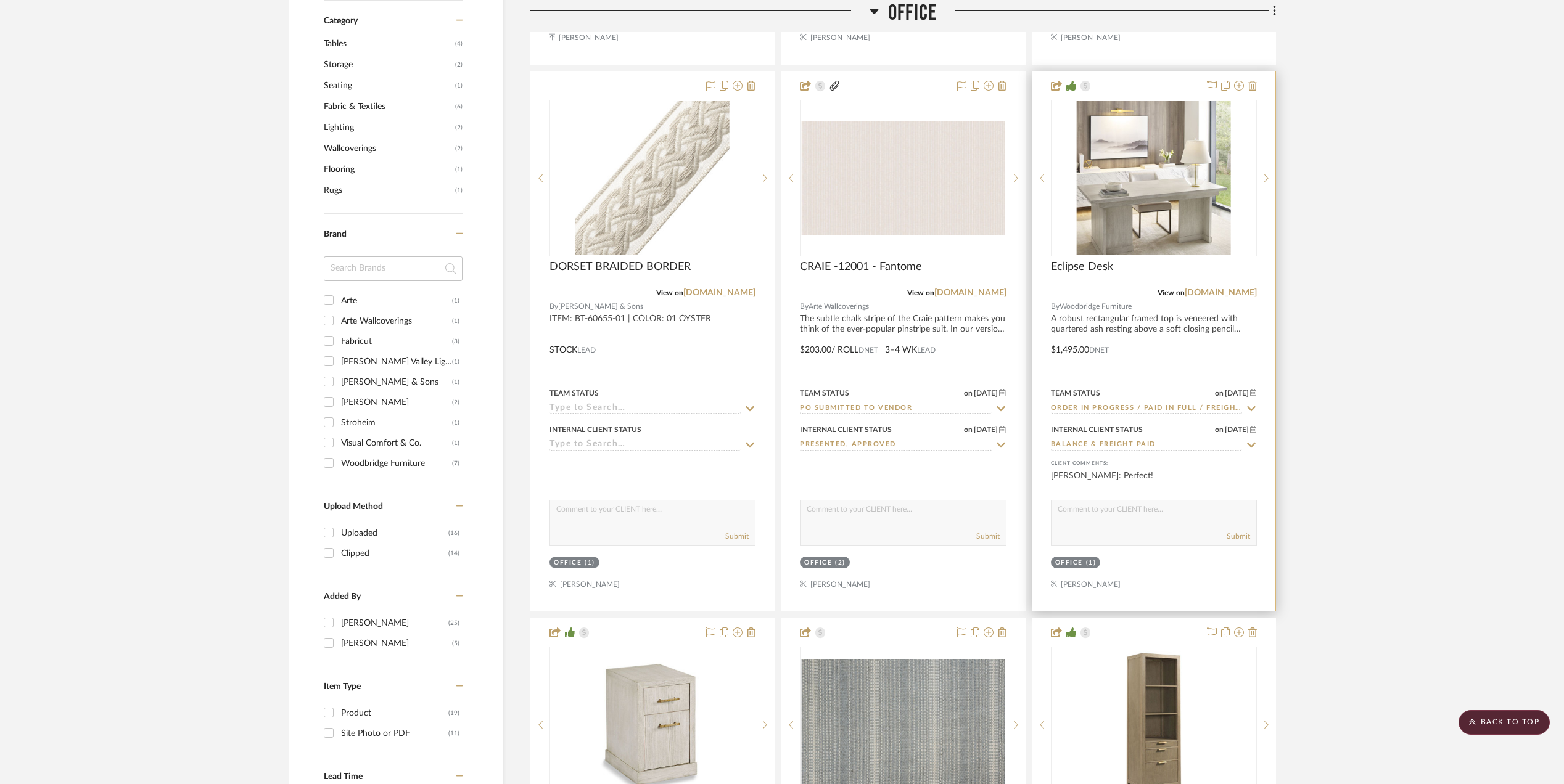
click at [1251, 407] on icon at bounding box center [1251, 408] width 11 height 10
click at [1252, 409] on icon at bounding box center [1251, 408] width 11 height 10
type input "9/18/2025"
click at [1095, 412] on input at bounding box center [1147, 408] width 191 height 12
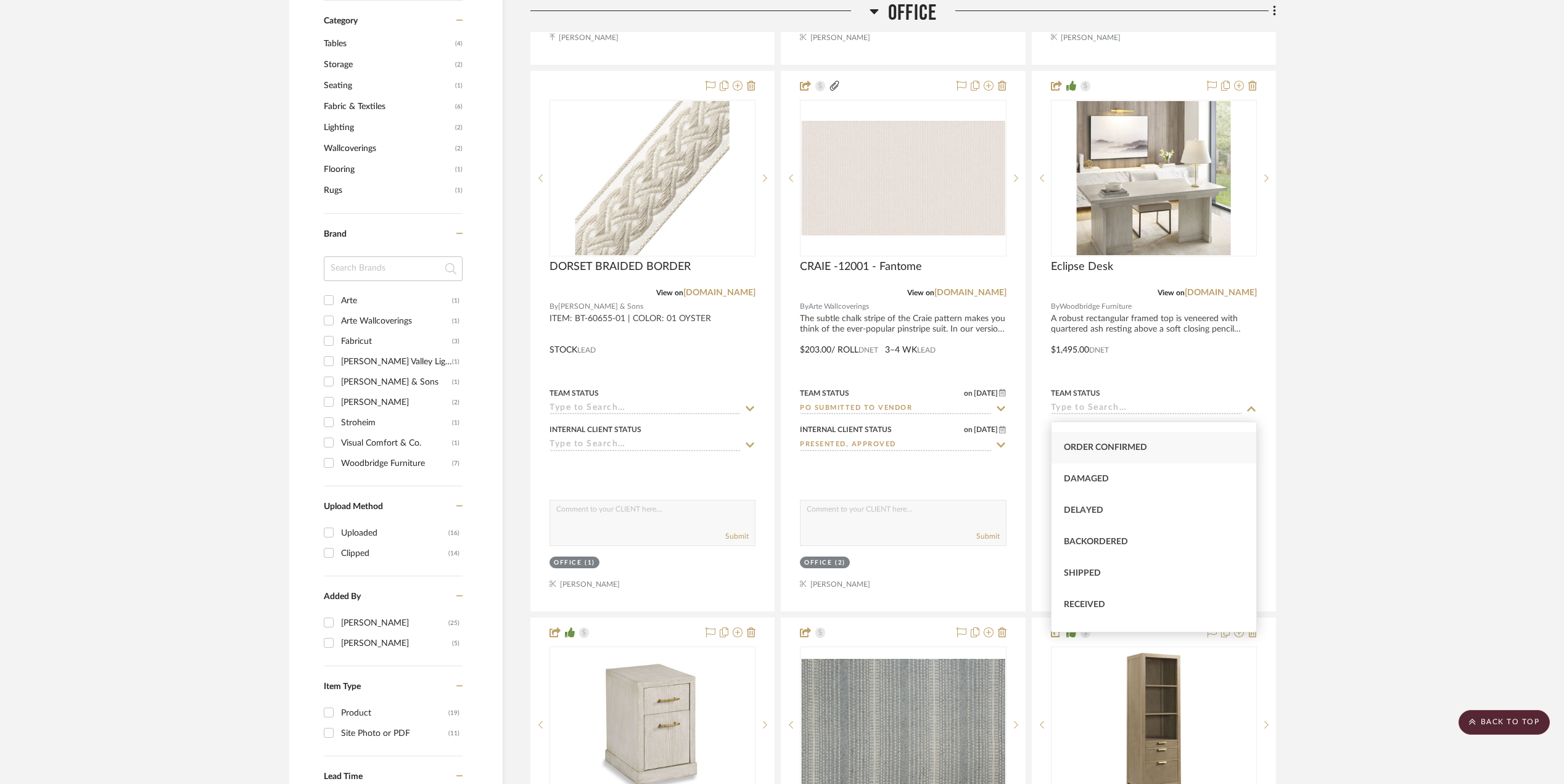
scroll to position [82, 0]
click at [1133, 546] on div "Shipped" at bounding box center [1154, 544] width 205 height 31
type input "Shipped"
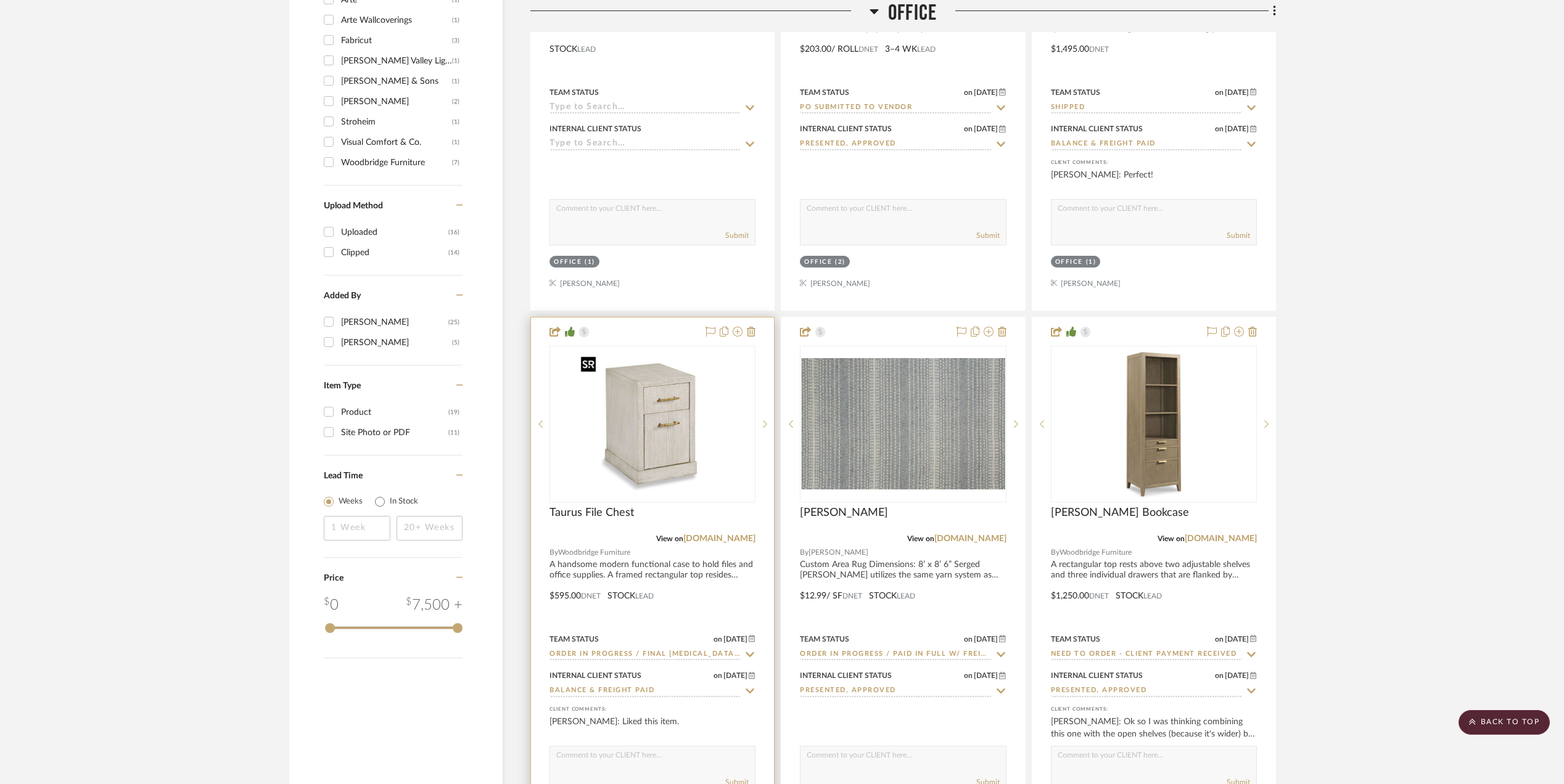
scroll to position [1397, 0]
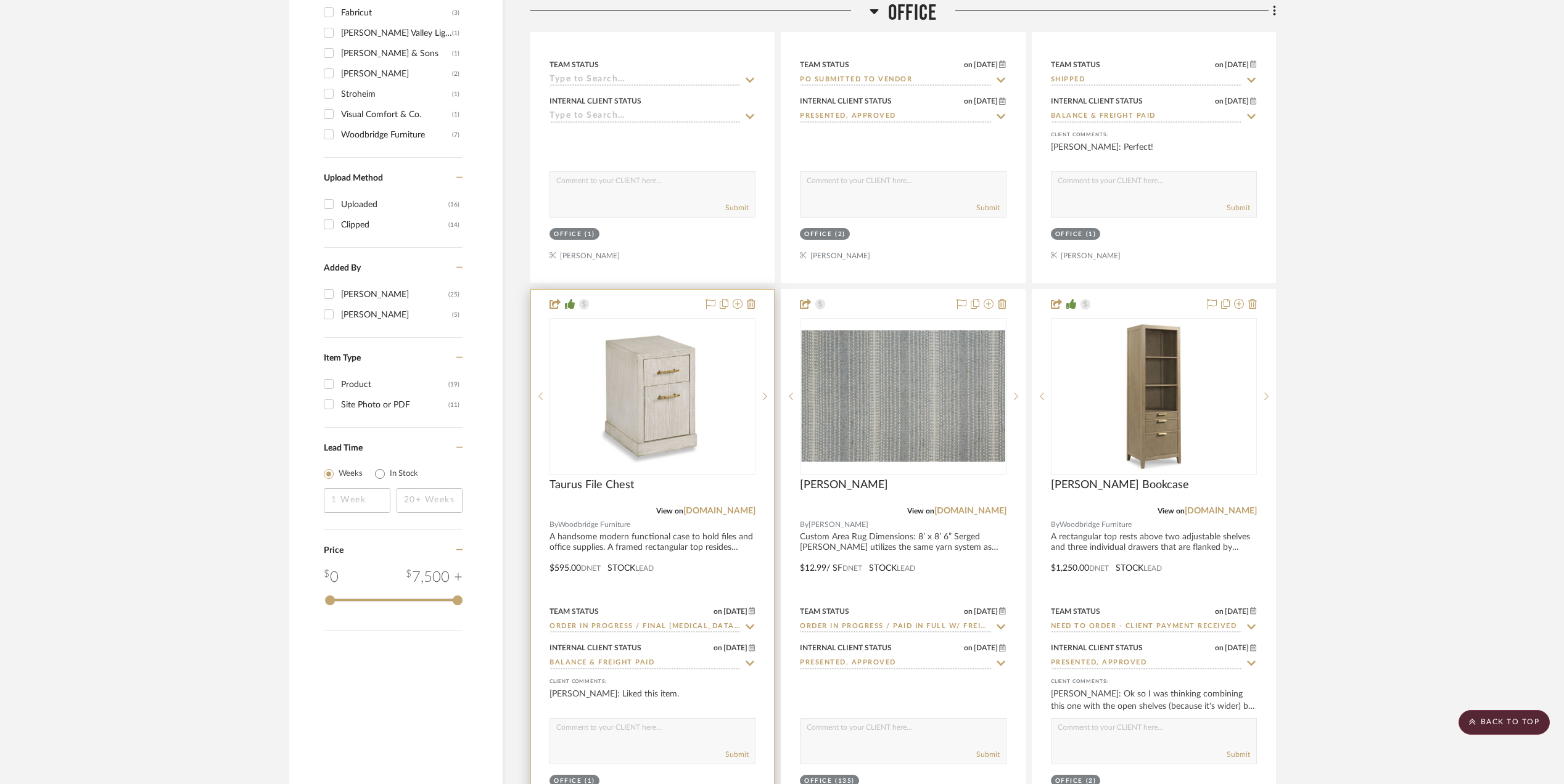
click at [748, 629] on icon at bounding box center [750, 627] width 9 height 5
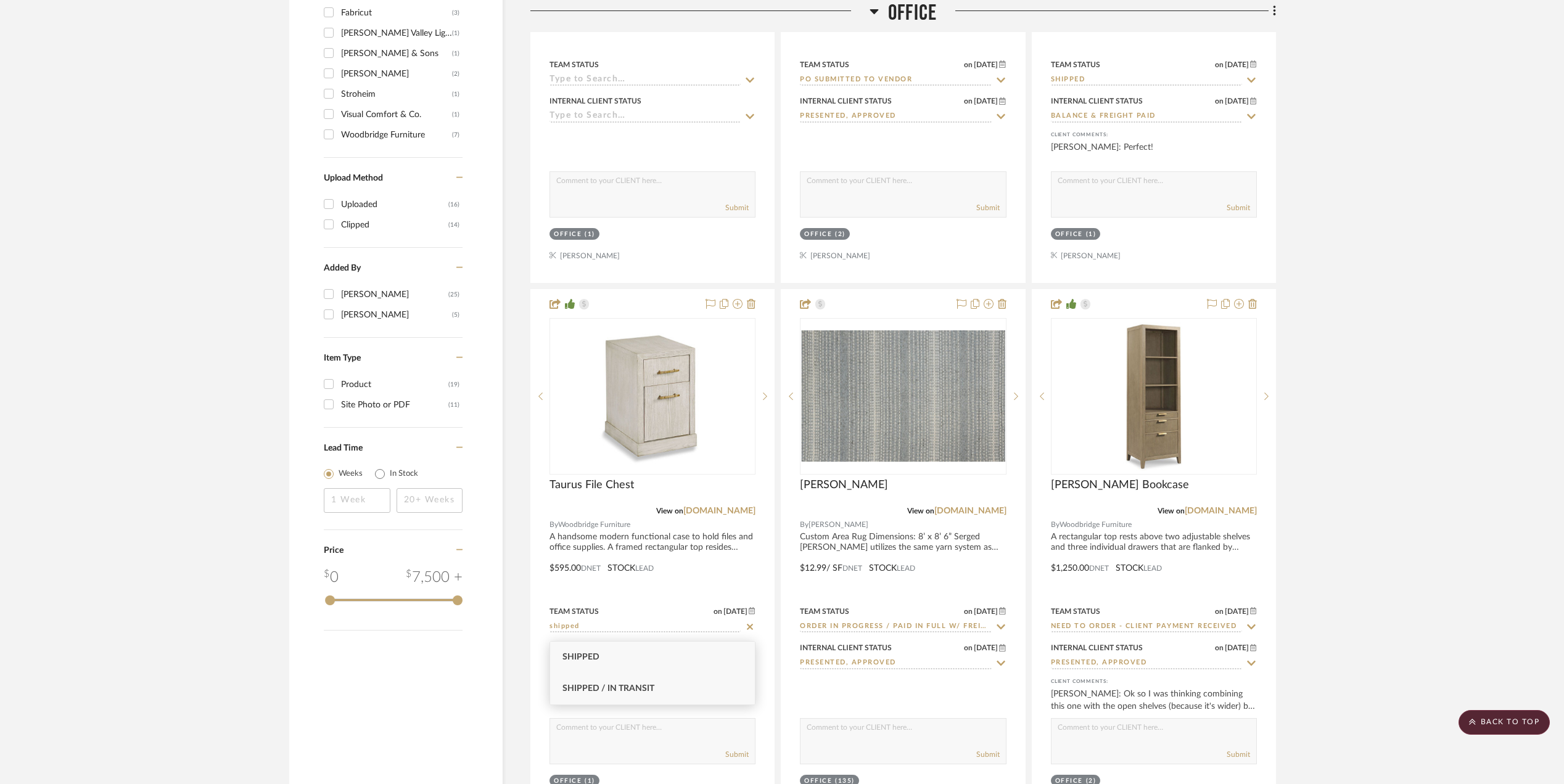
type input "shipped"
click at [631, 693] on div "Shipped / In Transit" at bounding box center [652, 689] width 205 height 31
type input "9/18/2025"
type input "Shipped / In Transit"
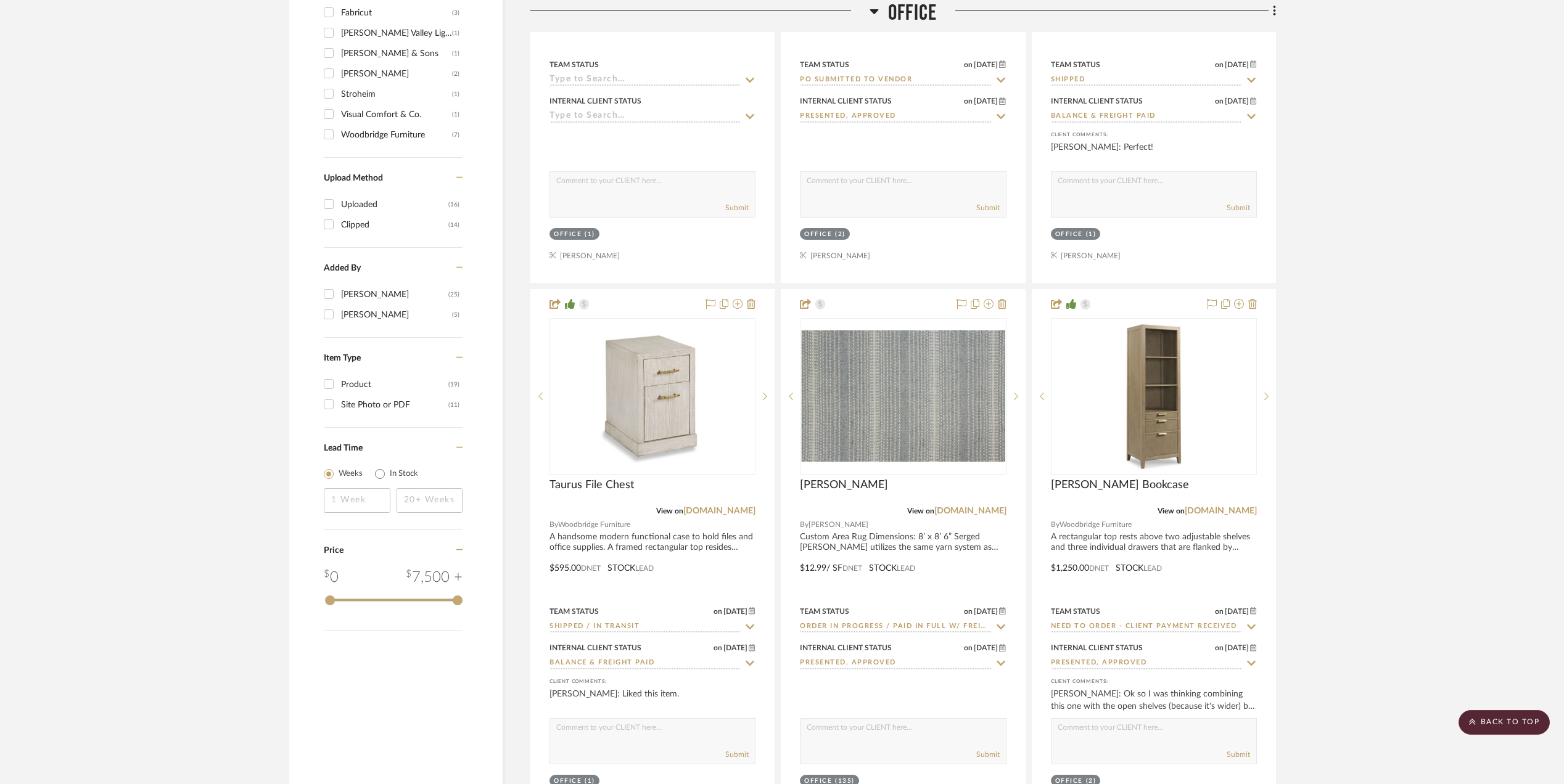
scroll to position [1233, 0]
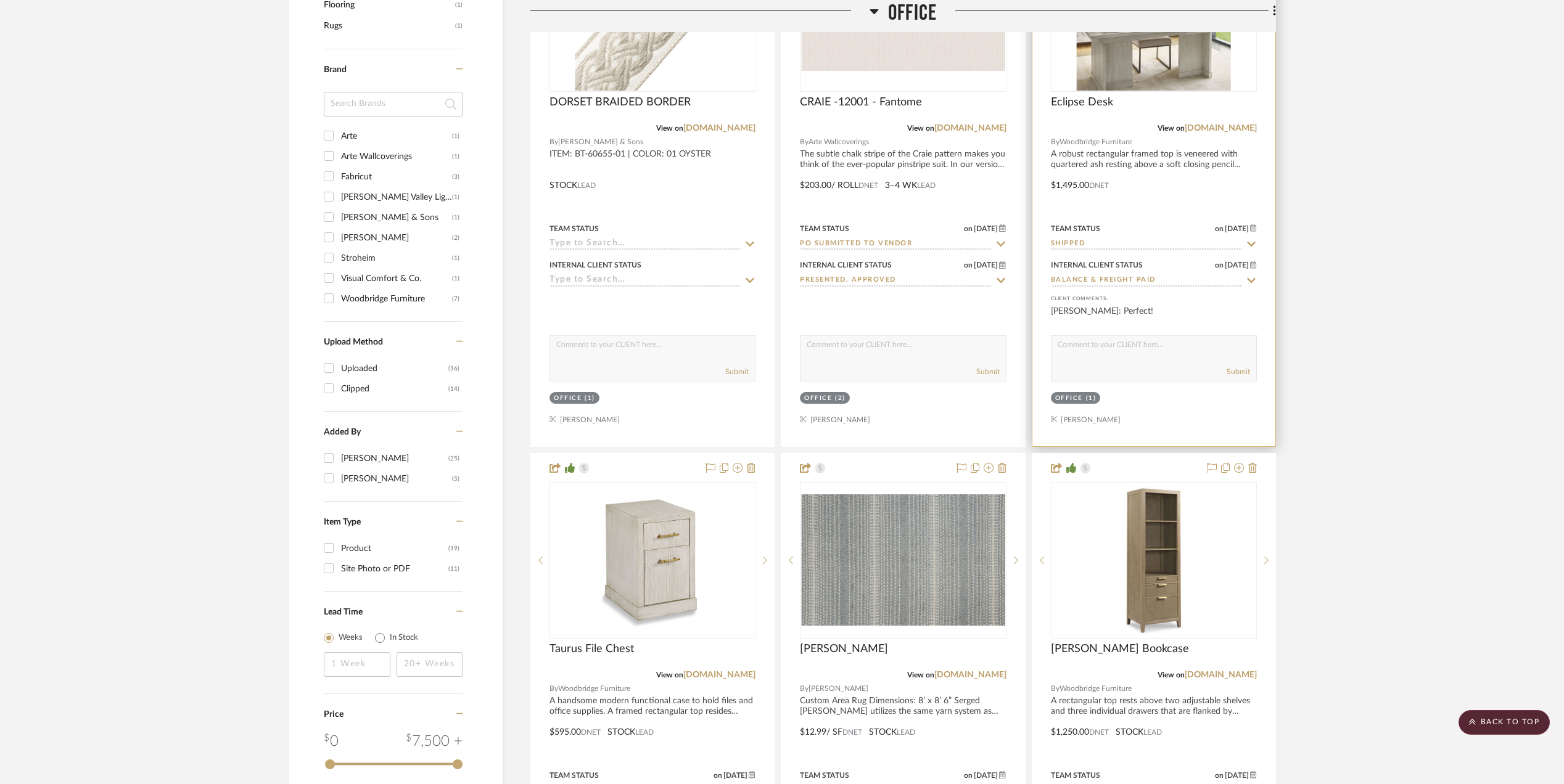
click at [1096, 242] on input "Shipped" at bounding box center [1147, 244] width 191 height 12
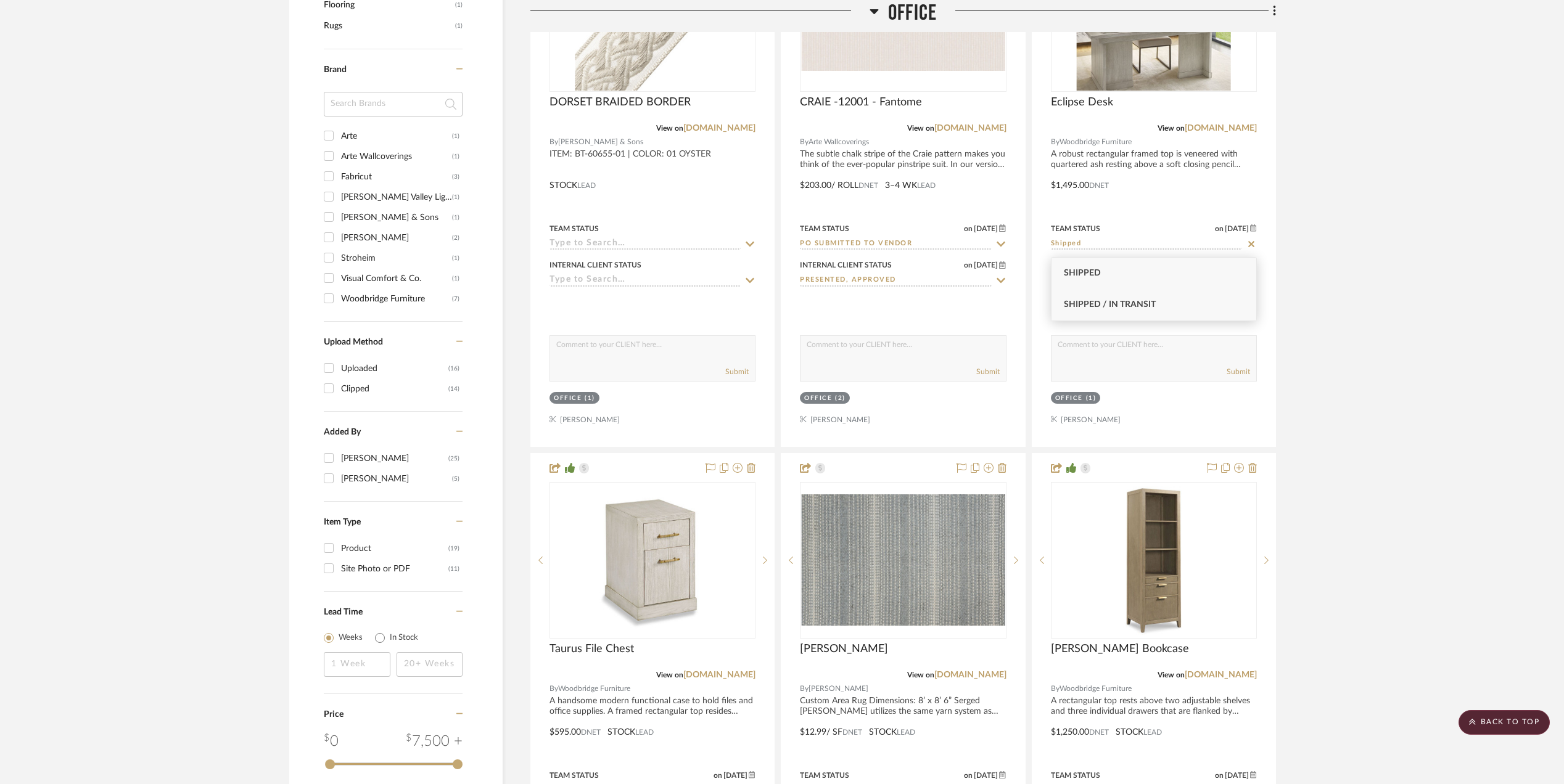
click at [1115, 304] on span "Shipped / In Transit" at bounding box center [1109, 304] width 92 height 9
type input "Shipped / In Transit"
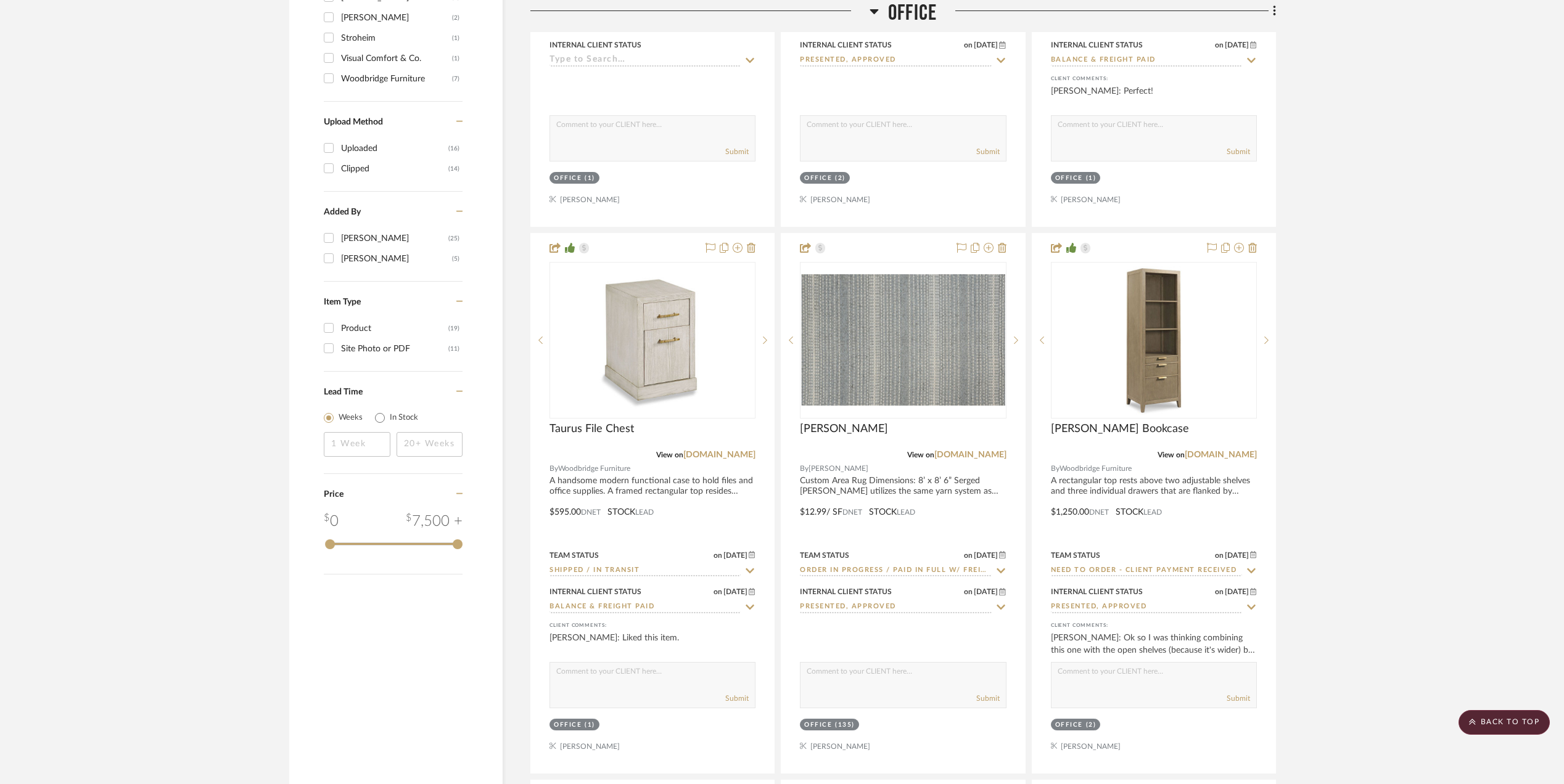
scroll to position [1480, 0]
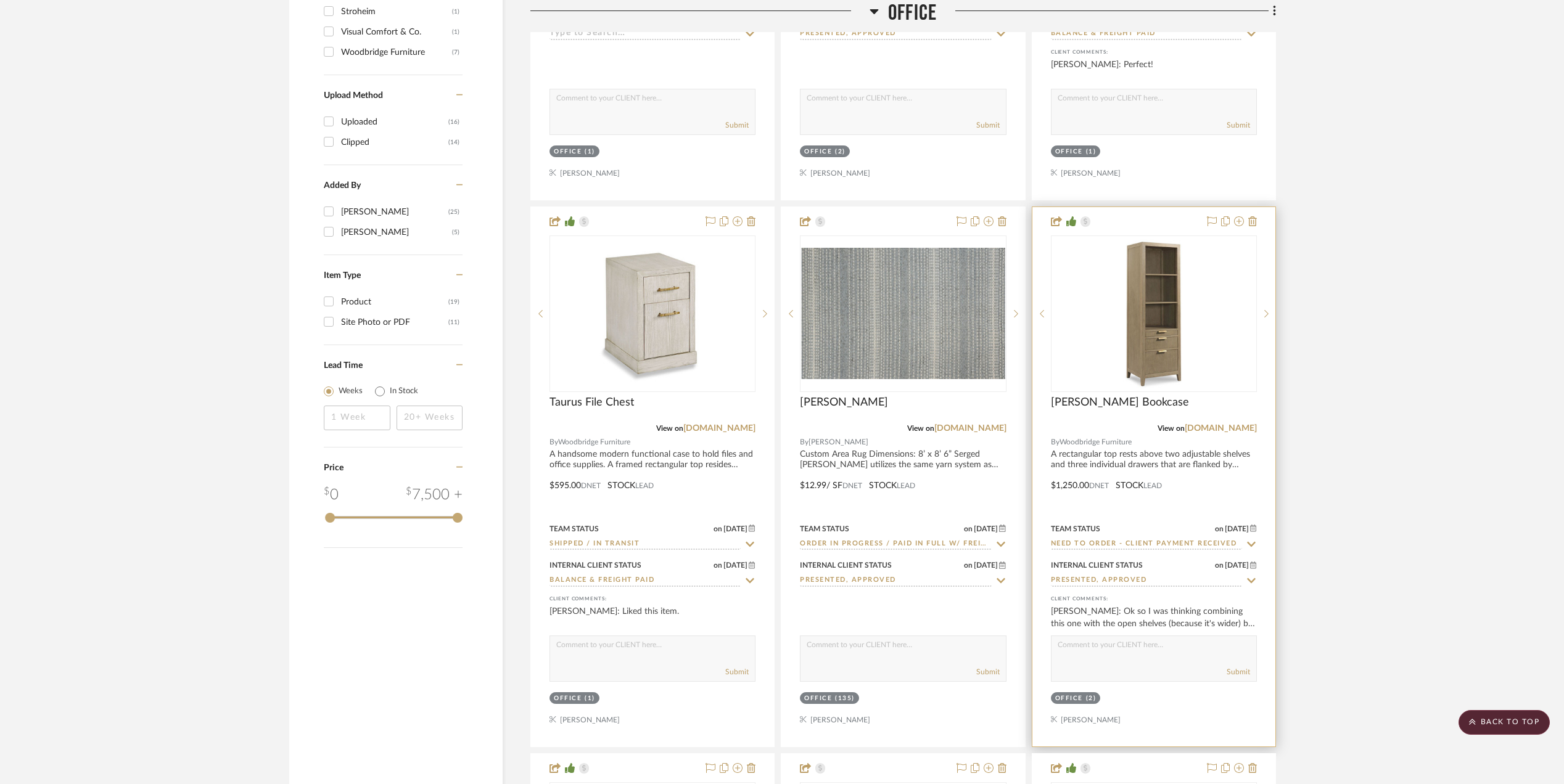
click at [1167, 546] on input "Need to Order - Client Payment Received" at bounding box center [1147, 545] width 191 height 12
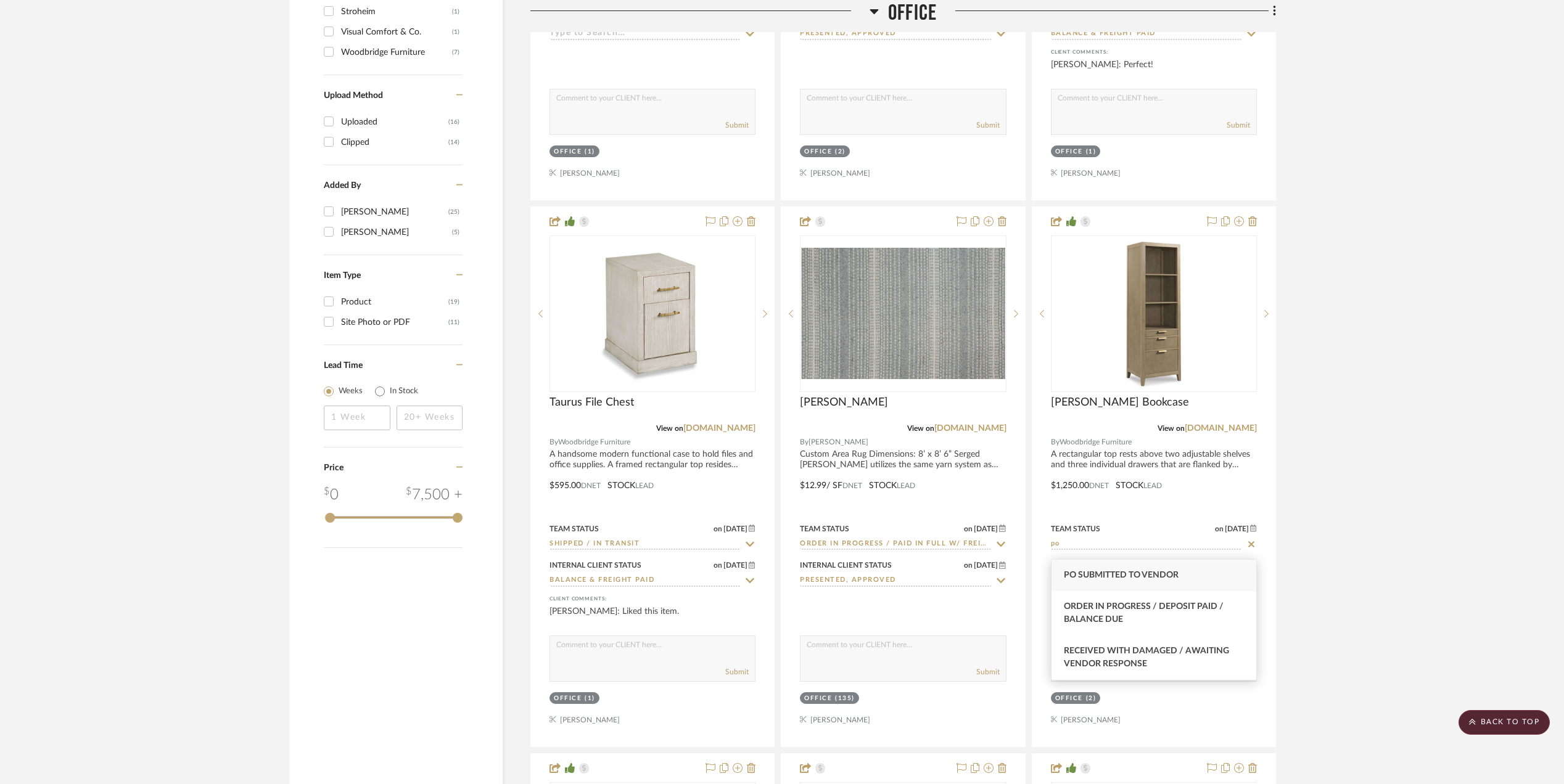
type input "po"
click at [1147, 583] on div "PO Submitted to Vendor" at bounding box center [1154, 575] width 205 height 31
type input "9/18/2025"
type input "PO Submitted to Vendor"
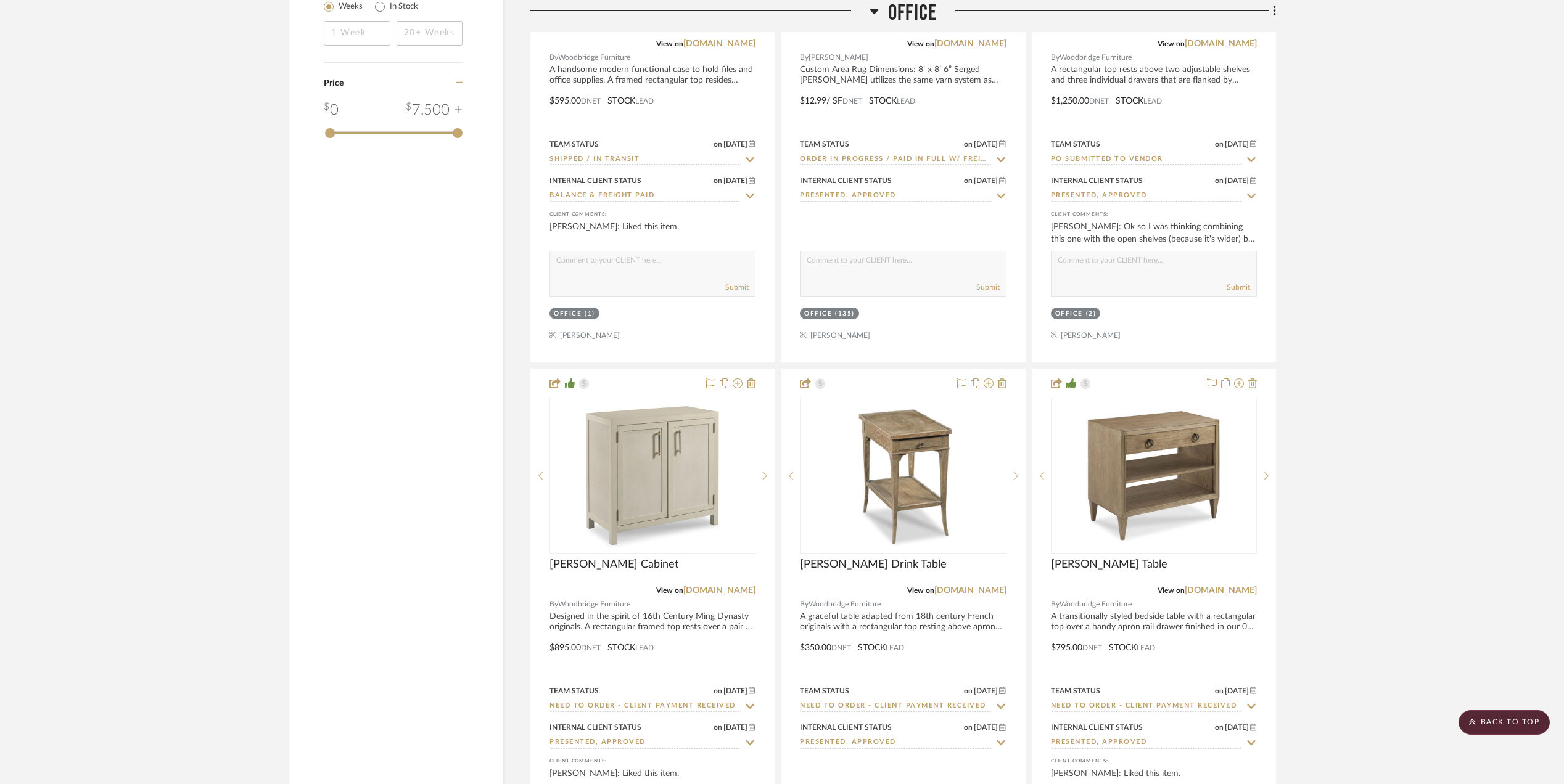
scroll to position [1890, 0]
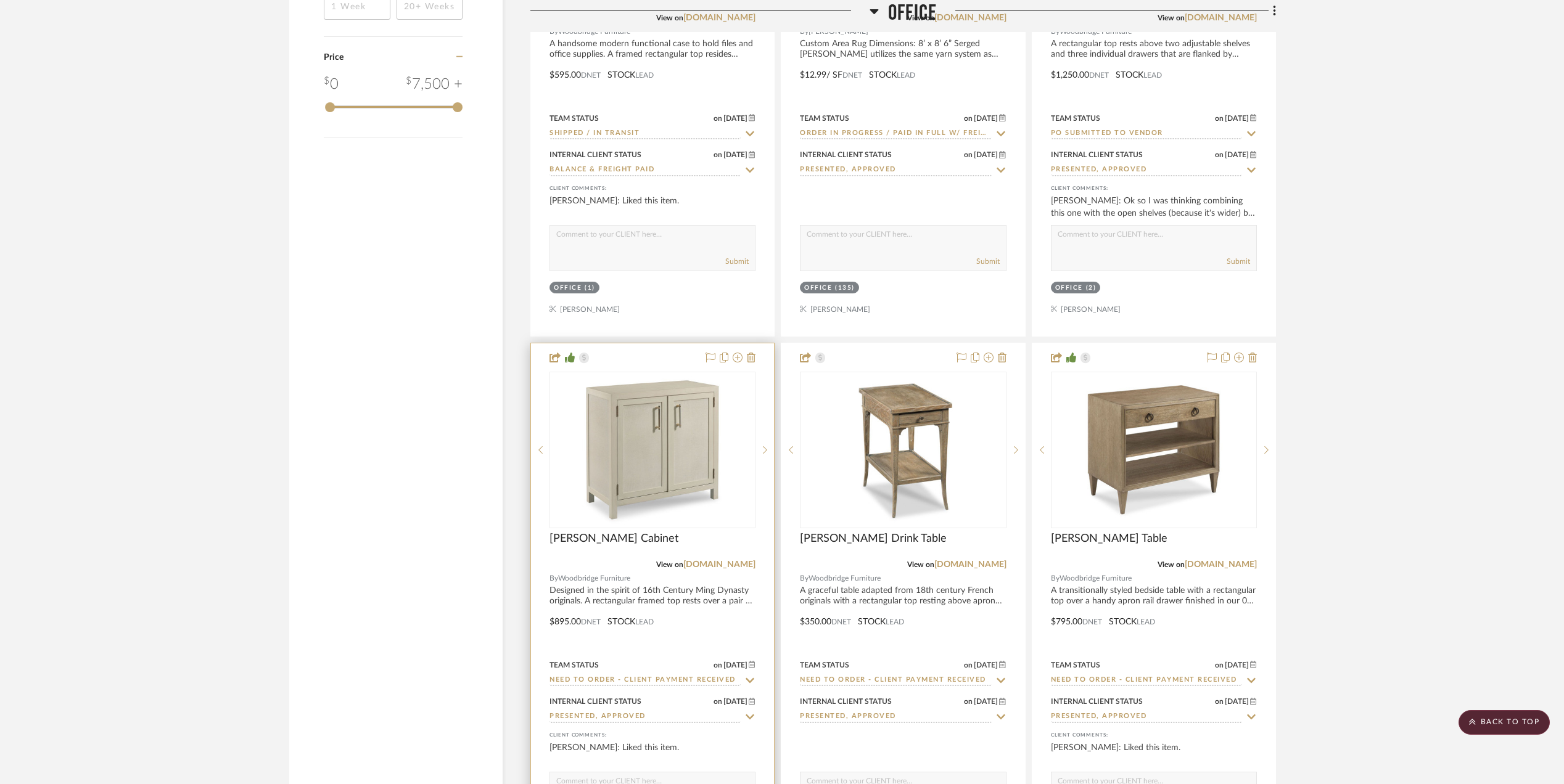
click at [579, 679] on div "Team Status on 9/15/2025 9/15/2025 Need to Order - Client Payment Received" at bounding box center [652, 672] width 206 height 29
click at [582, 687] on input "Need to Order - Client Payment Received" at bounding box center [644, 681] width 191 height 12
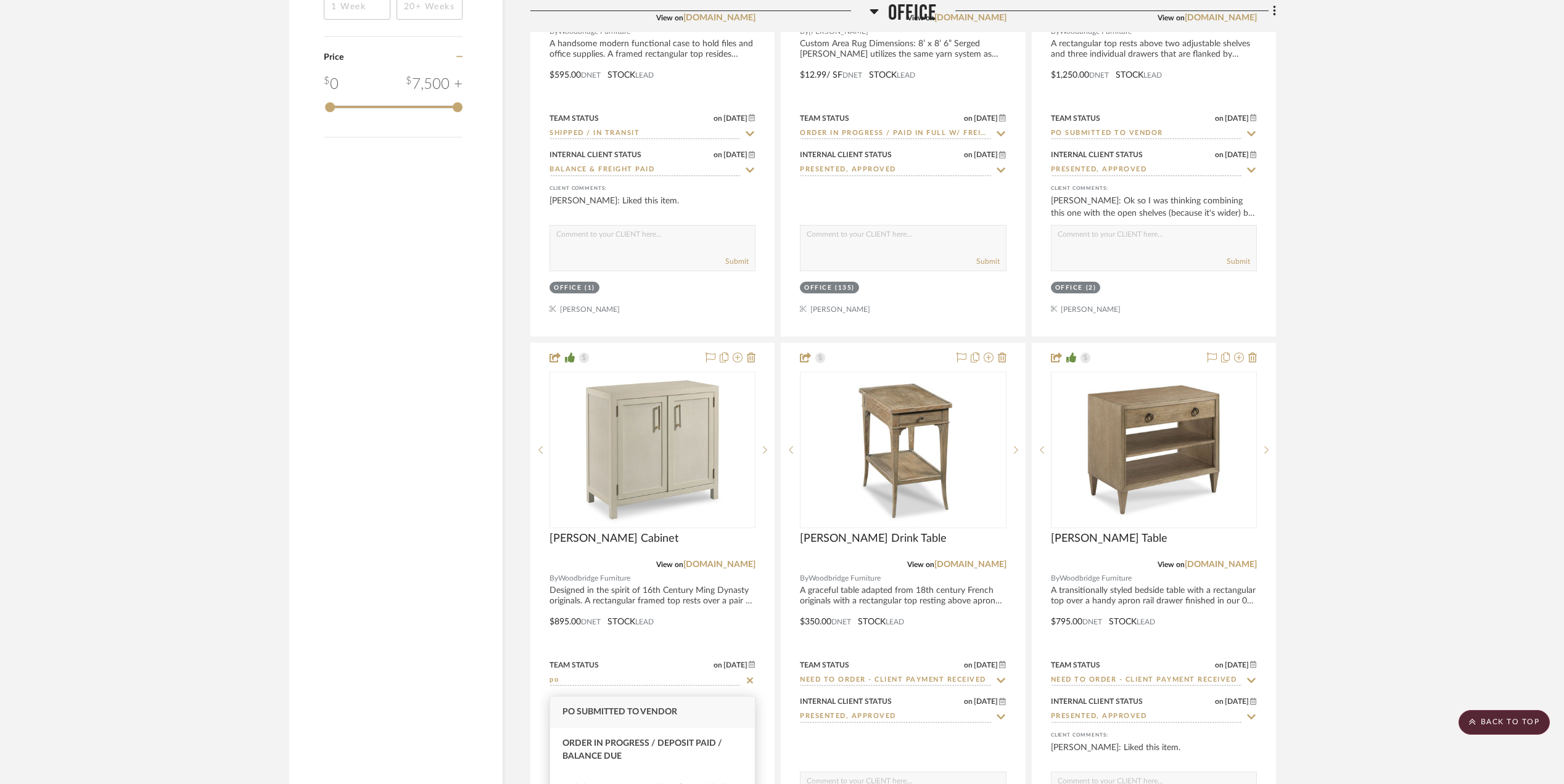
type input "po"
click at [591, 716] on div "PO Submitted to Vendor" at bounding box center [652, 712] width 205 height 31
type input "9/18/2025"
type input "PO Submitted to Vendor"
click at [844, 686] on input "Need to Order - Client Payment Received" at bounding box center [895, 681] width 191 height 12
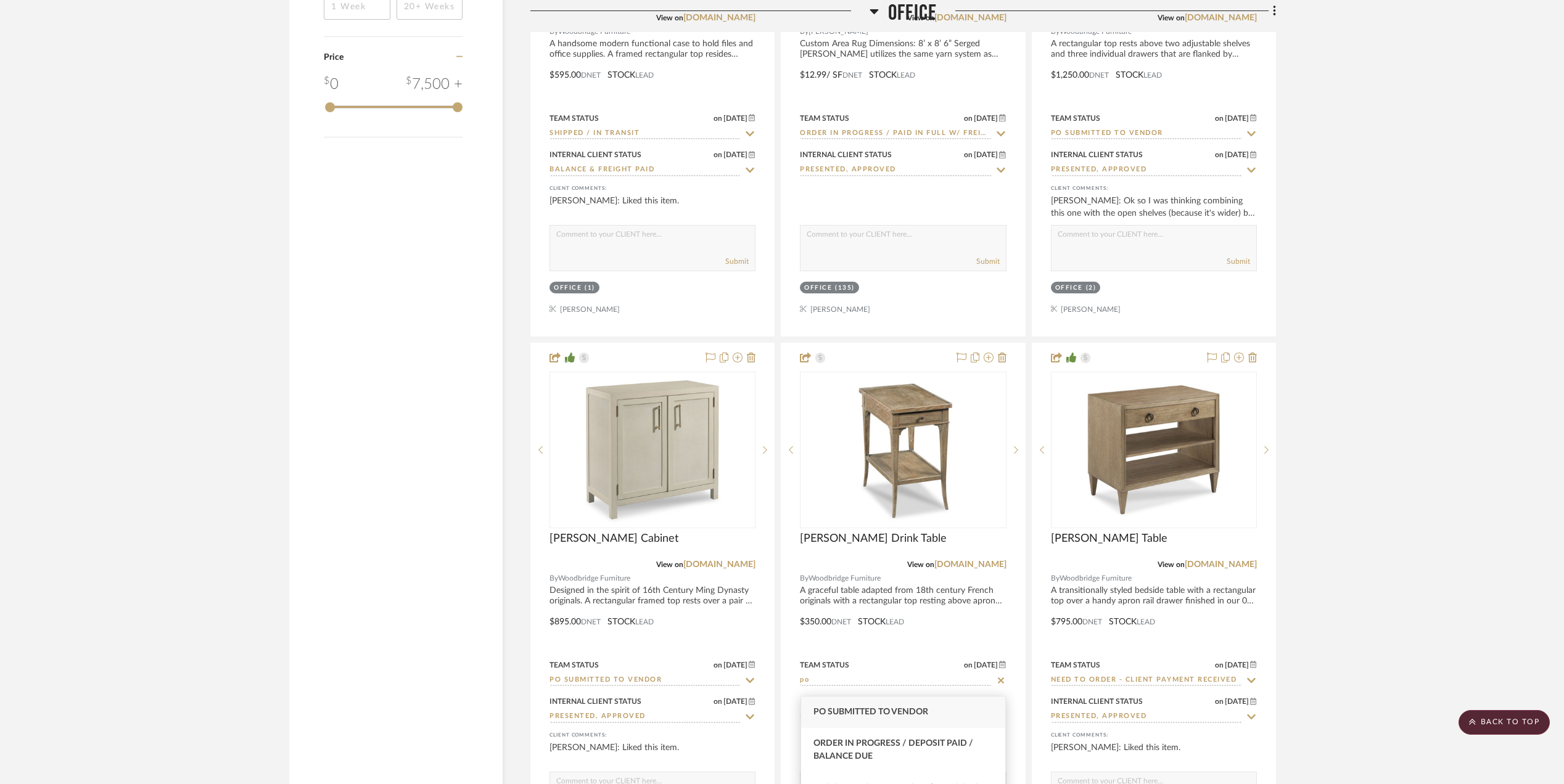
type input "po"
click at [848, 721] on div "PO Submitted to Vendor" at bounding box center [904, 712] width 205 height 31
type input "9/18/2025"
type input "PO Submitted to Vendor"
click at [1253, 602] on project-details-page "SHOW ME Project: Stephanie Bergreen (2) Office redo + Upstais Project Settings …" at bounding box center [782, 753] width 1564 height 5108
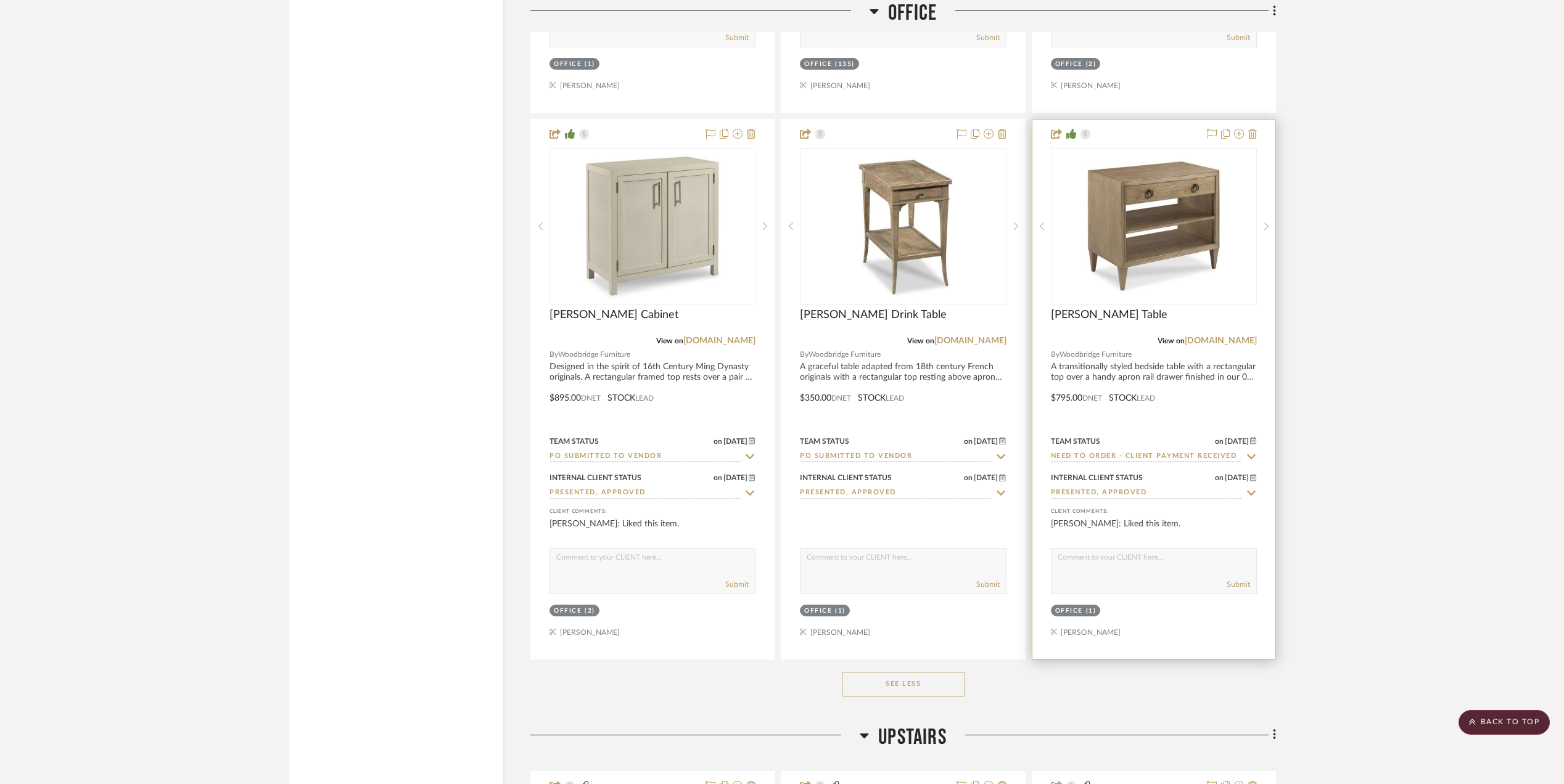
scroll to position [2137, 0]
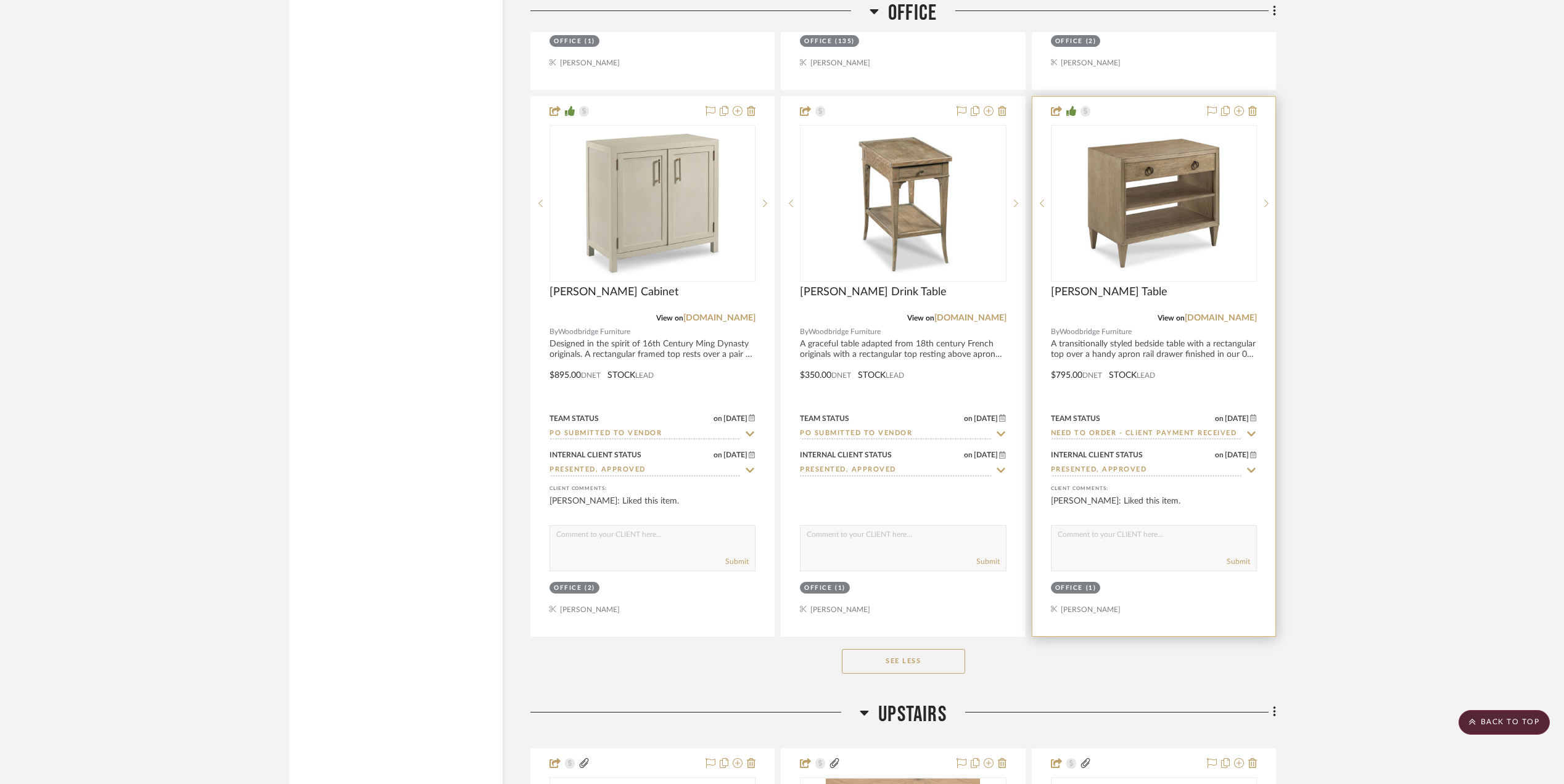
click at [1093, 434] on input "Need to Order - Client Payment Received" at bounding box center [1147, 433] width 191 height 12
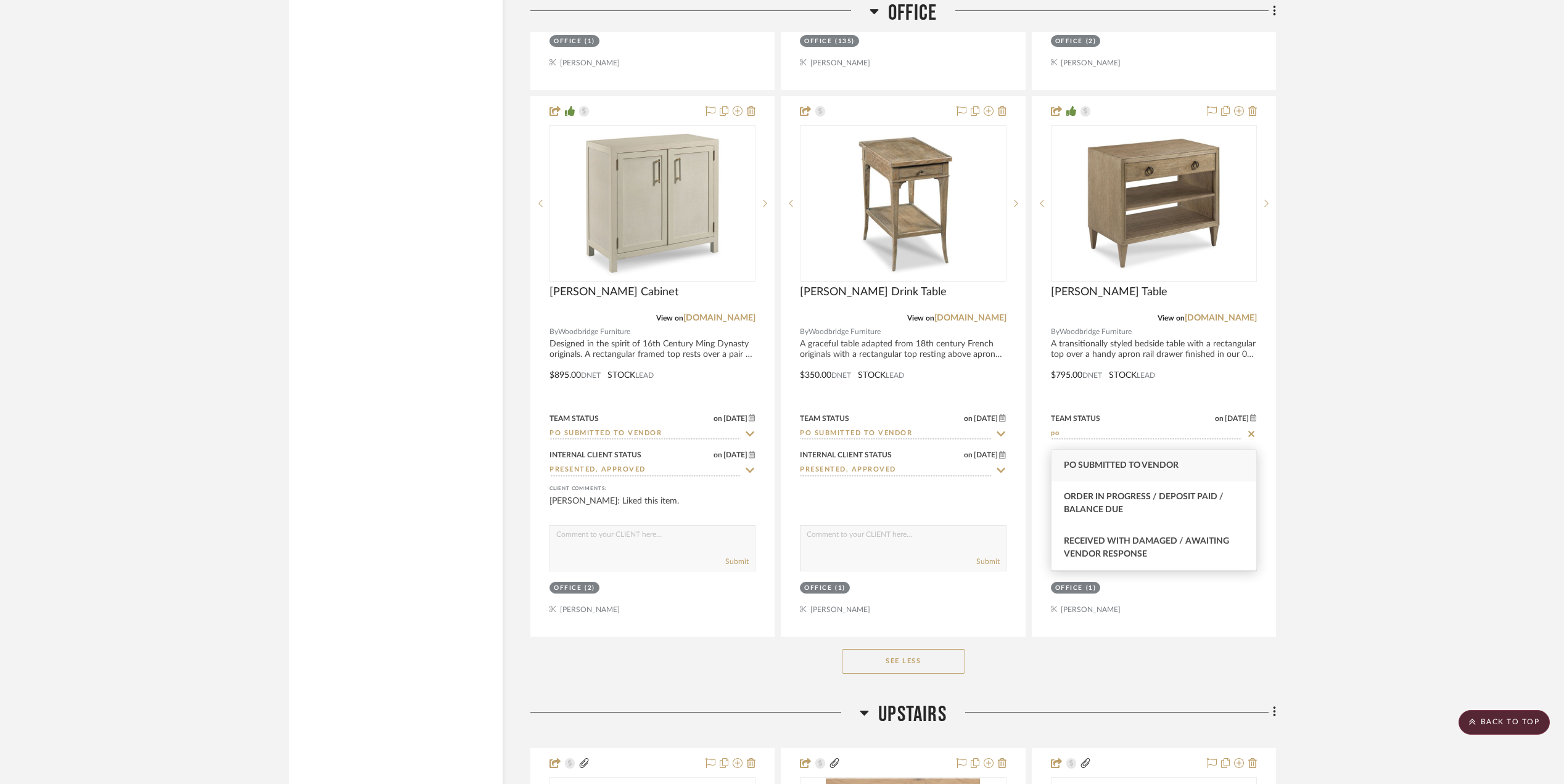
type input "po"
click at [1130, 474] on div "PO Submitted to Vendor" at bounding box center [1154, 465] width 205 height 31
type input "9/18/2025"
type input "PO Submitted to Vendor"
click at [1253, 442] on project-details-page "SHOW ME Project: Stephanie Bergreen (2) Office redo + Upstais Project Settings …" at bounding box center [782, 506] width 1564 height 5108
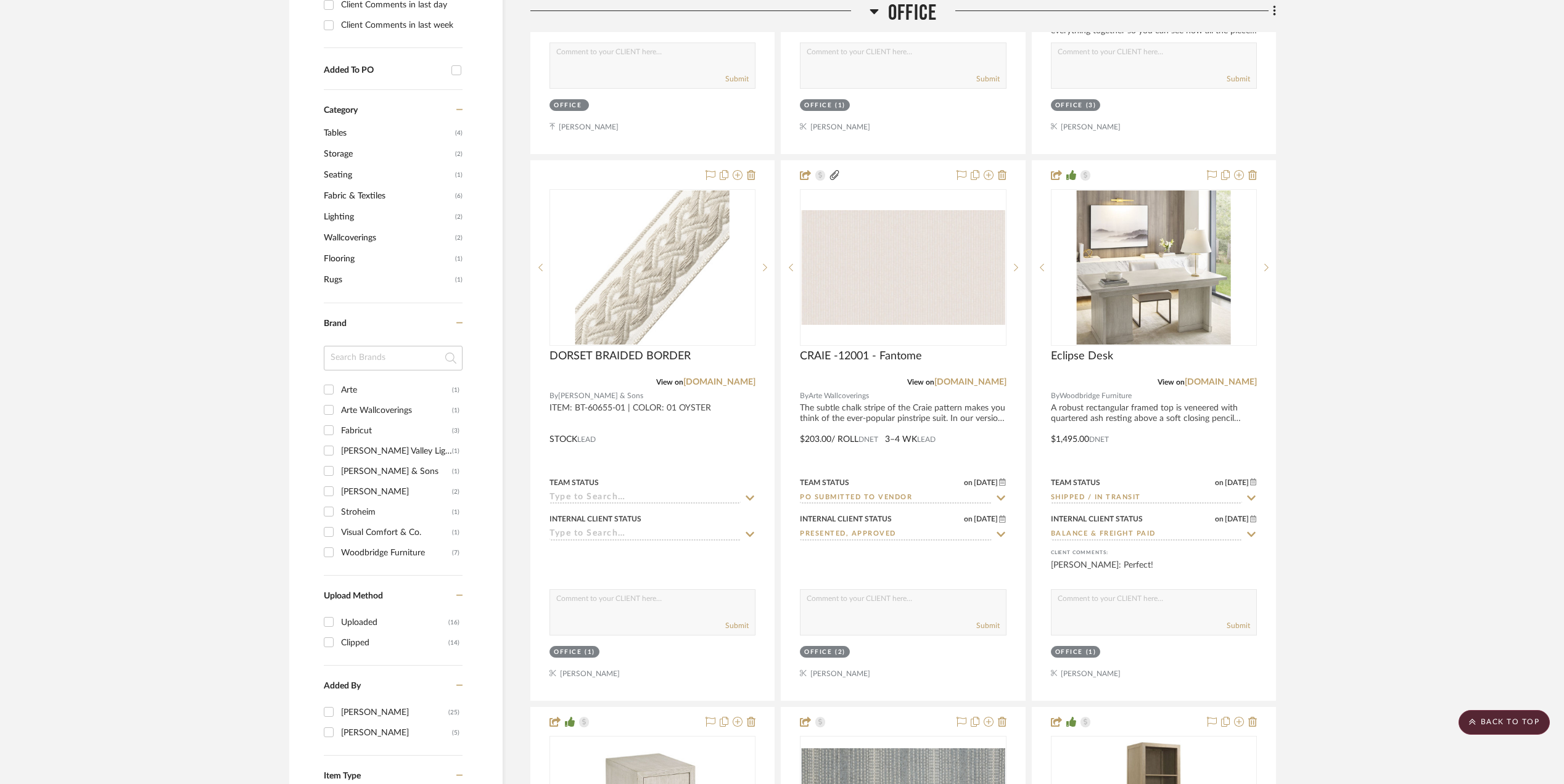
scroll to position [986, 0]
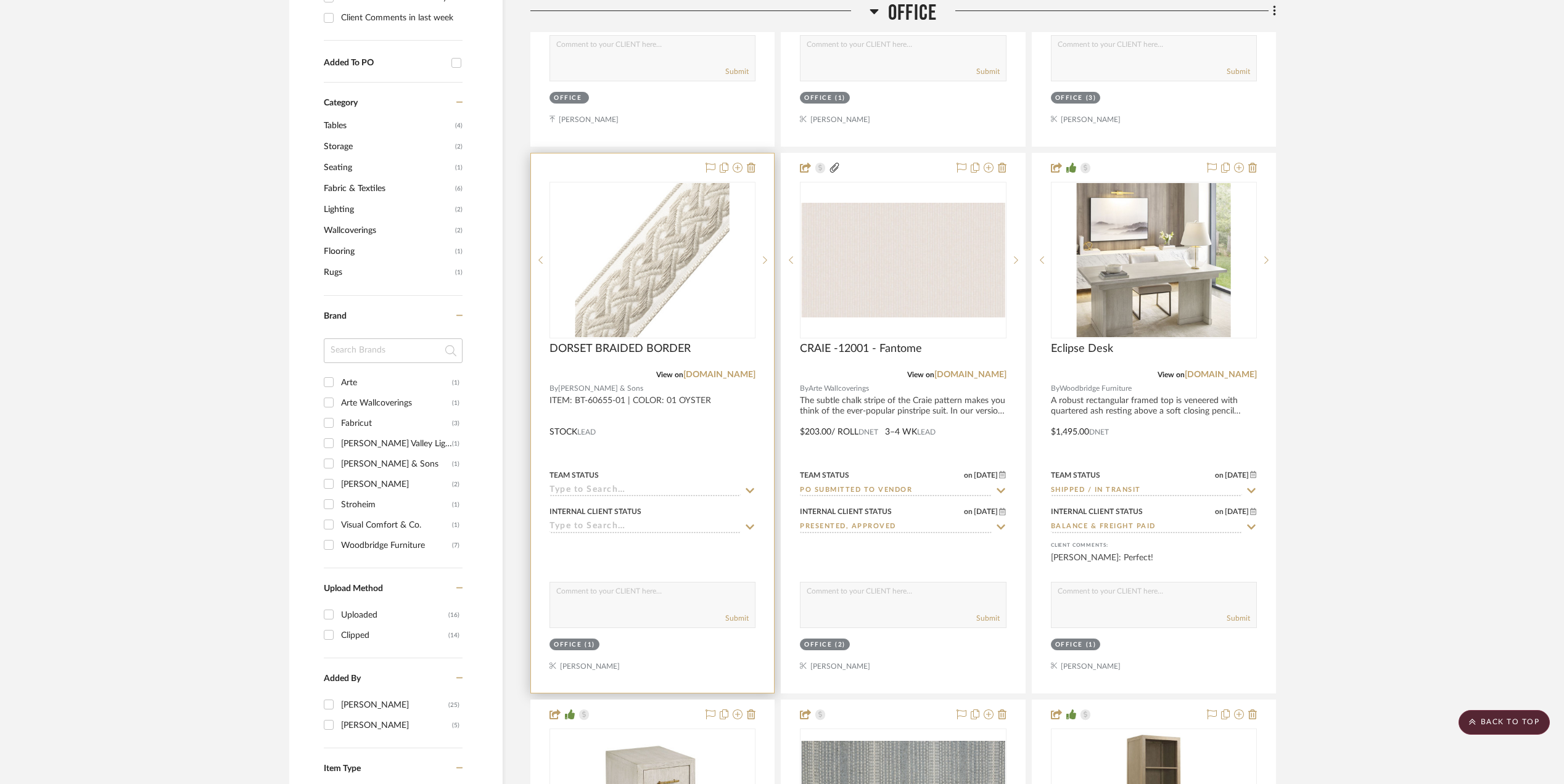
click at [636, 496] on input at bounding box center [644, 490] width 191 height 12
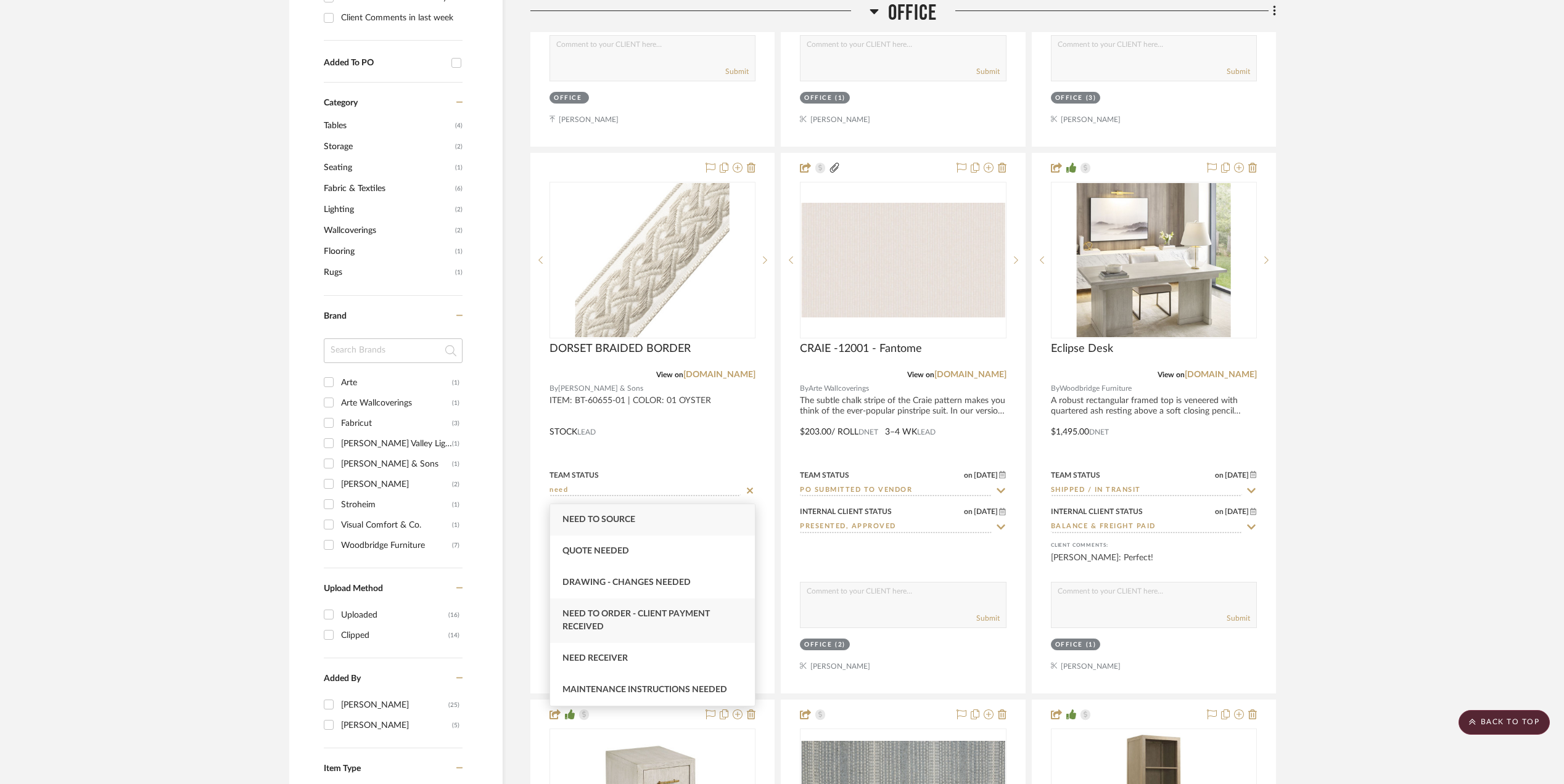
type input "need"
click at [620, 620] on div "Need to Order - Client Payment Received" at bounding box center [652, 621] width 205 height 44
type input "9/18/2025"
type input "Need to Order - Client Payment Received"
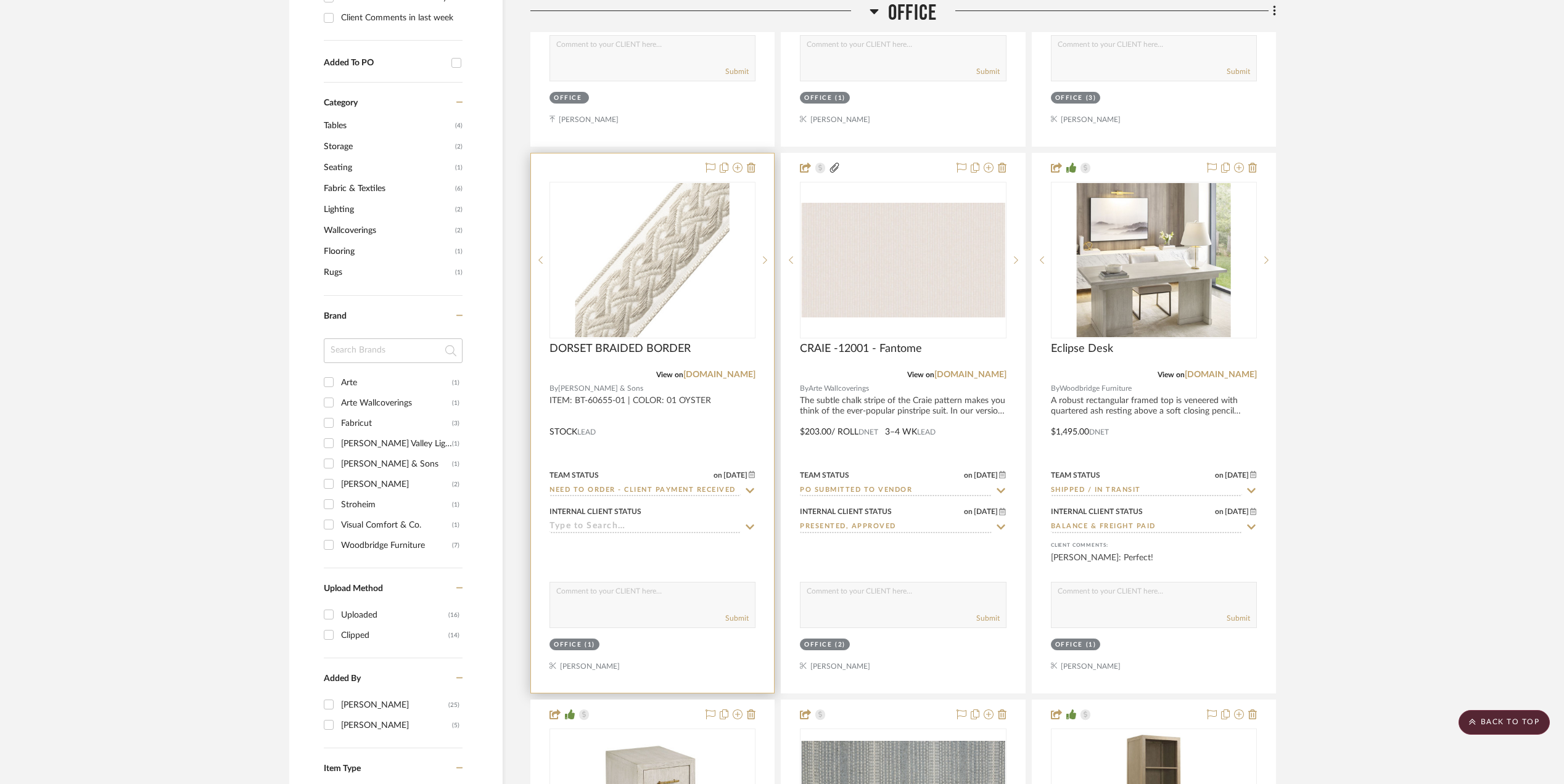
click at [613, 529] on input at bounding box center [644, 527] width 191 height 12
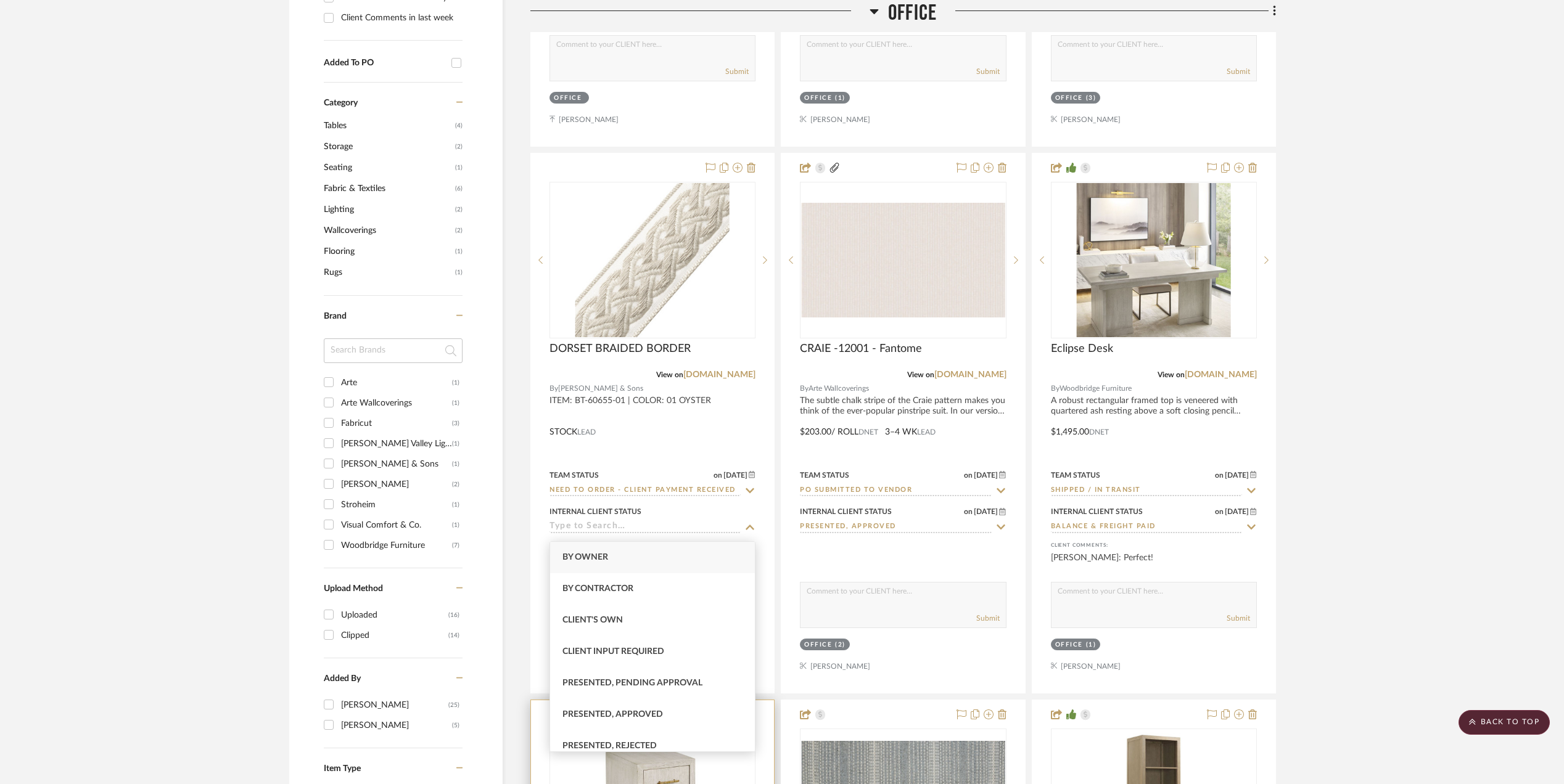
click at [633, 714] on span "Presented, Approved" at bounding box center [612, 715] width 101 height 9
type input "9/18/2025"
type input "Presented, Approved"
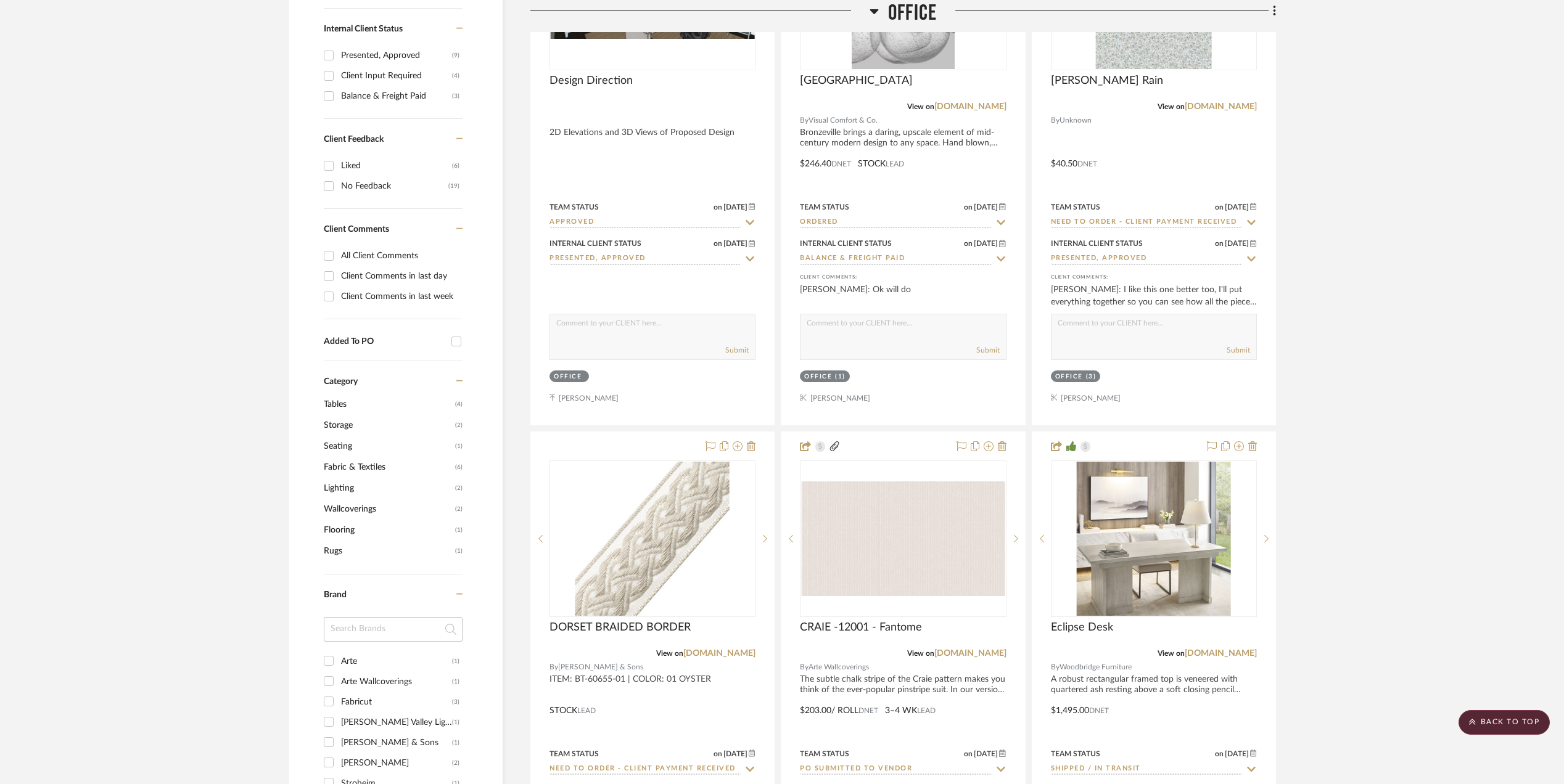
scroll to position [740, 0]
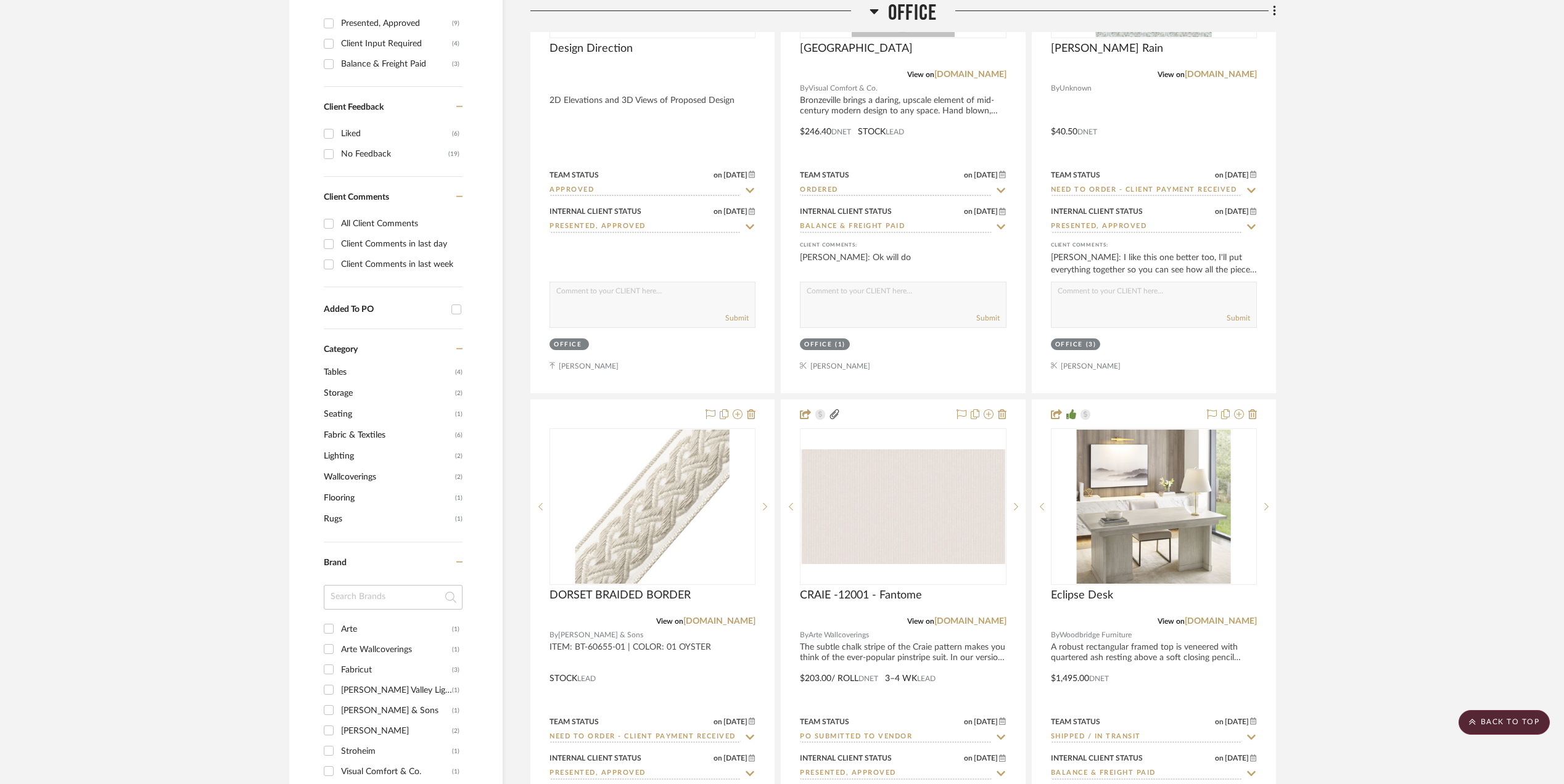
click at [717, 622] on link "samuelandsons.com" at bounding box center [719, 621] width 72 height 9
